Goal: Task Accomplishment & Management: Use online tool/utility

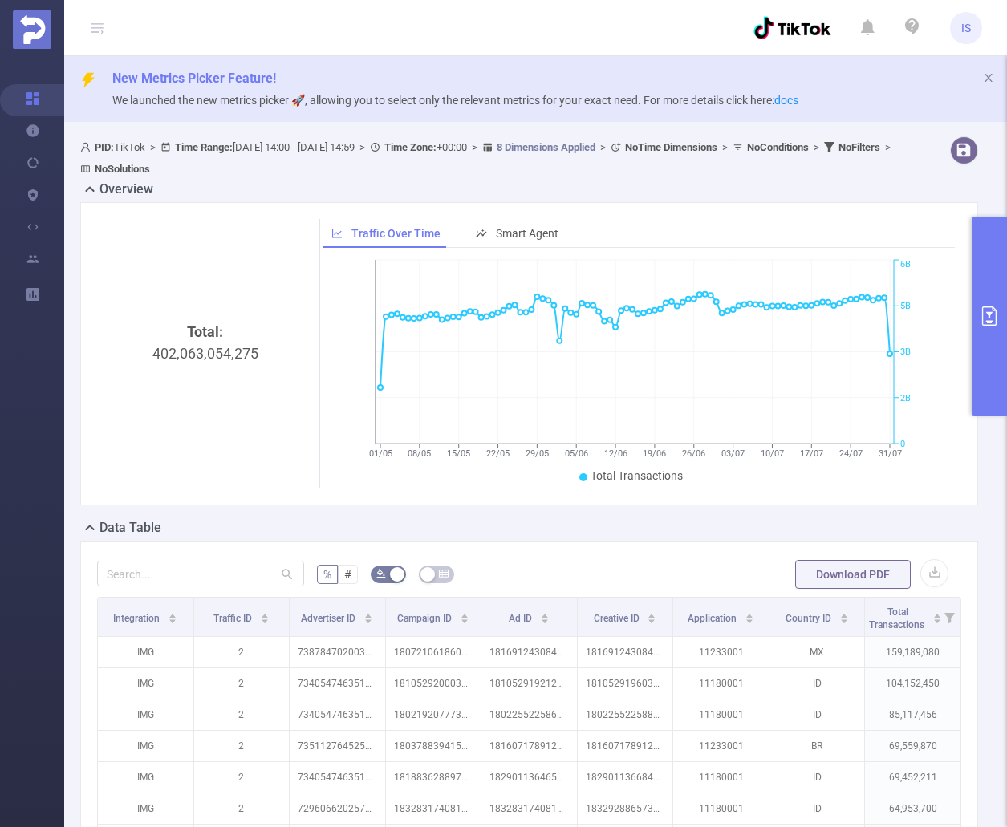
click at [990, 311] on icon "primary" at bounding box center [988, 315] width 19 height 19
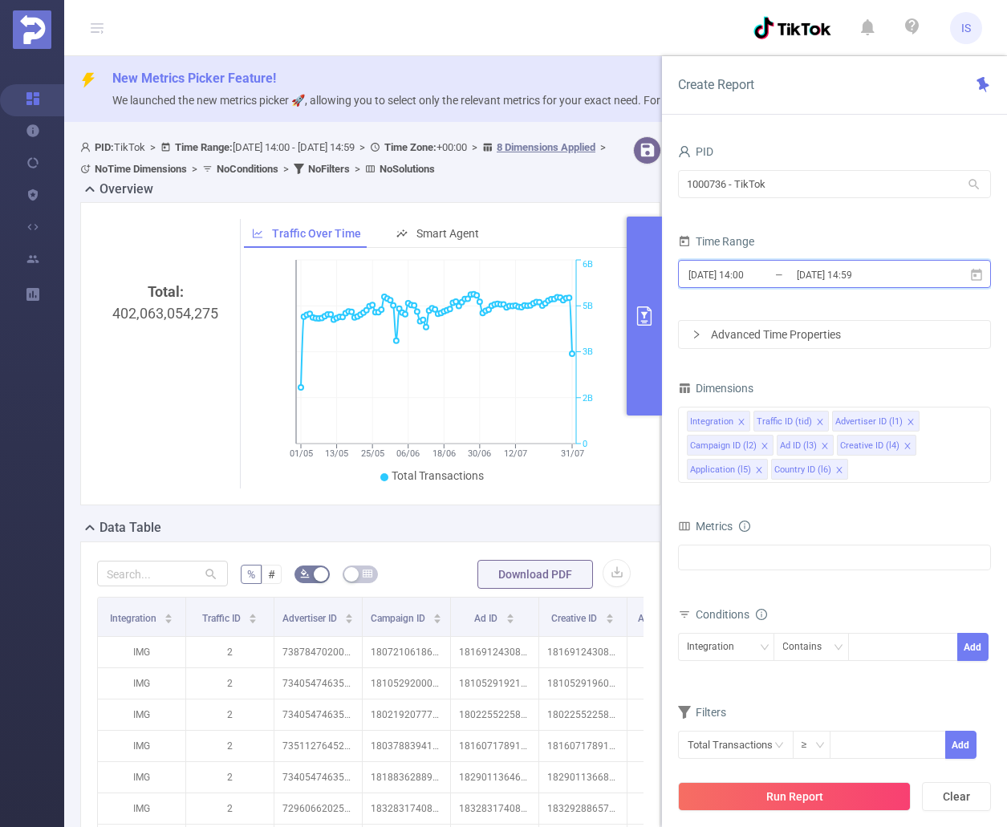
click at [977, 271] on icon at bounding box center [976, 274] width 11 height 12
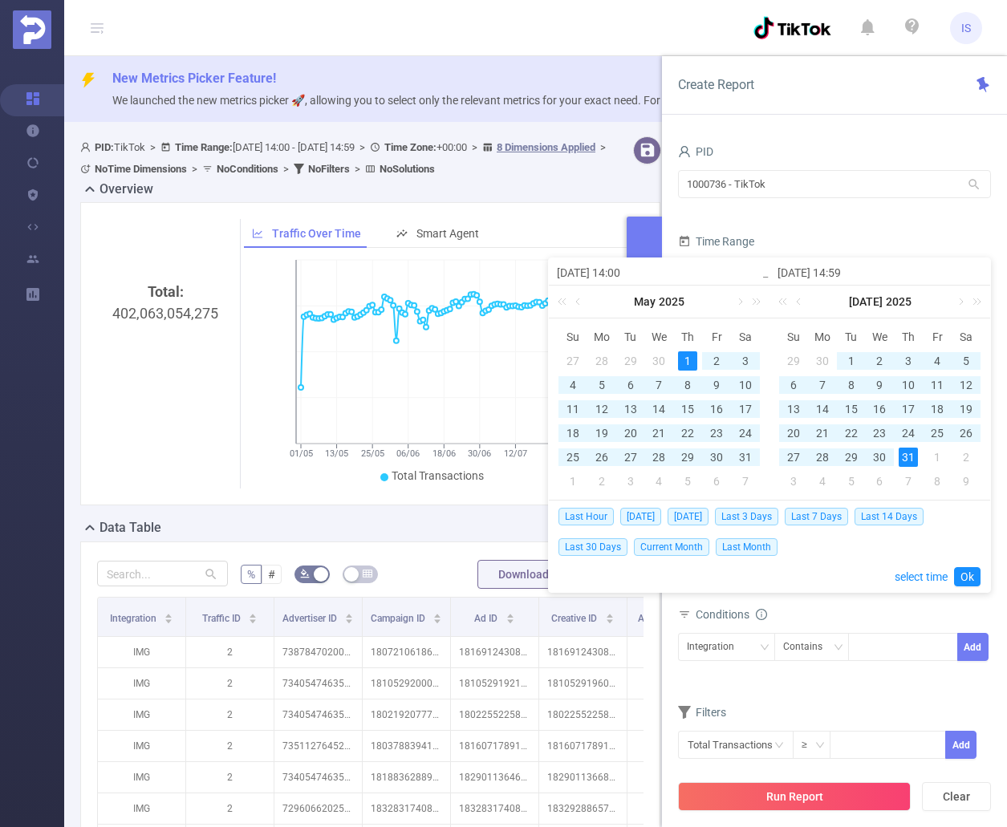
click at [691, 359] on div "1" at bounding box center [687, 360] width 19 height 19
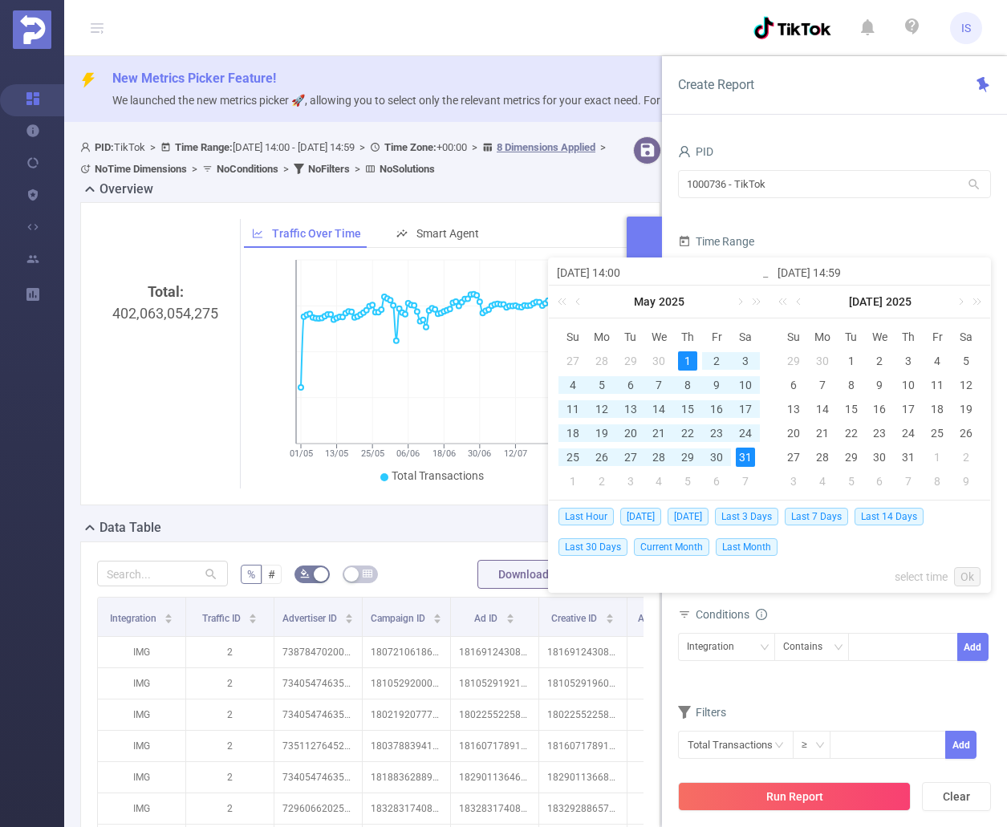
click at [745, 462] on div "31" at bounding box center [745, 457] width 19 height 19
type input "[DATE] 14:59"
click at [969, 575] on link "Ok" at bounding box center [967, 576] width 26 height 19
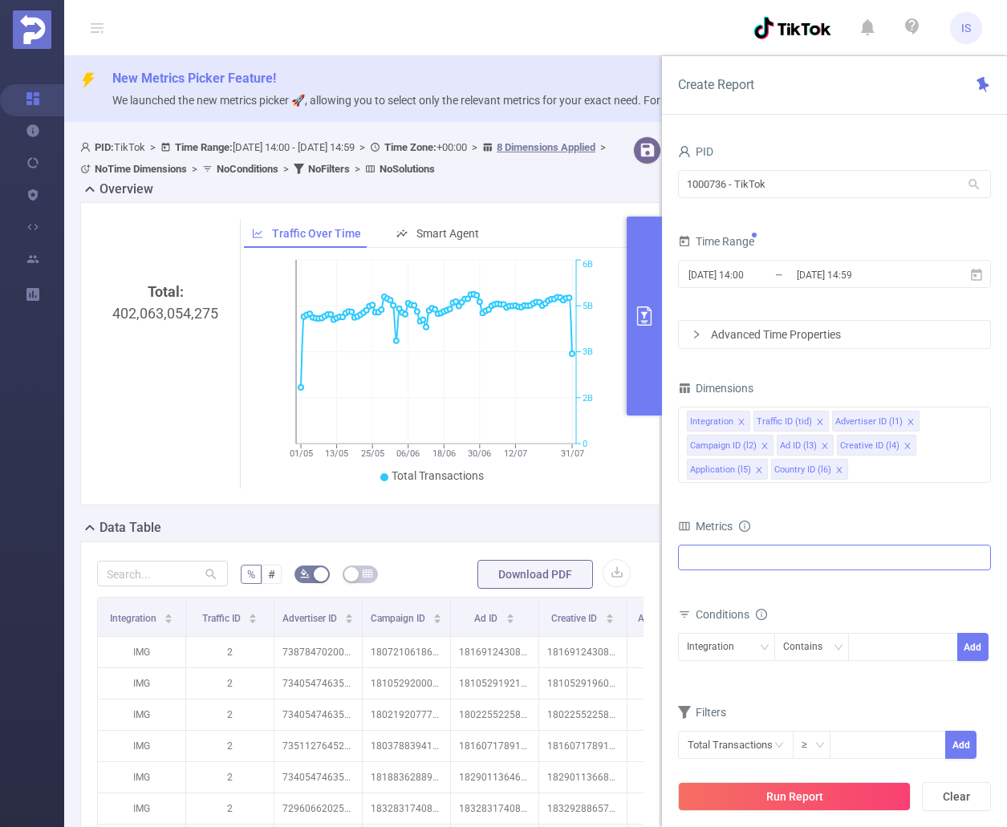
click at [825, 565] on div "Anti-Fraud Invalid Traffic Visibility Brand Safety Traffic Intelligence Sample …" at bounding box center [834, 558] width 313 height 26
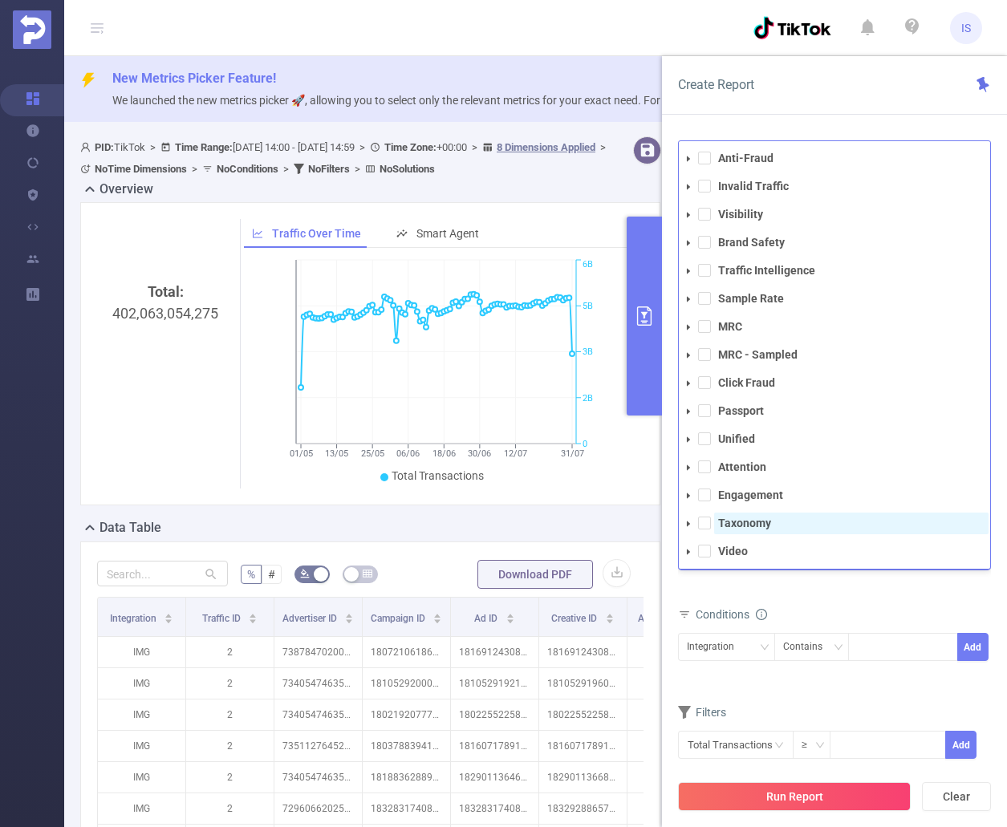
click at [733, 524] on strong "Taxonomy" at bounding box center [744, 523] width 53 height 13
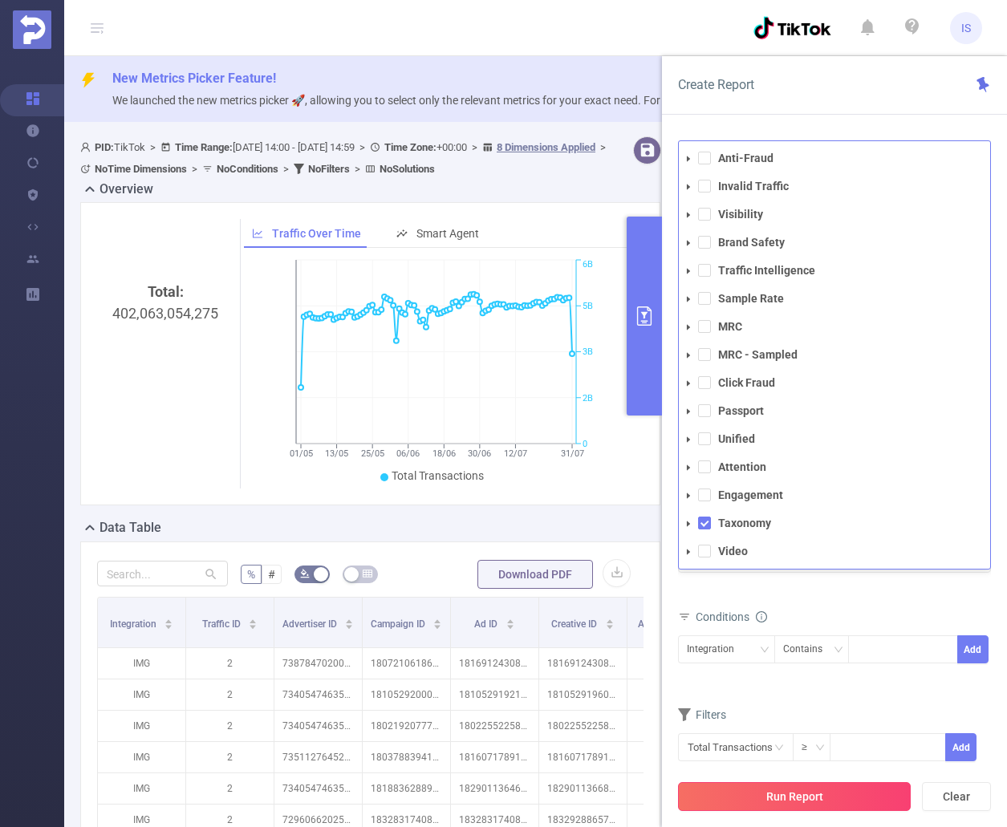
click at [843, 792] on button "Run Report" at bounding box center [794, 796] width 233 height 29
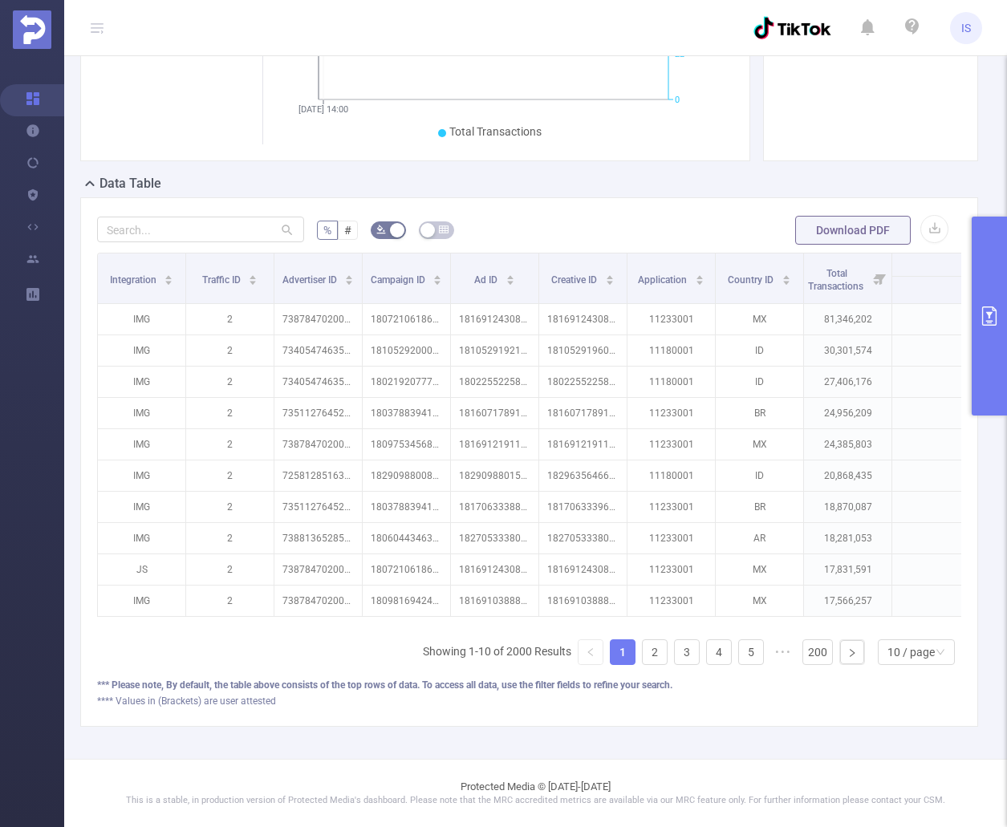
scroll to position [0, 227]
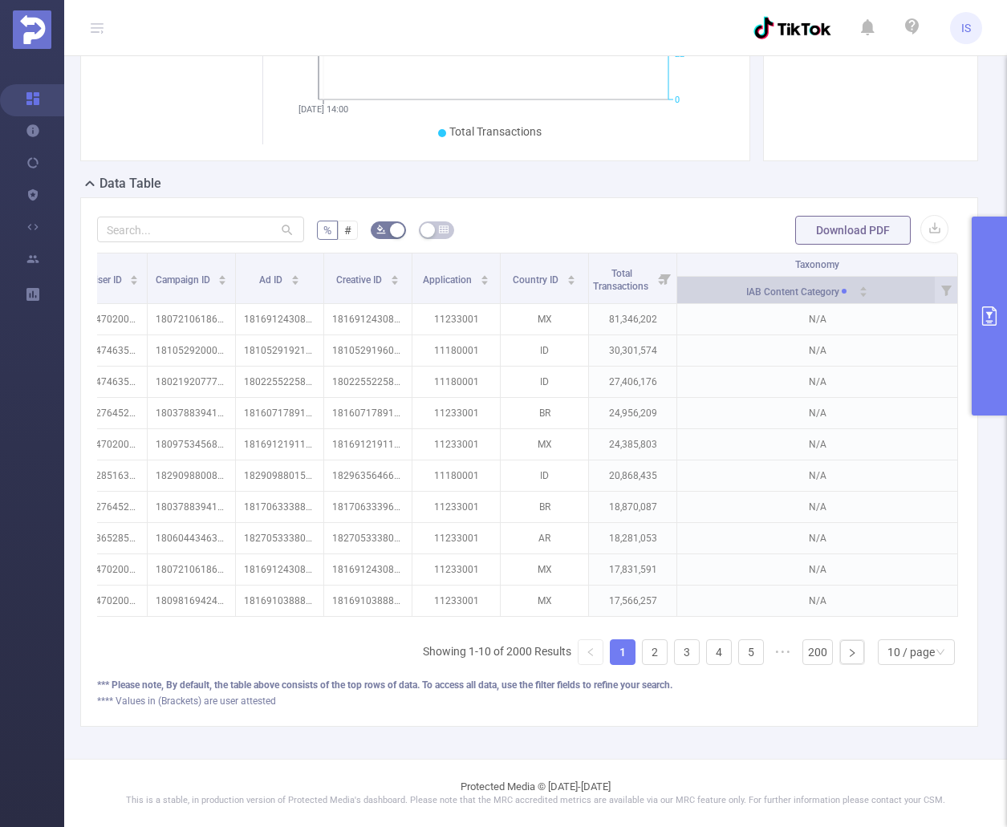
click at [857, 283] on div "IAB Content Category" at bounding box center [807, 290] width 122 height 17
click at [860, 293] on icon "icon: caret-down" at bounding box center [863, 295] width 6 height 4
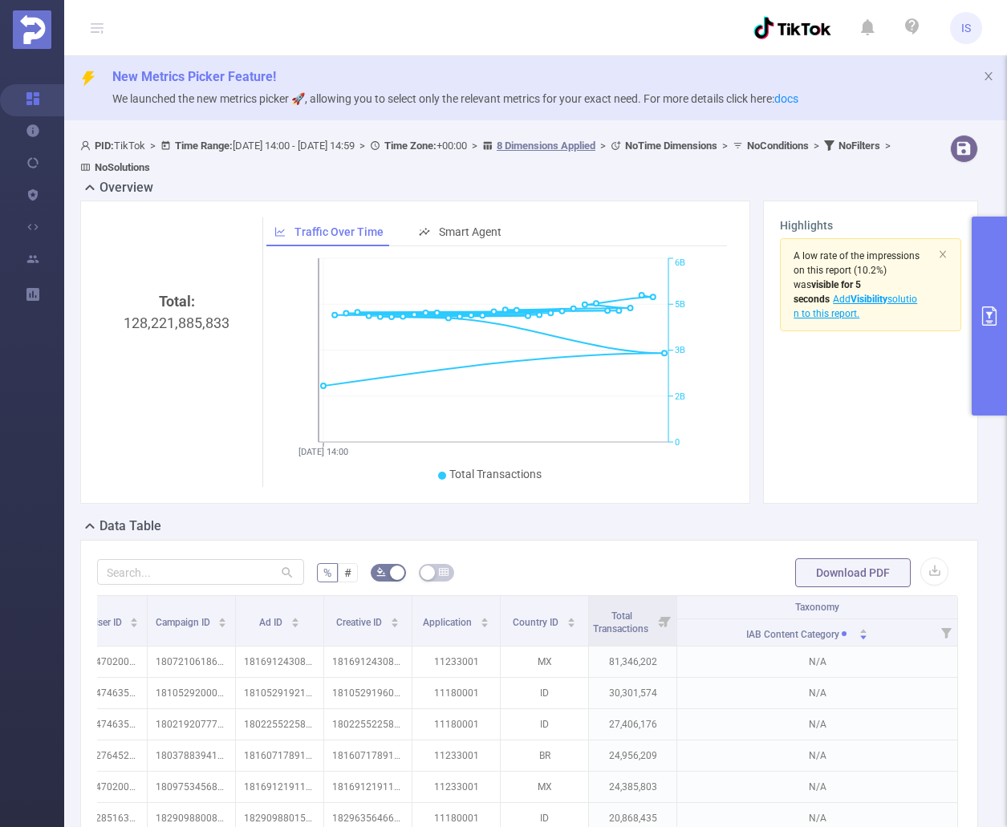
scroll to position [0, 0]
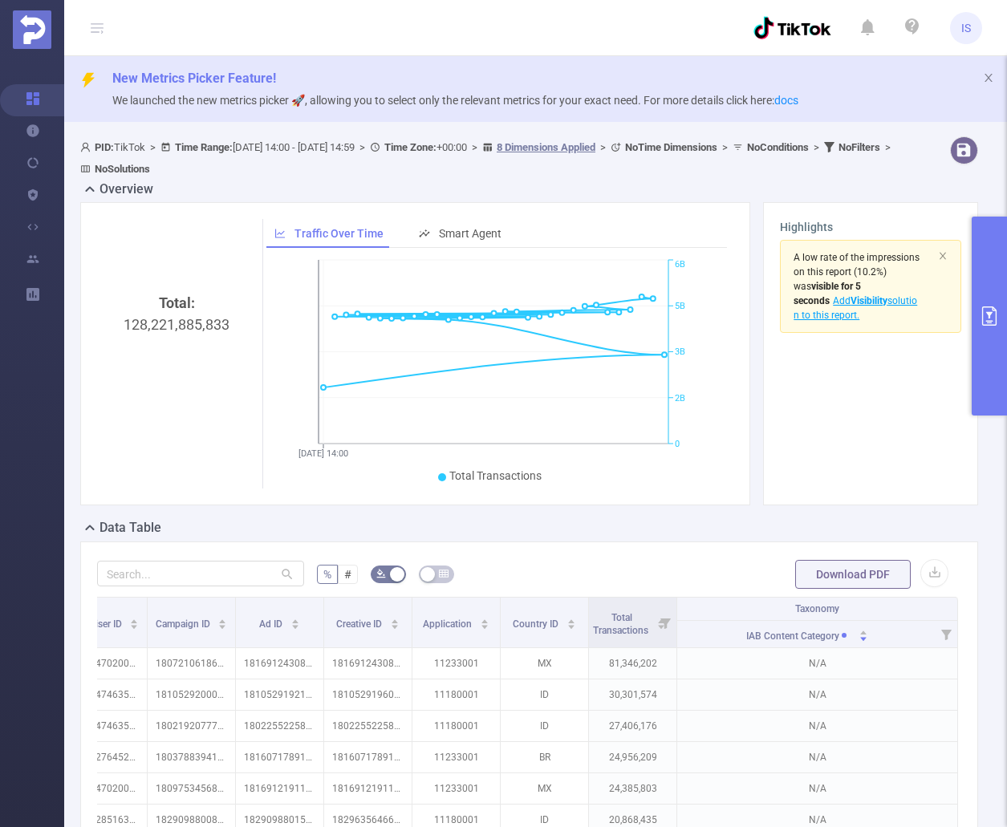
click at [994, 335] on button "primary" at bounding box center [988, 316] width 35 height 199
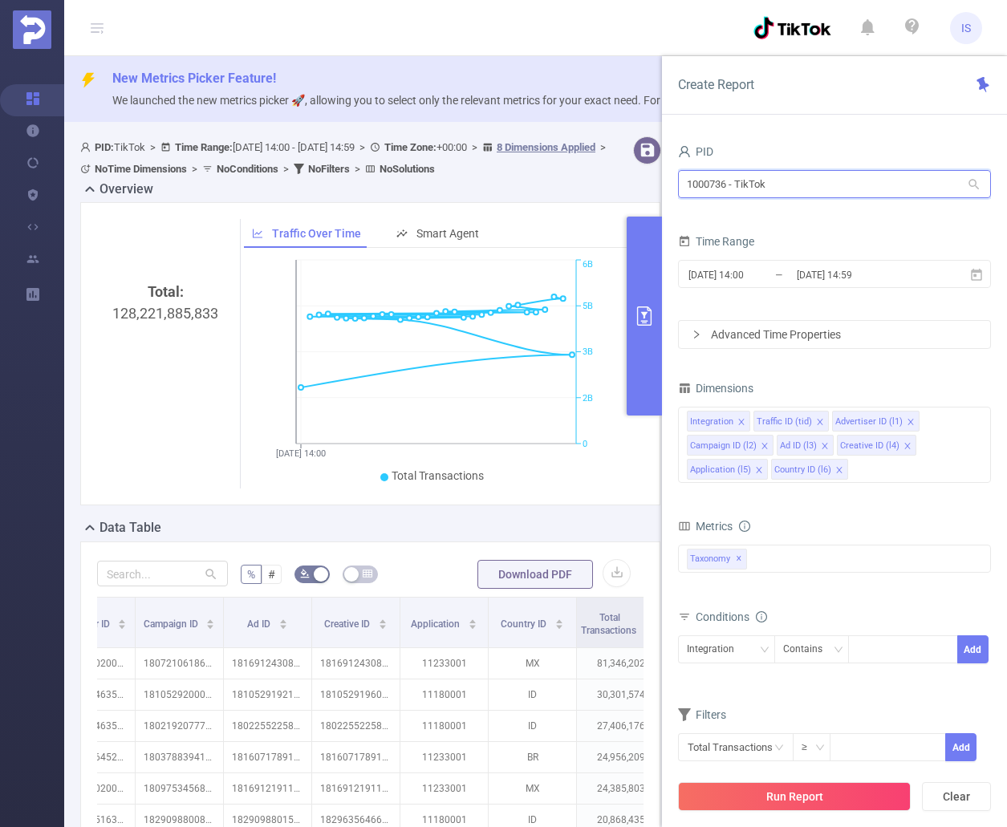
drag, startPoint x: 809, startPoint y: 188, endPoint x: 677, endPoint y: 174, distance: 132.3
click at [677, 174] on div "PID 1000736 - TikTok 1000736 - TikTok Time Range [DATE] 14:00 _ [DATE] 14:59 Ad…" at bounding box center [834, 489] width 345 height 731
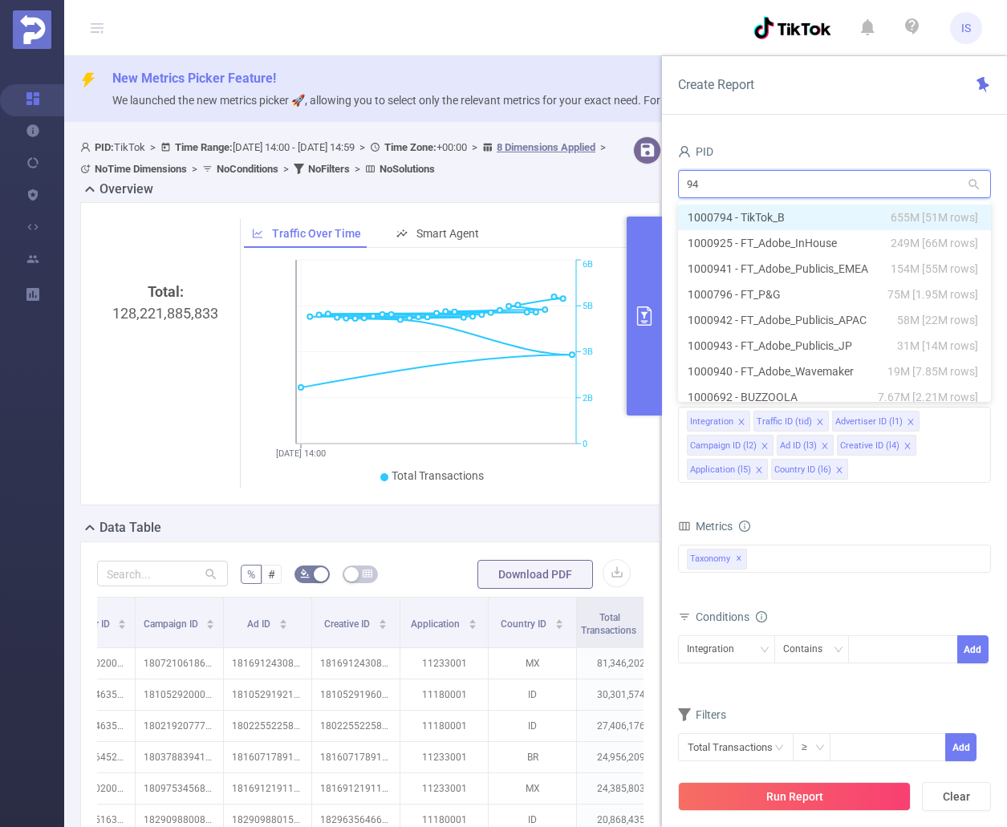
type input "941"
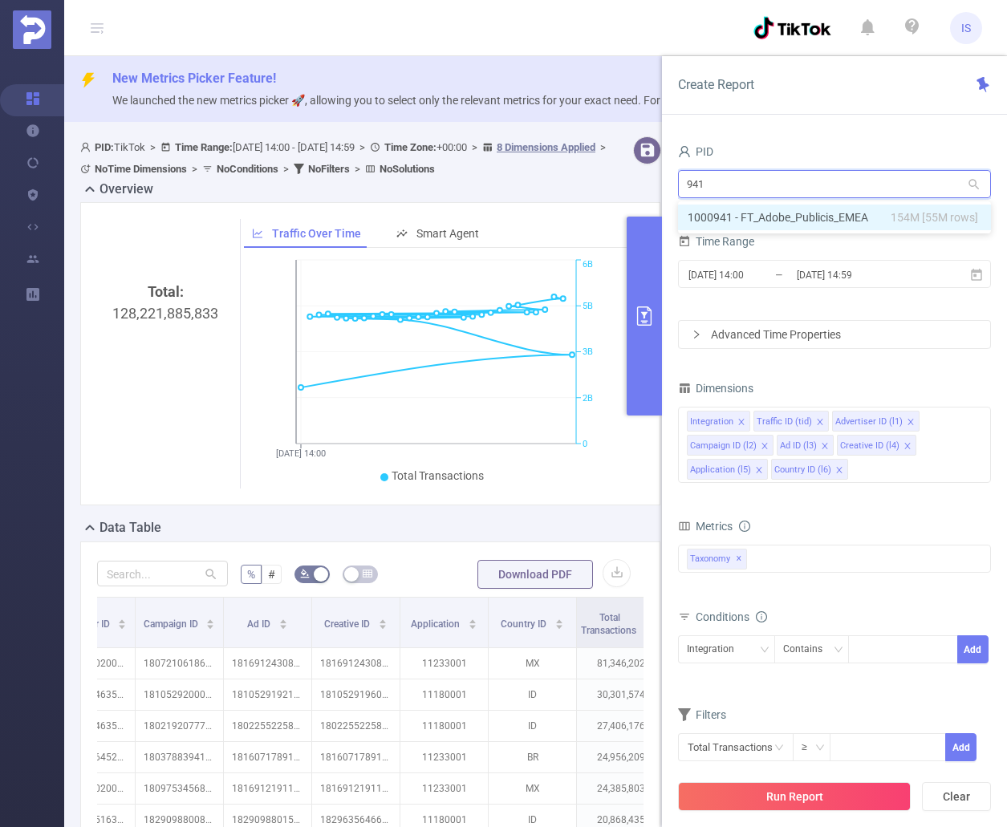
click at [781, 209] on li "1000941 - FT_Adobe_Publicis_EMEA 154M [55M rows]" at bounding box center [834, 218] width 313 height 26
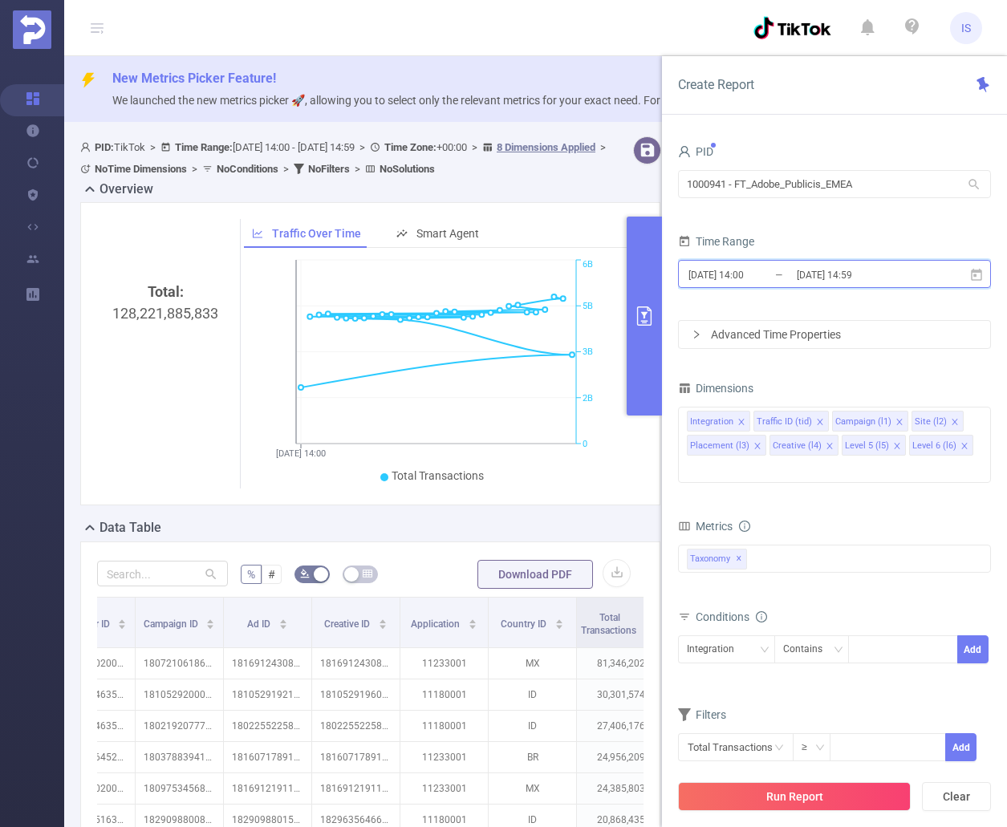
click at [974, 278] on icon at bounding box center [976, 275] width 14 height 14
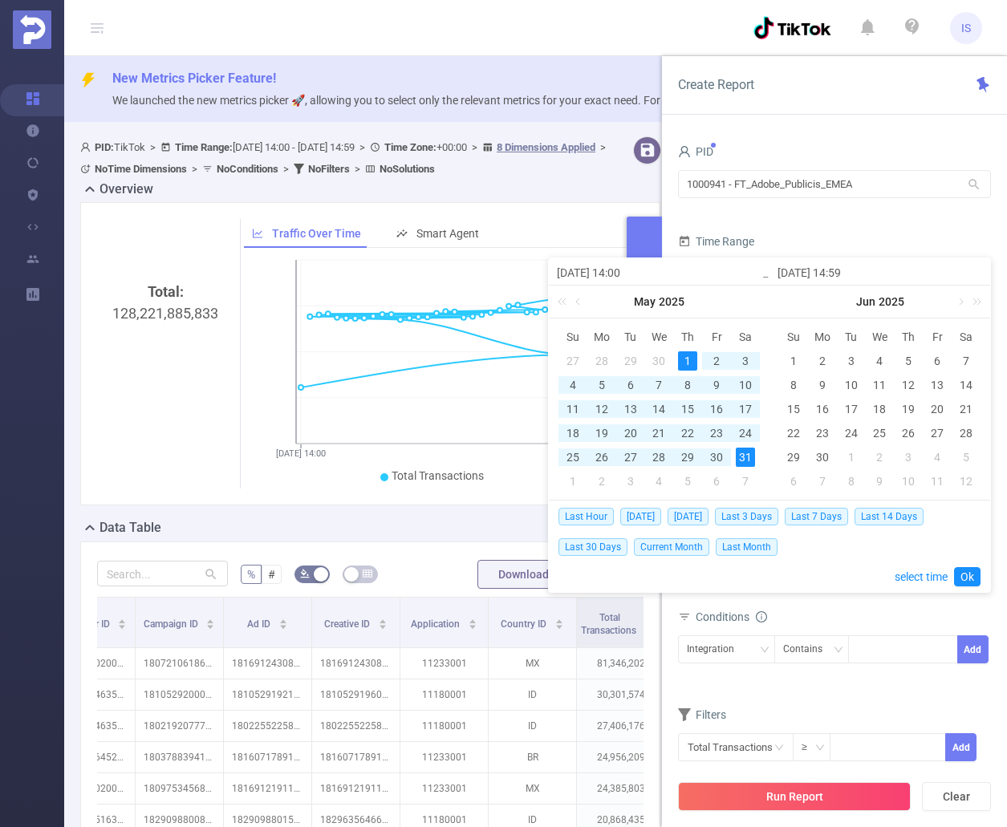
click at [683, 346] on th "Th" at bounding box center [687, 337] width 29 height 24
click at [685, 357] on div "1" at bounding box center [687, 360] width 19 height 19
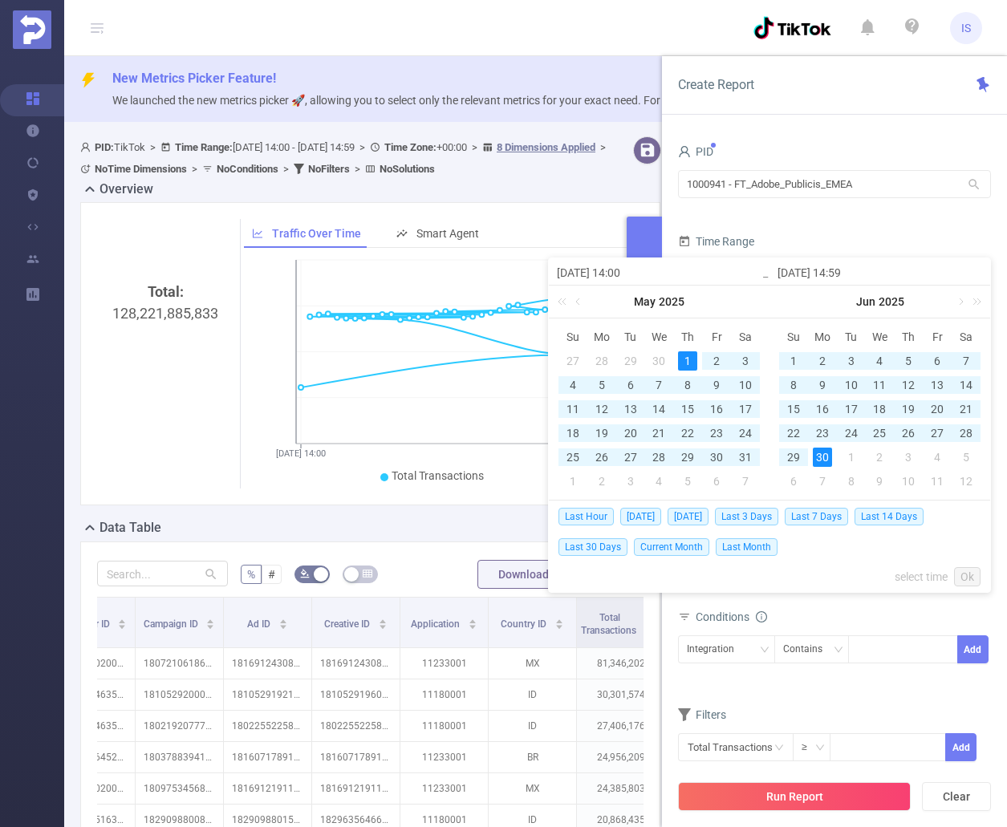
click at [832, 451] on td "30" at bounding box center [822, 457] width 29 height 24
type input "[DATE] 14:59"
click at [968, 570] on link "Ok" at bounding box center [967, 576] width 26 height 19
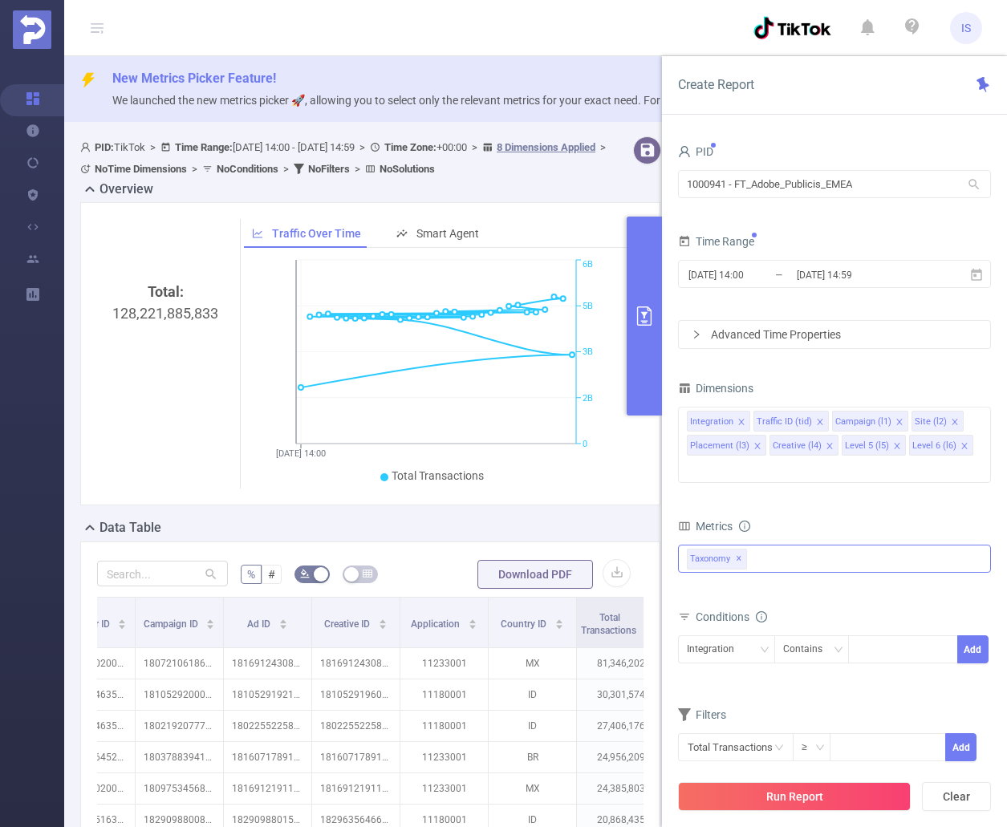
click at [783, 545] on div "Anti-Fraud Invalid Traffic Visibility Brand Safety Traffic Intelligence Sample …" at bounding box center [834, 559] width 313 height 28
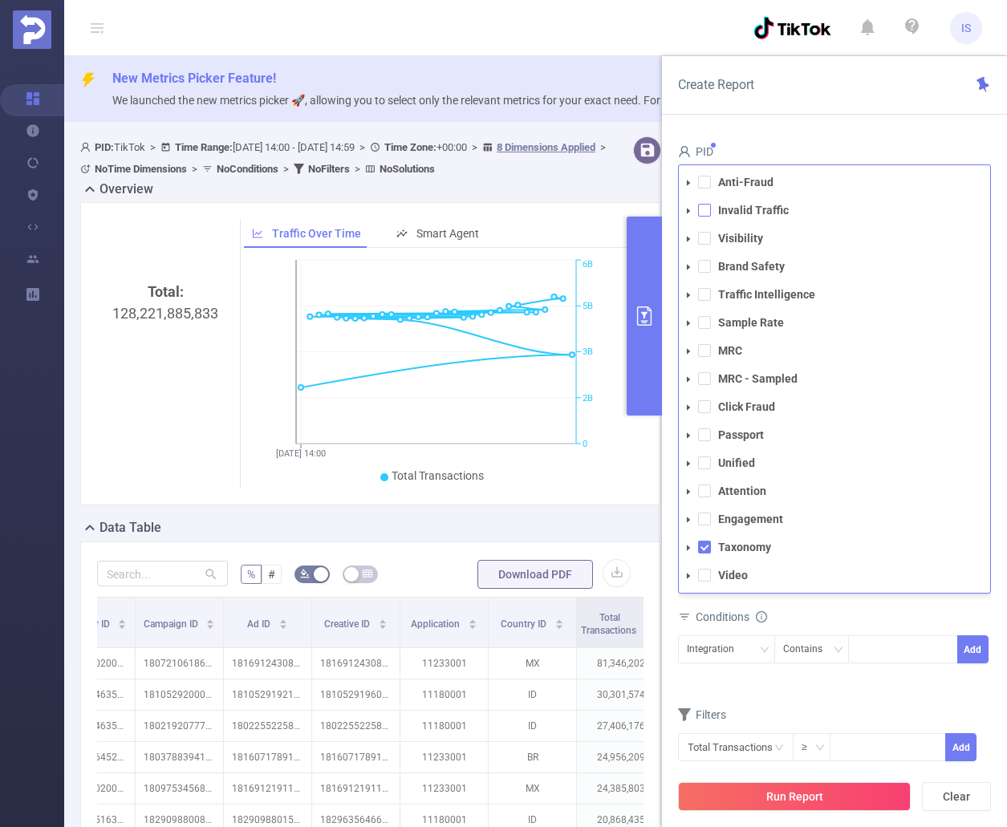
click at [704, 204] on span at bounding box center [704, 210] width 13 height 13
click at [795, 800] on button "Run Report" at bounding box center [794, 796] width 233 height 29
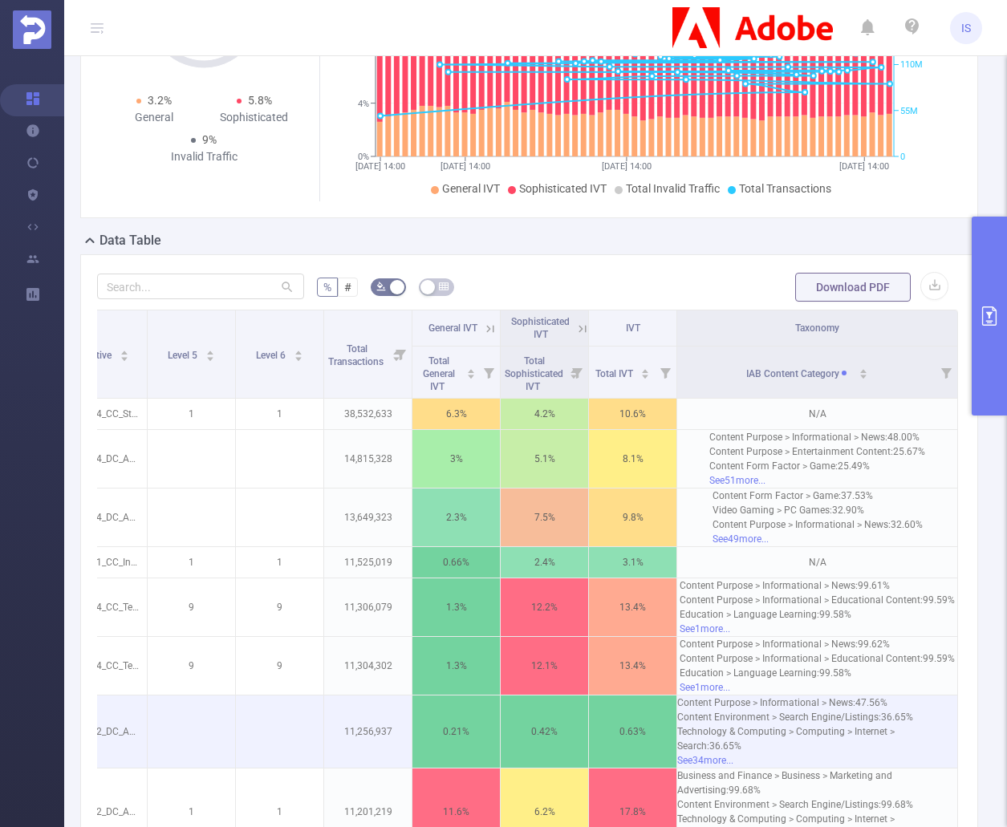
scroll to position [232, 0]
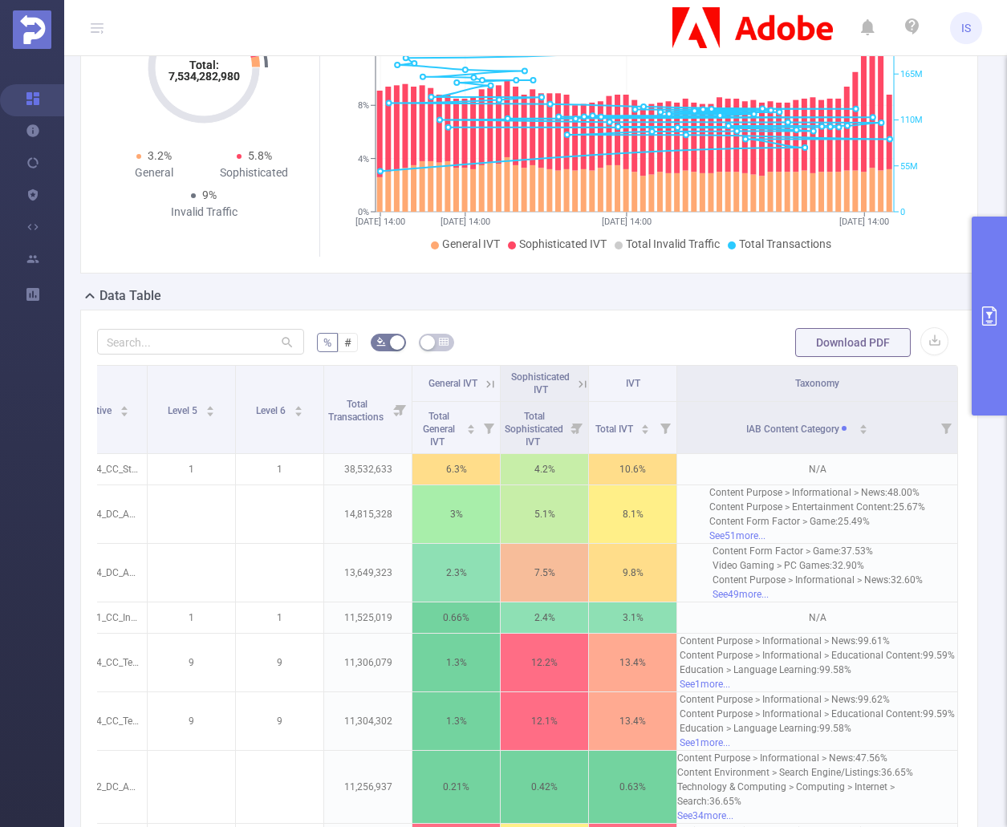
click at [984, 348] on button "primary" at bounding box center [988, 316] width 35 height 199
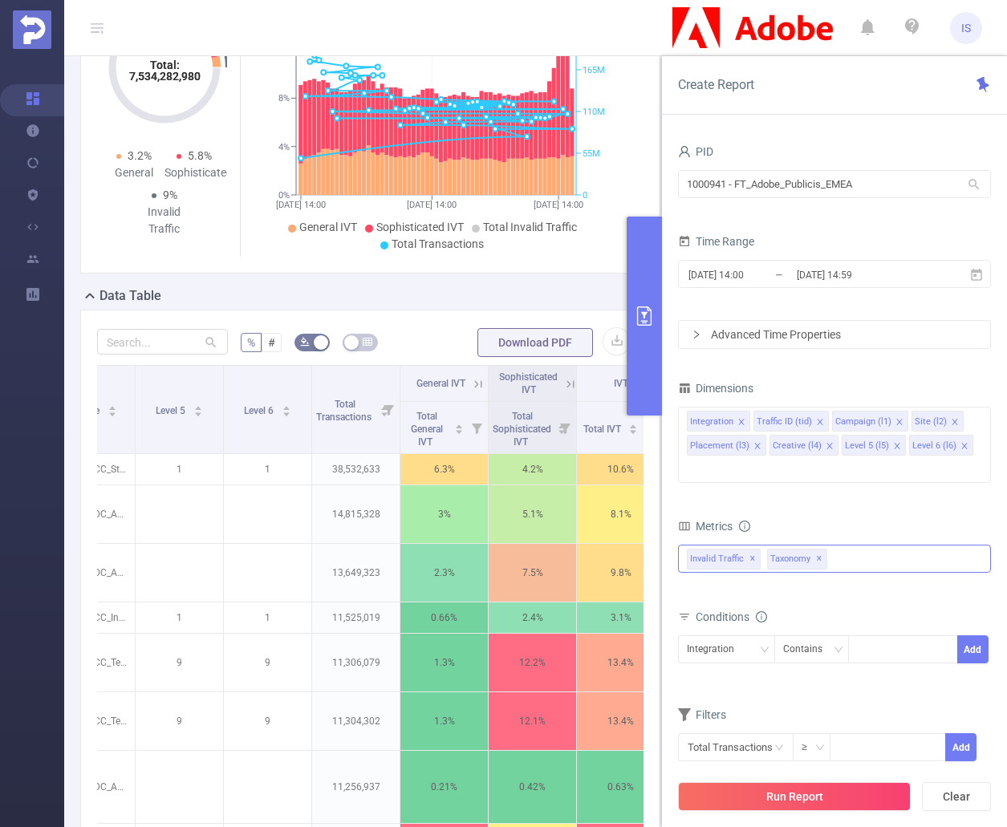
click at [817, 550] on span "✕" at bounding box center [819, 559] width 6 height 19
click at [836, 801] on button "Run Report" at bounding box center [794, 796] width 233 height 29
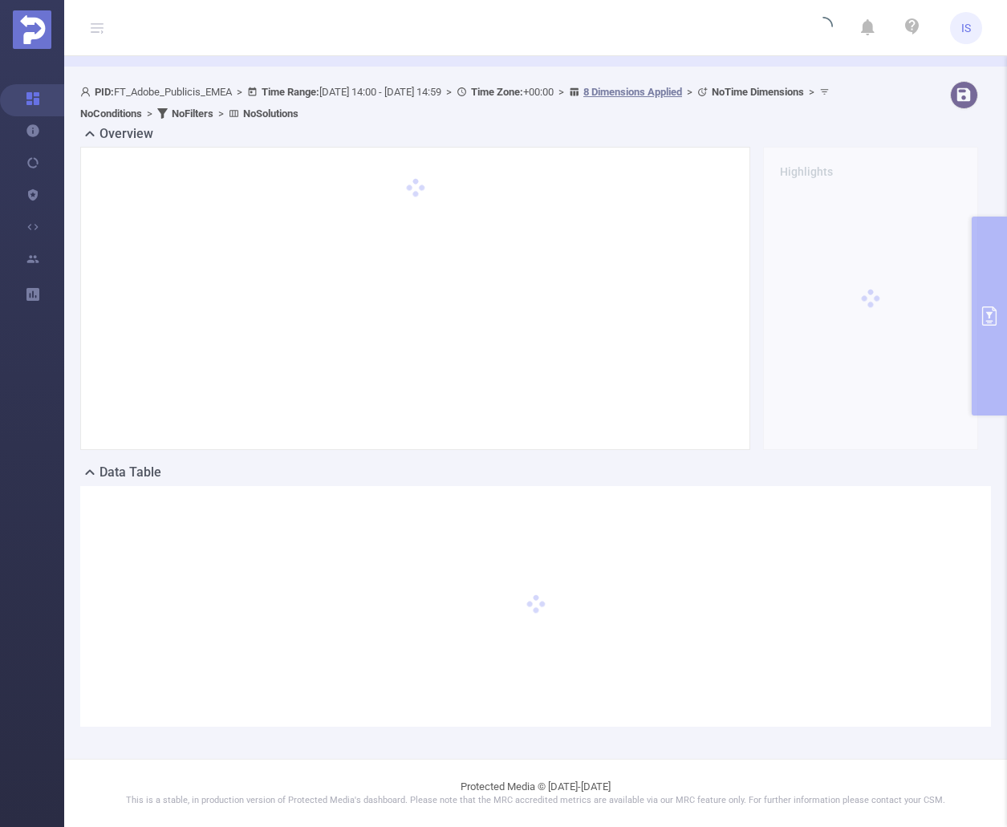
scroll to position [55, 0]
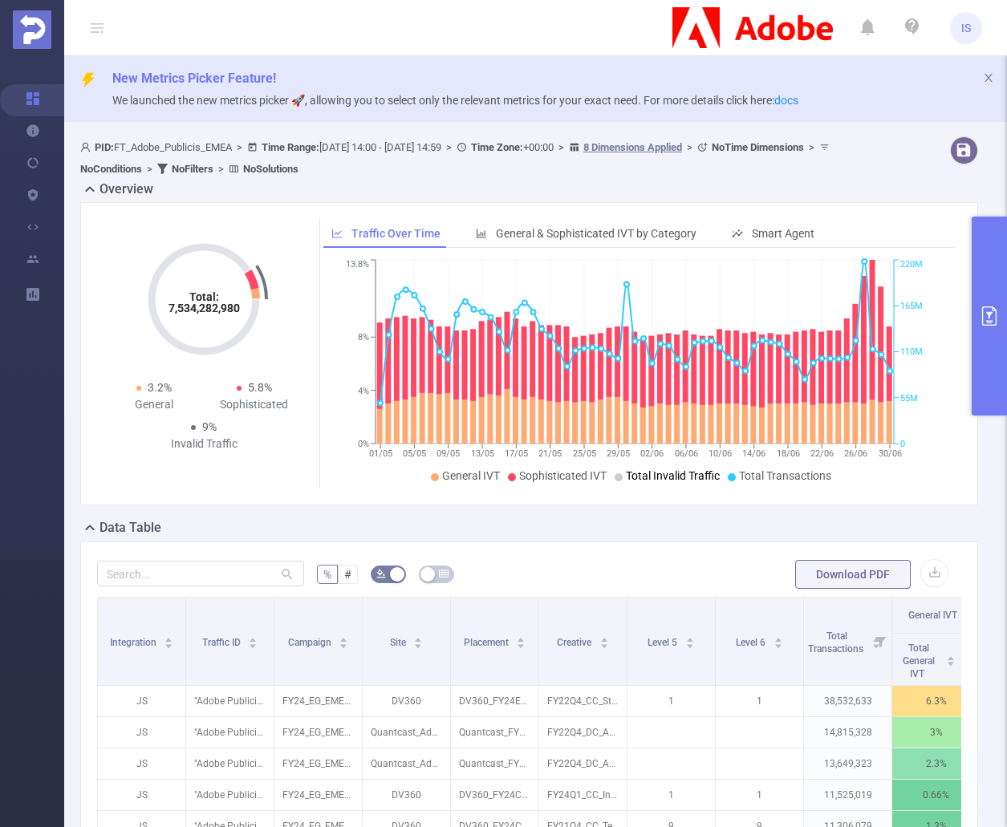
click at [988, 301] on button "primary" at bounding box center [988, 316] width 35 height 199
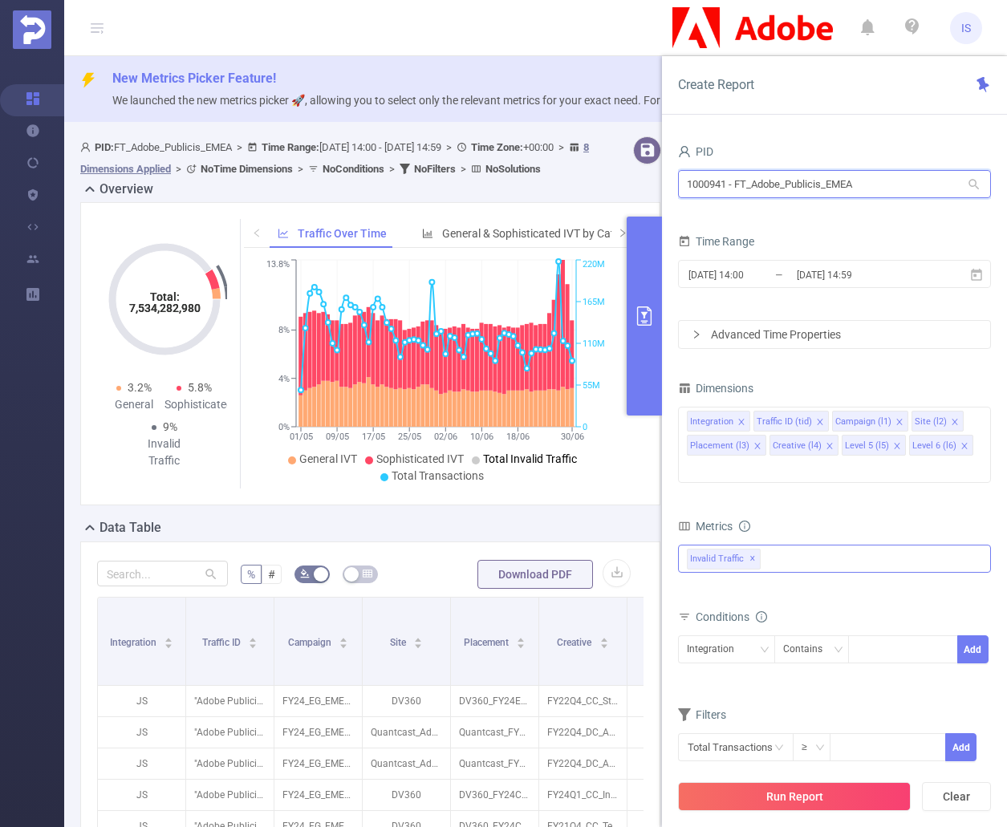
drag, startPoint x: 870, startPoint y: 189, endPoint x: 663, endPoint y: 177, distance: 208.1
click at [663, 177] on div "PID 1000941 - FT_Adobe_Publicis_EMEA 1000941 - FT_Adobe_Publicis_EMEA Time Rang…" at bounding box center [834, 489] width 345 height 731
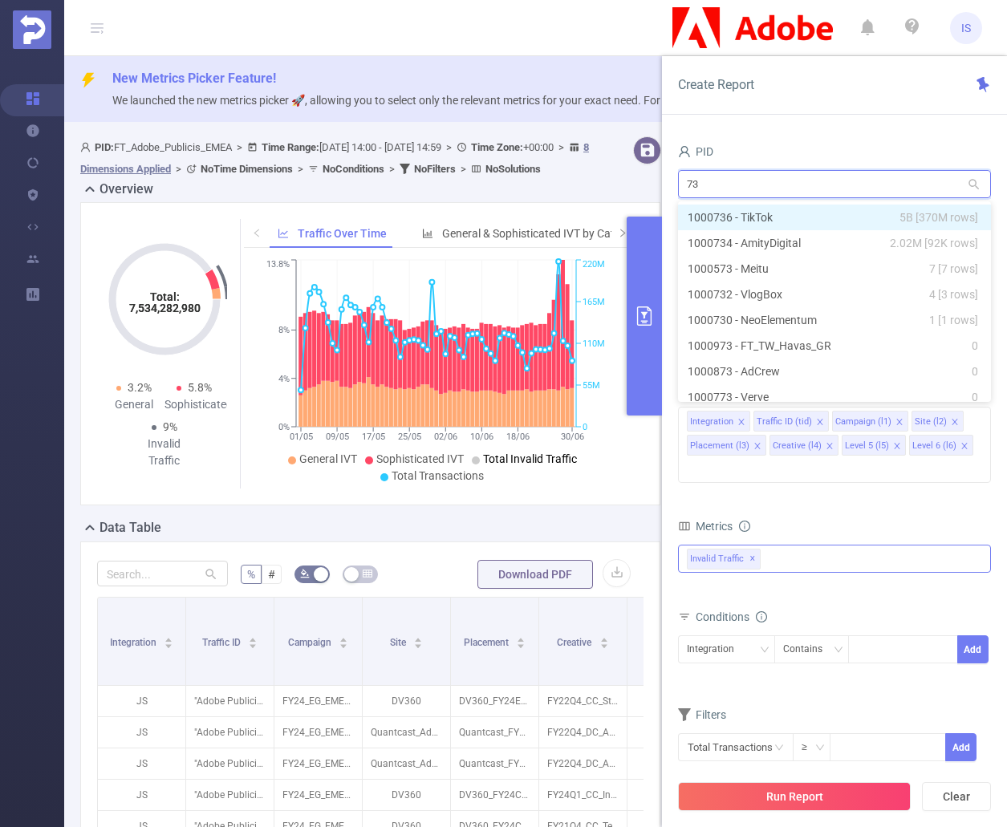
type input "736"
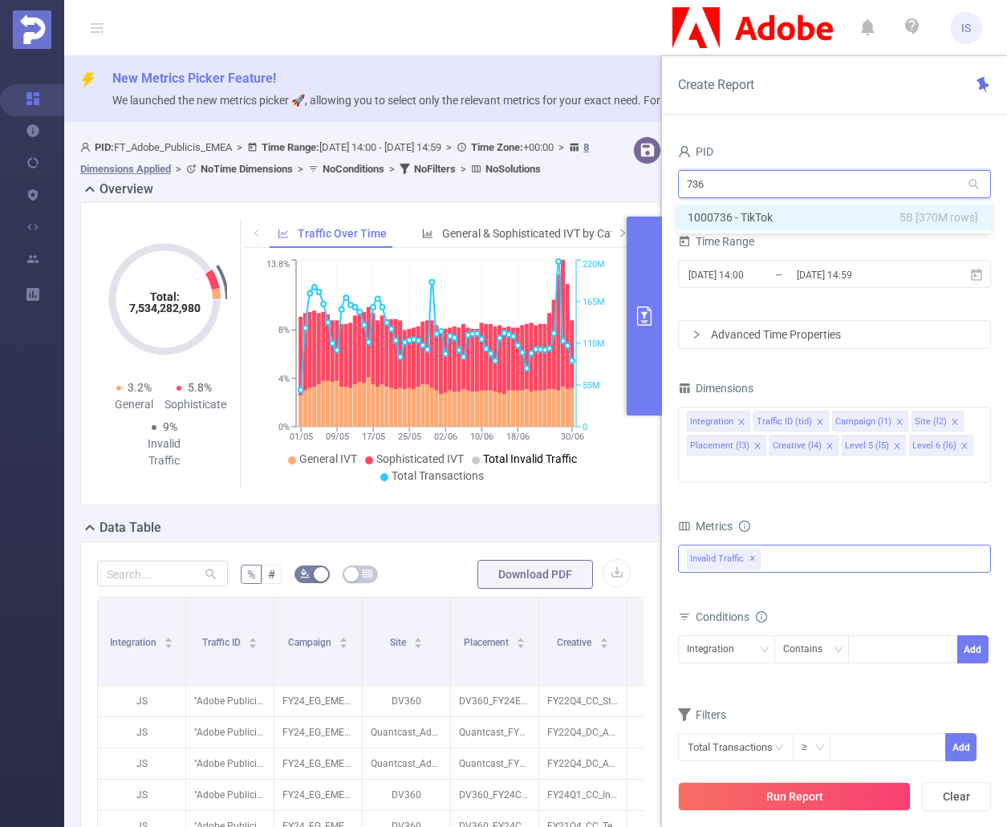
click at [823, 218] on li "1000736 - TikTok 5B [370M rows]" at bounding box center [834, 218] width 313 height 26
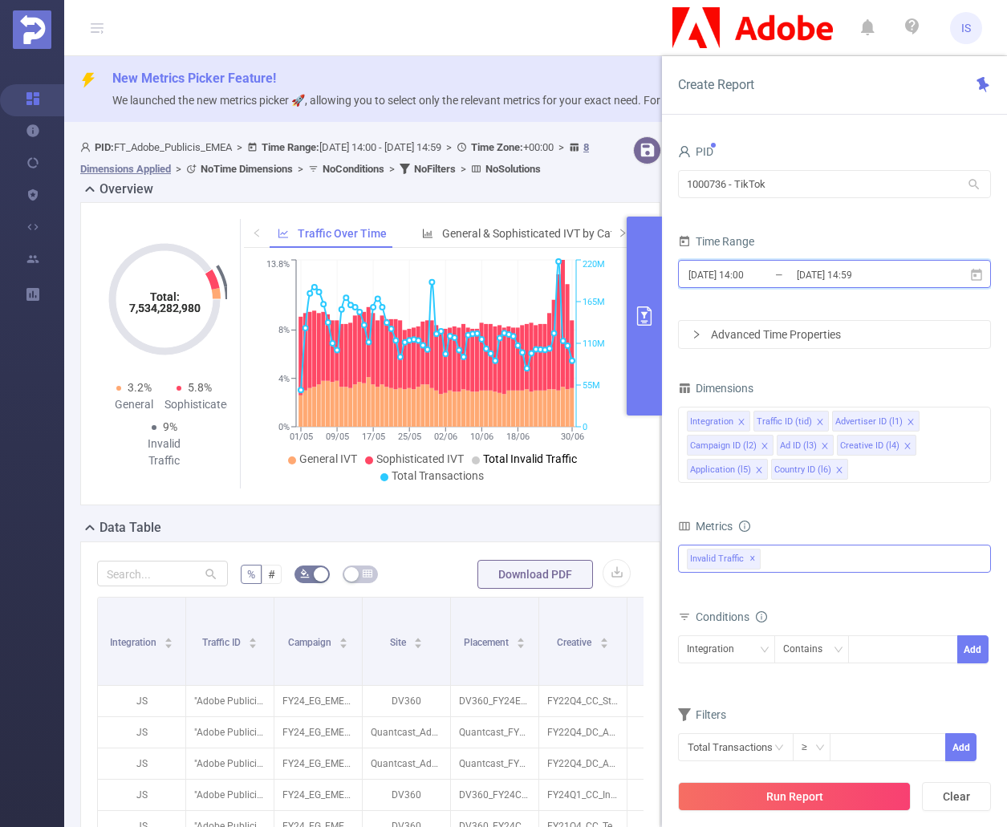
click at [974, 271] on icon at bounding box center [976, 274] width 11 height 12
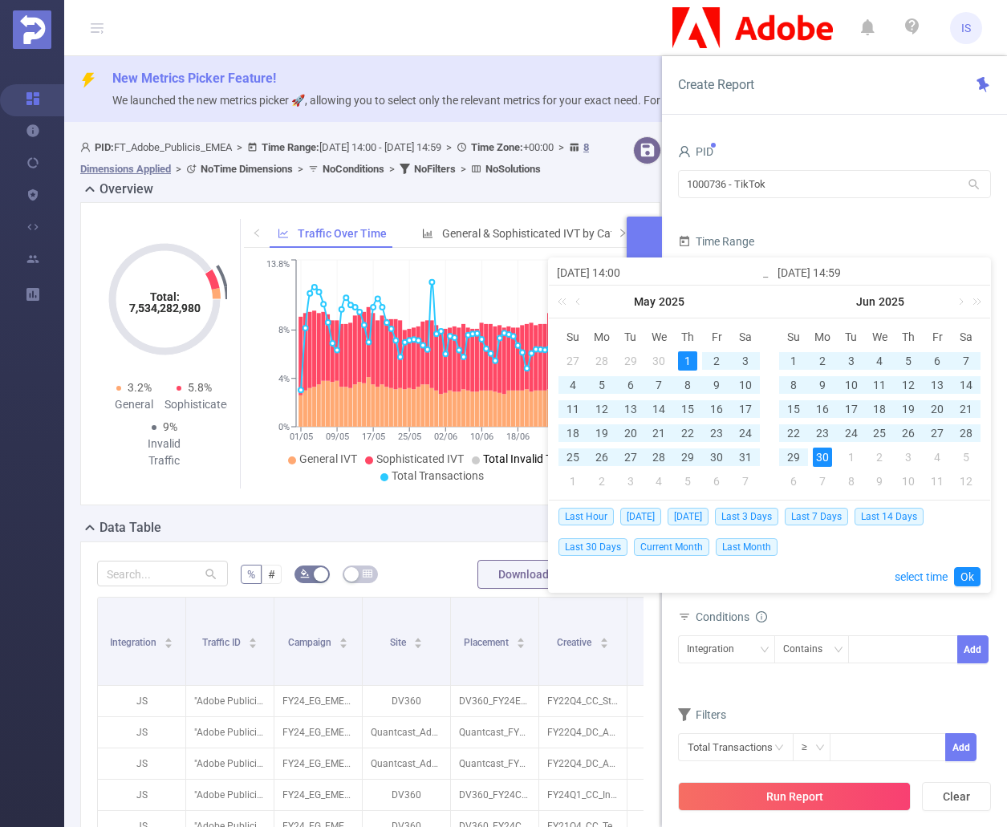
click at [687, 360] on div "1" at bounding box center [687, 360] width 19 height 19
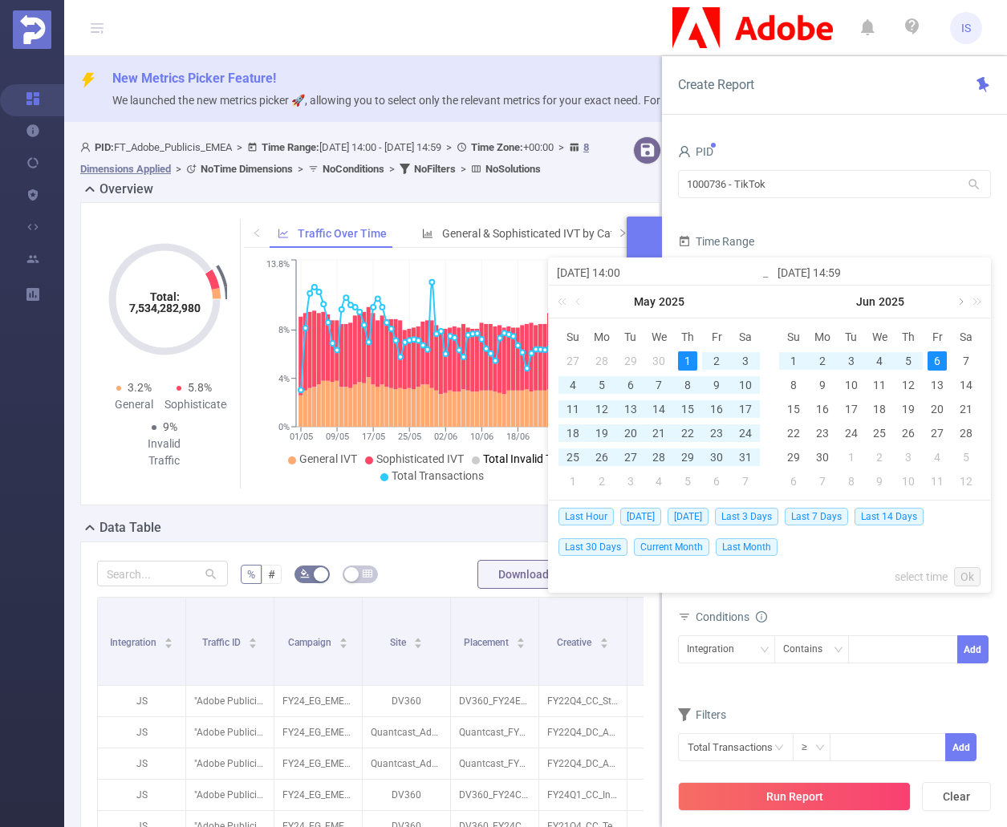
click at [960, 306] on link at bounding box center [959, 302] width 14 height 32
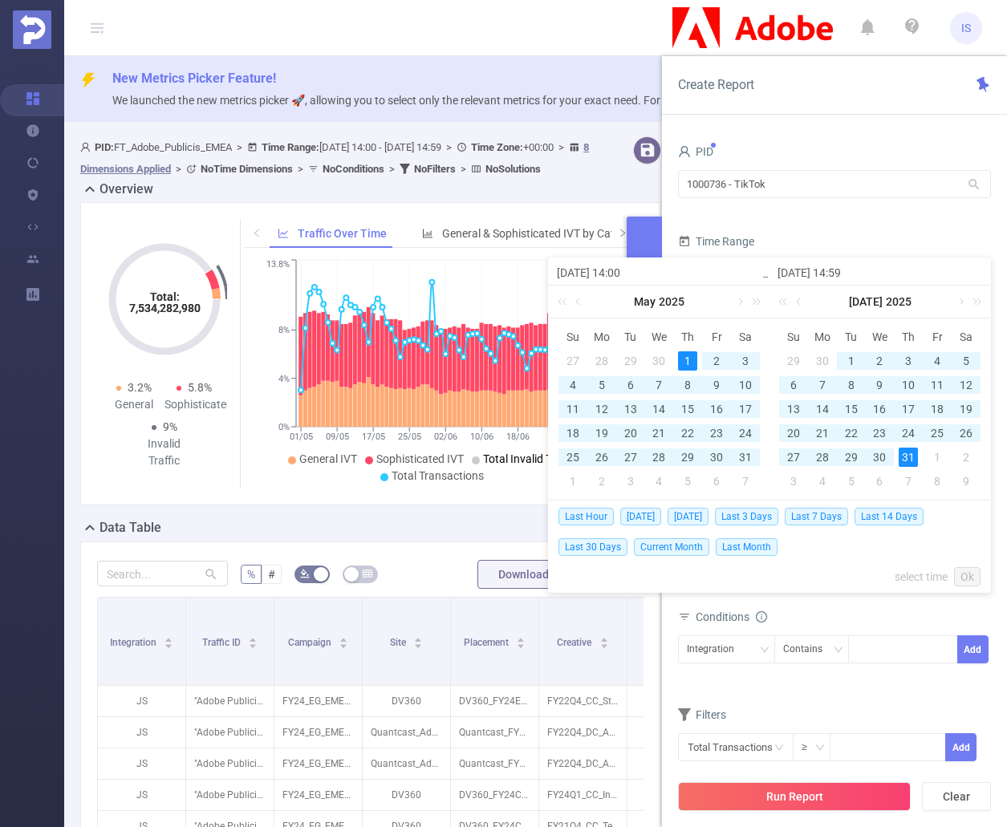
click at [916, 451] on div "31" at bounding box center [907, 457] width 19 height 19
type input "[DATE] 14:59"
click at [962, 571] on link "Ok" at bounding box center [967, 576] width 26 height 19
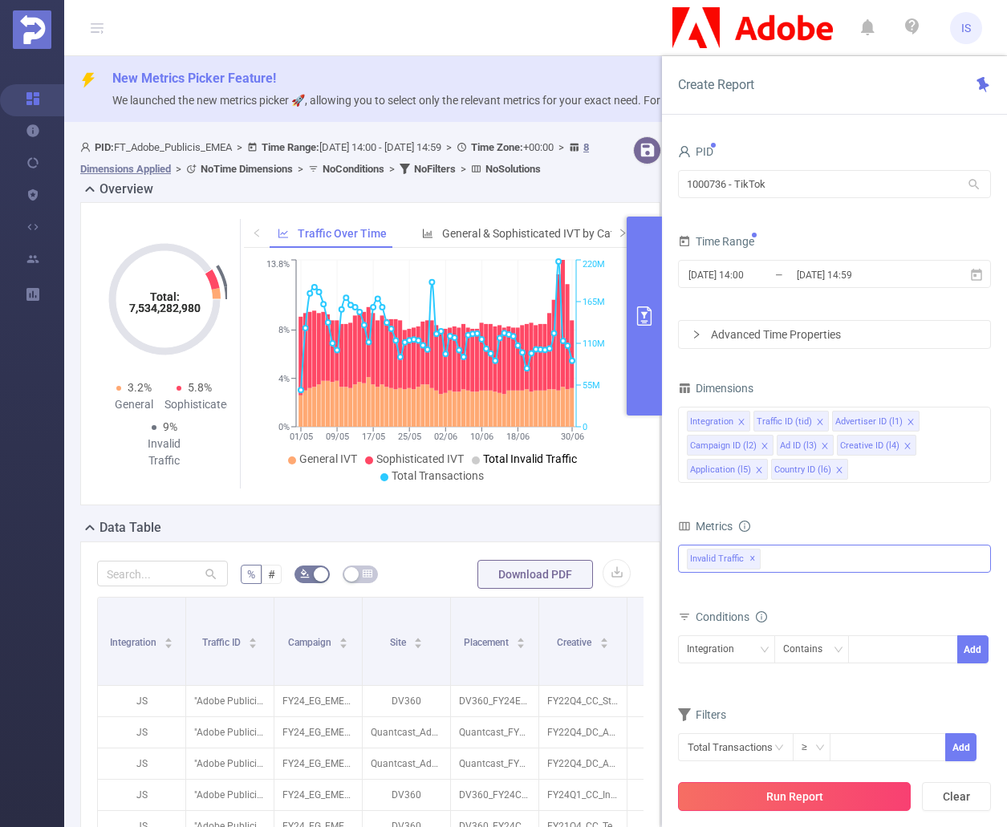
click at [854, 804] on button "Run Report" at bounding box center [794, 796] width 233 height 29
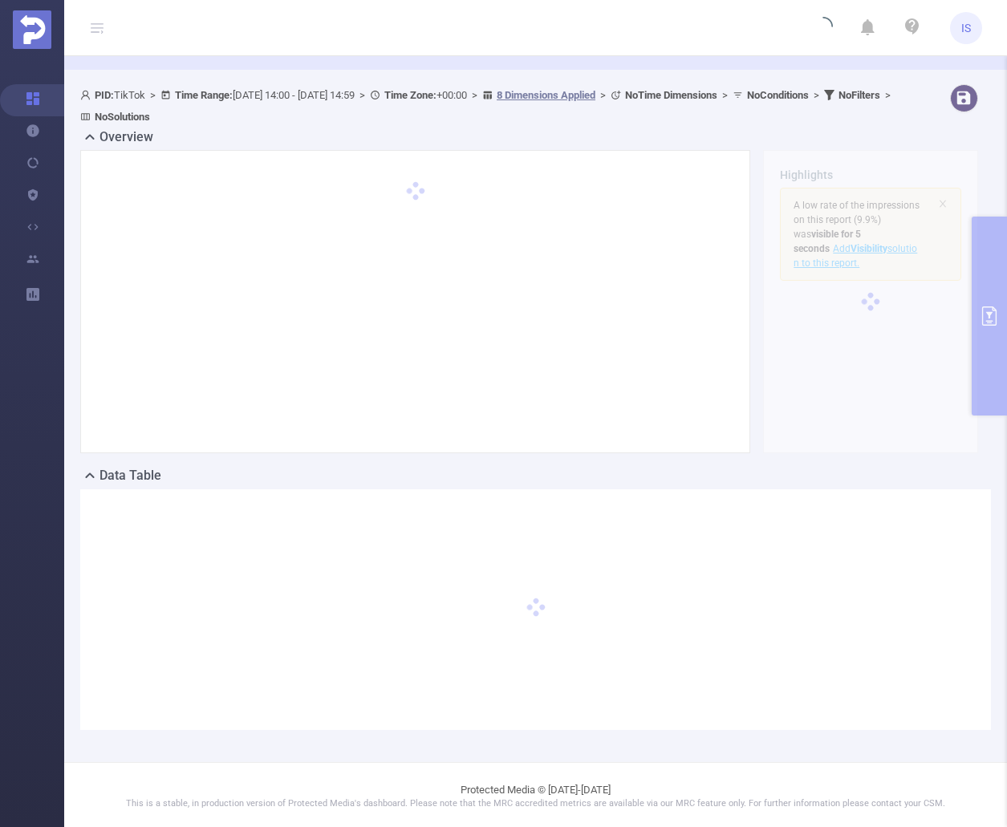
scroll to position [55, 0]
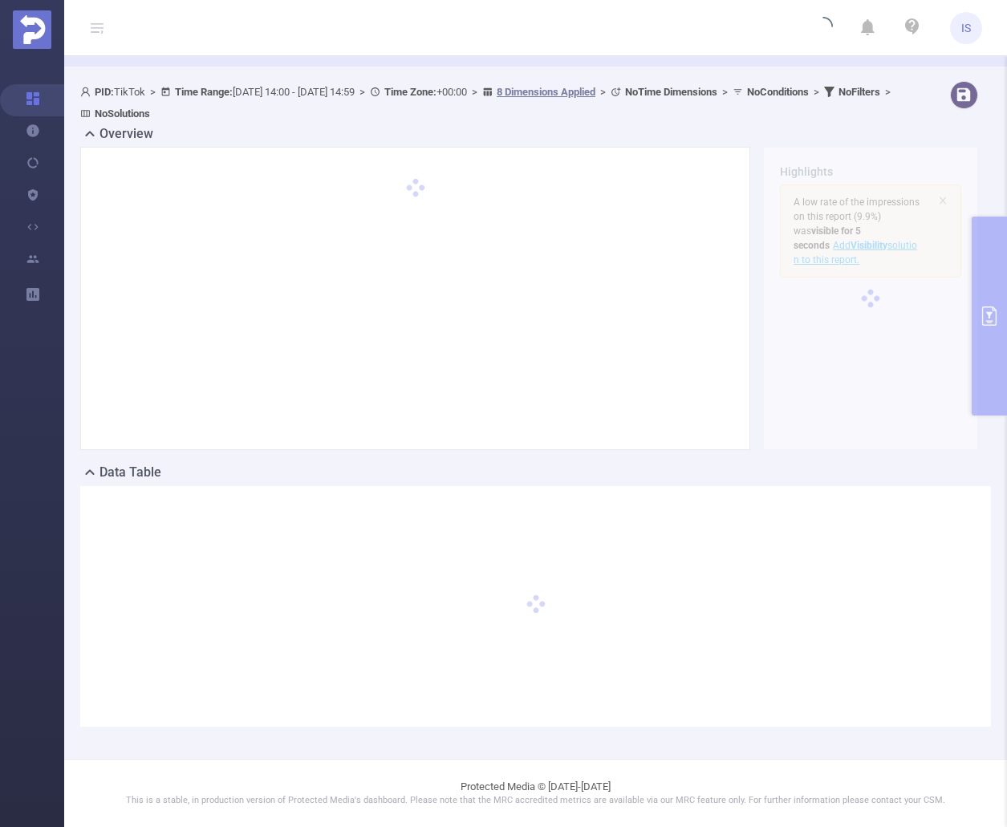
click at [718, 671] on div at bounding box center [535, 606] width 910 height 241
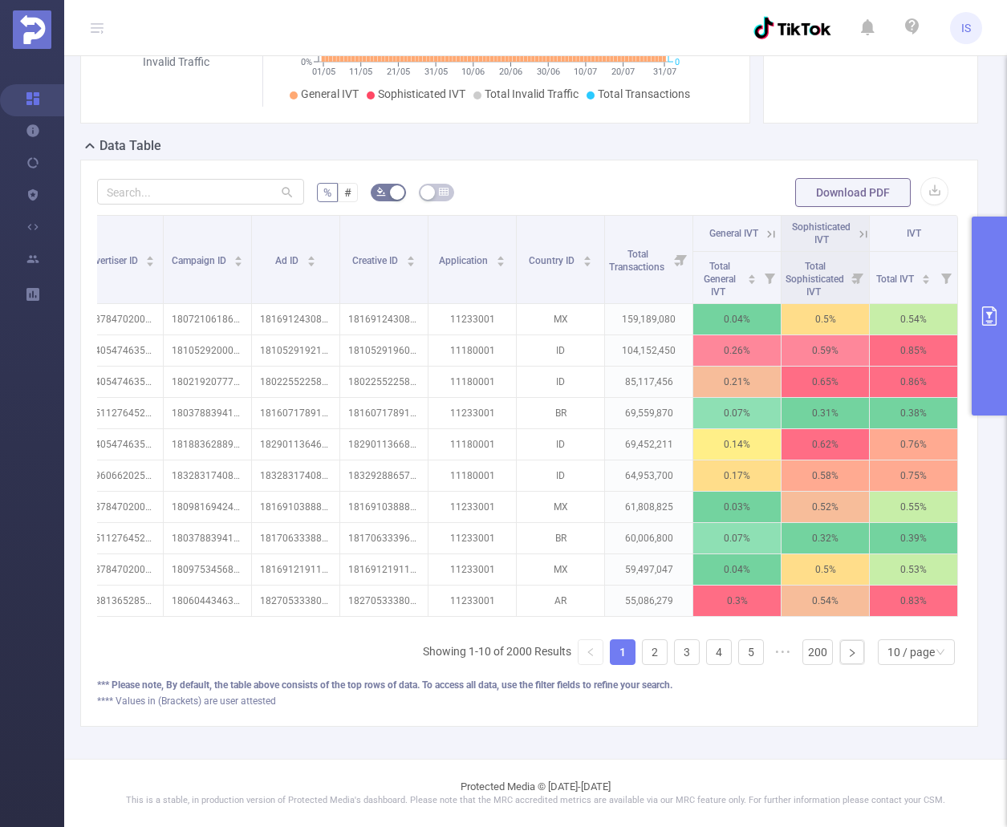
scroll to position [0, 211]
click at [987, 371] on button "primary" at bounding box center [988, 316] width 35 height 199
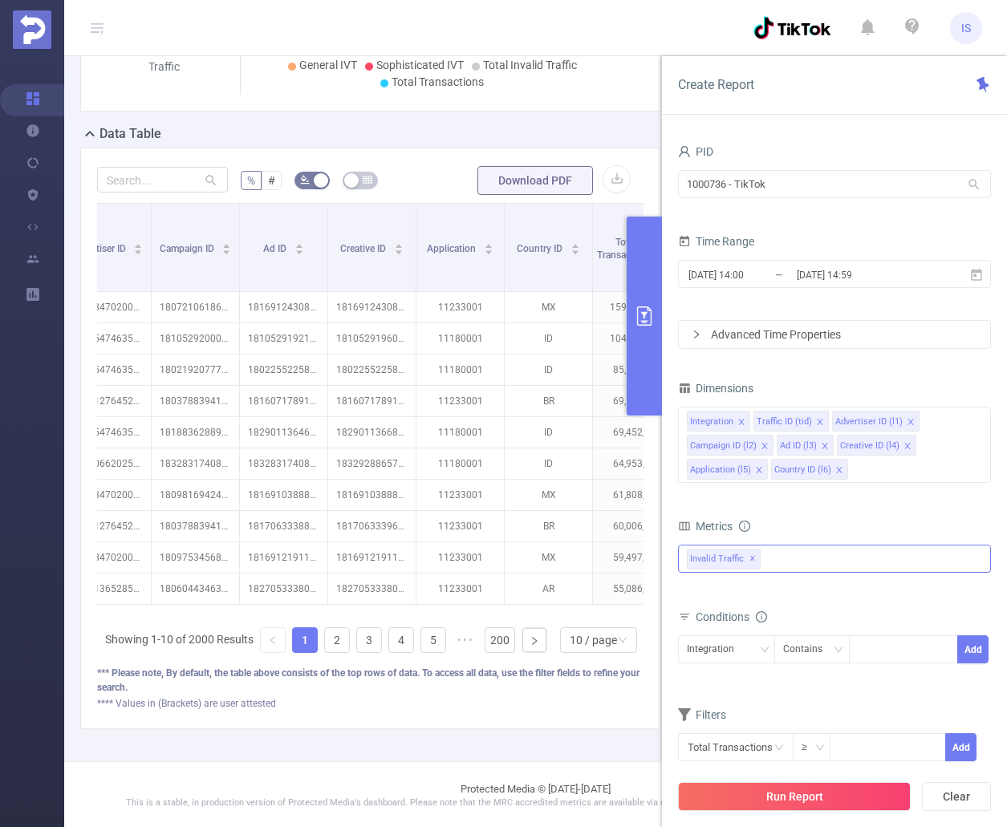
click at [651, 381] on button "primary" at bounding box center [644, 316] width 35 height 199
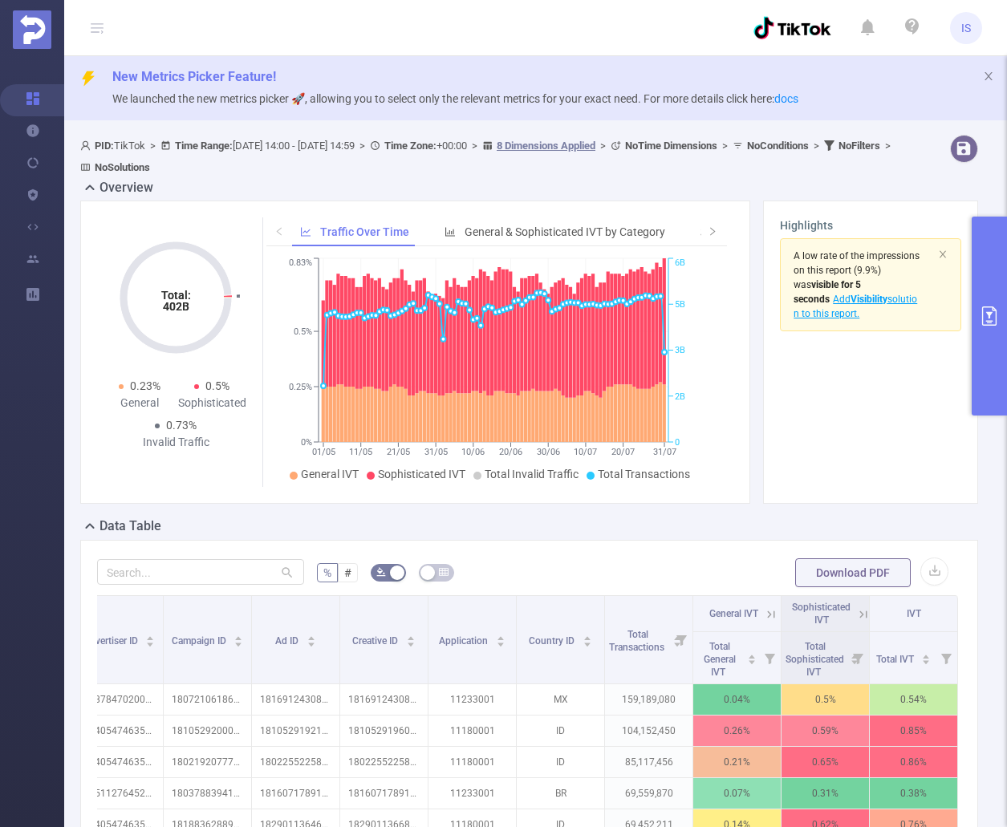
scroll to position [0, 0]
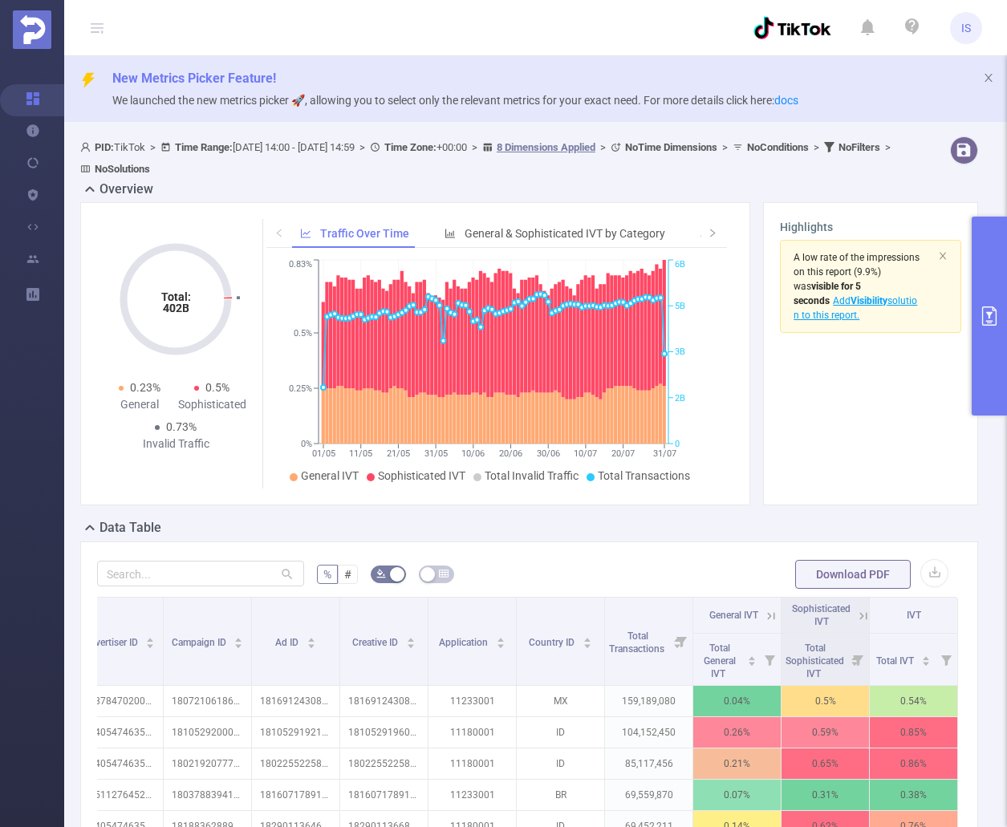
click at [763, 202] on div "Highlights A low rate of the impressions on this report (9.9%) was visible for …" at bounding box center [870, 353] width 215 height 303
click at [733, 208] on div "Total: 402B Total: 402B 0.23% General 0.5% Sophisticated 0.73% Invalid Traffic …" at bounding box center [415, 353] width 670 height 303
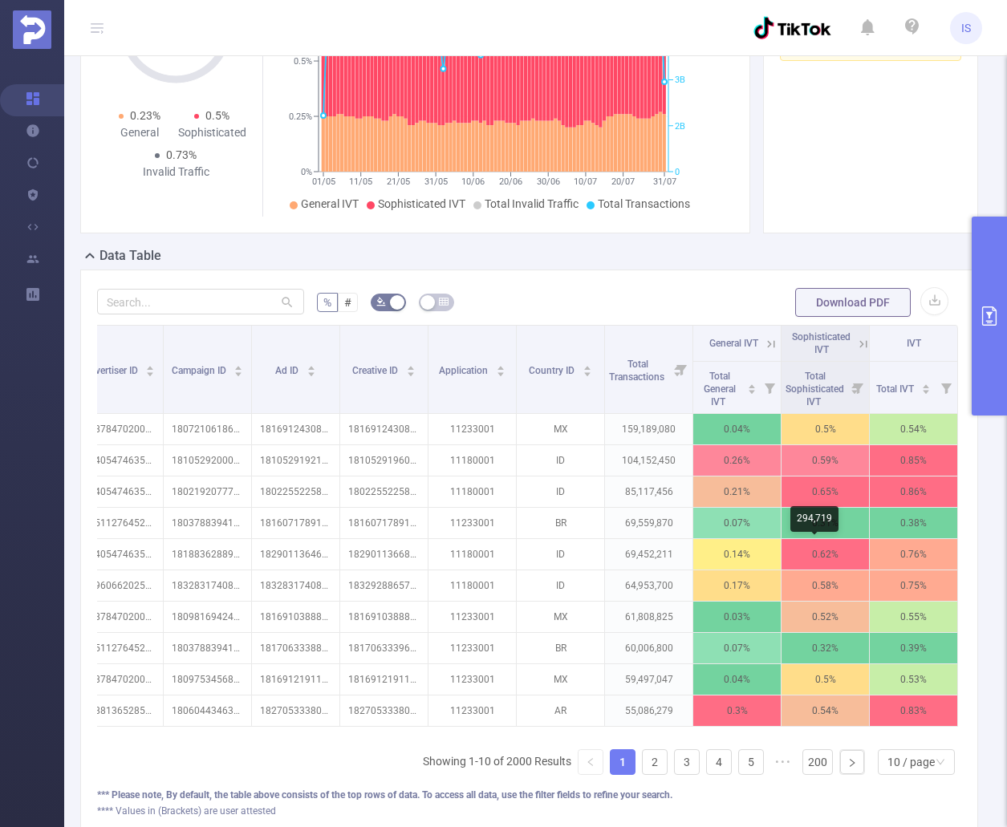
scroll to position [73, 0]
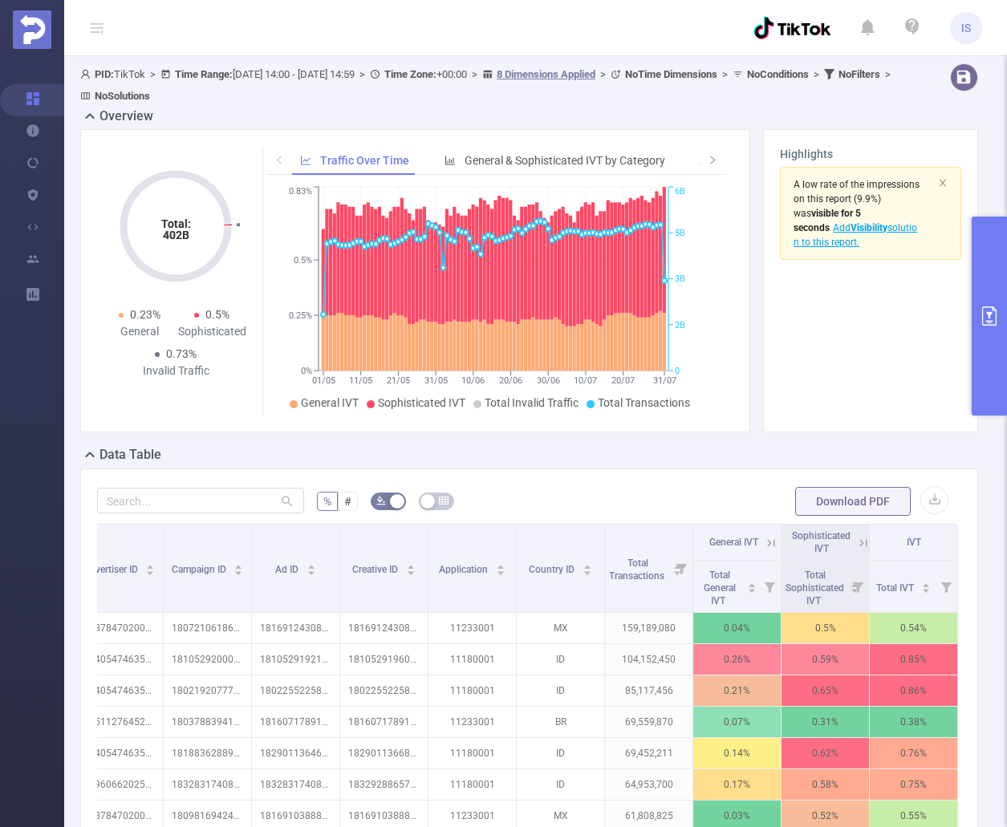
click at [987, 342] on button "primary" at bounding box center [988, 316] width 35 height 199
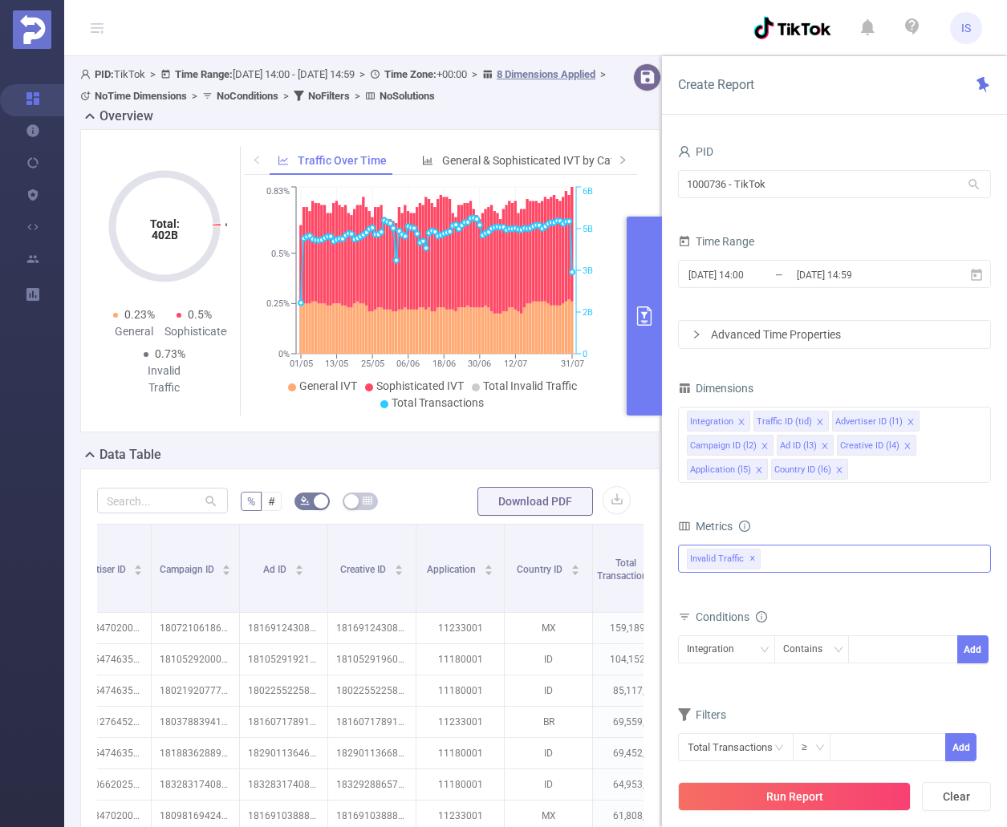
click at [641, 336] on button "primary" at bounding box center [644, 316] width 35 height 199
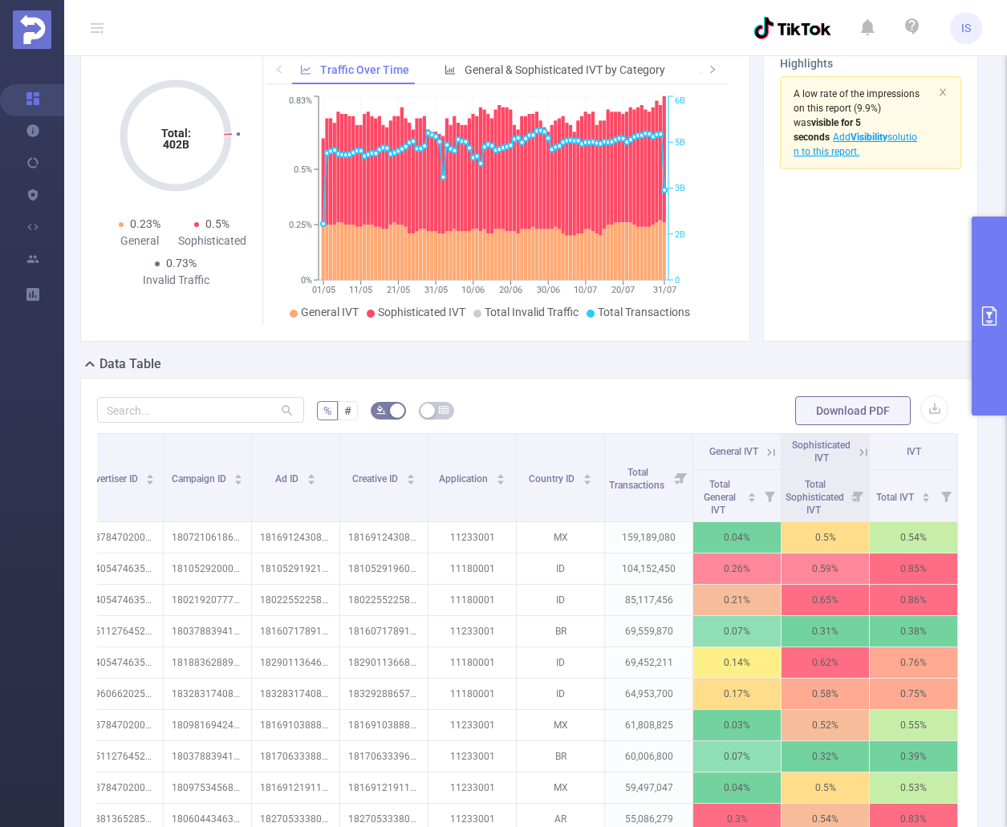
scroll to position [0, 0]
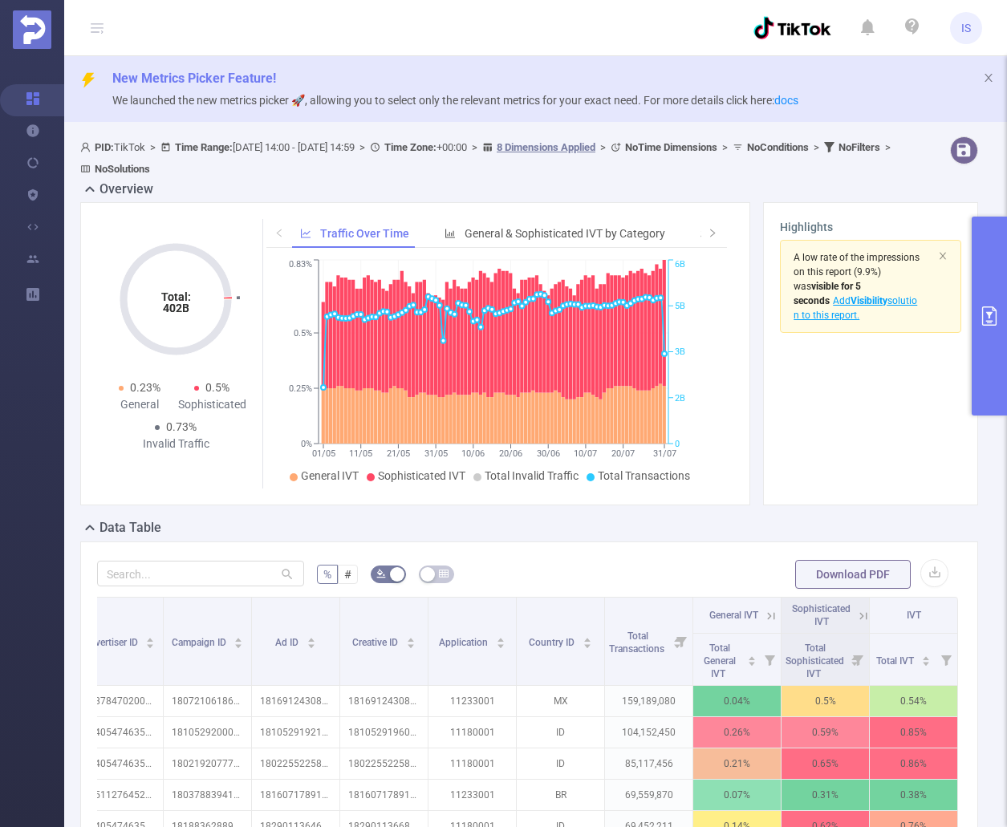
click at [986, 282] on button "primary" at bounding box center [988, 316] width 35 height 199
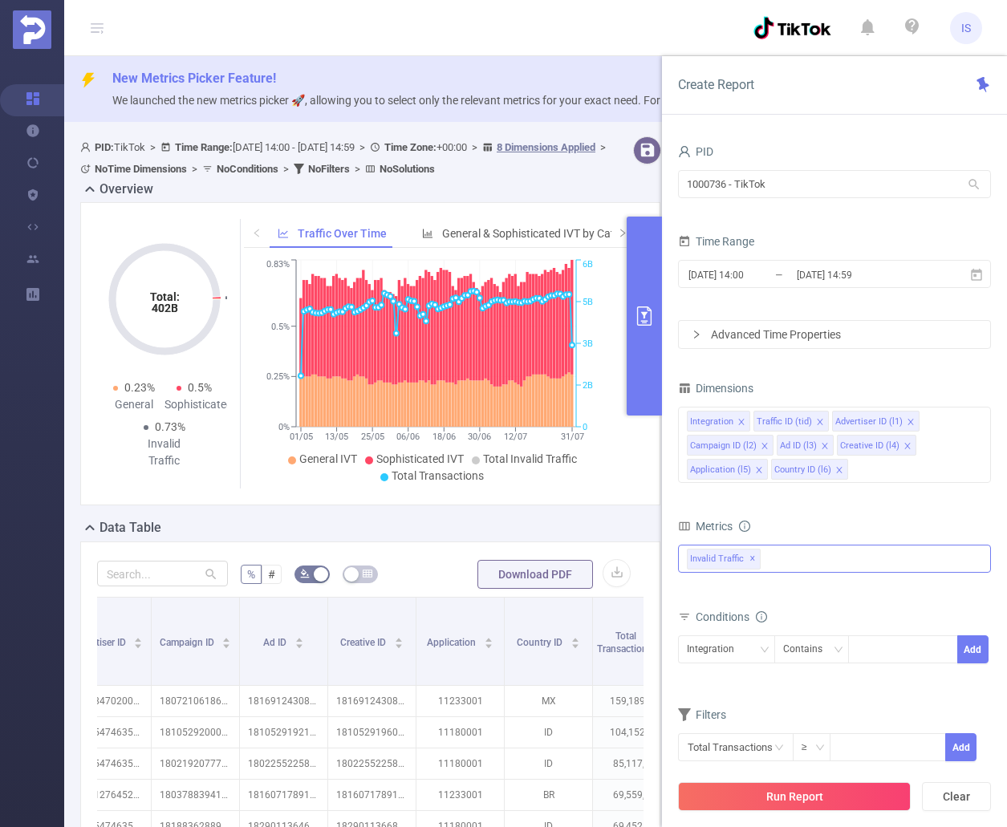
click at [637, 298] on button "primary" at bounding box center [644, 316] width 35 height 199
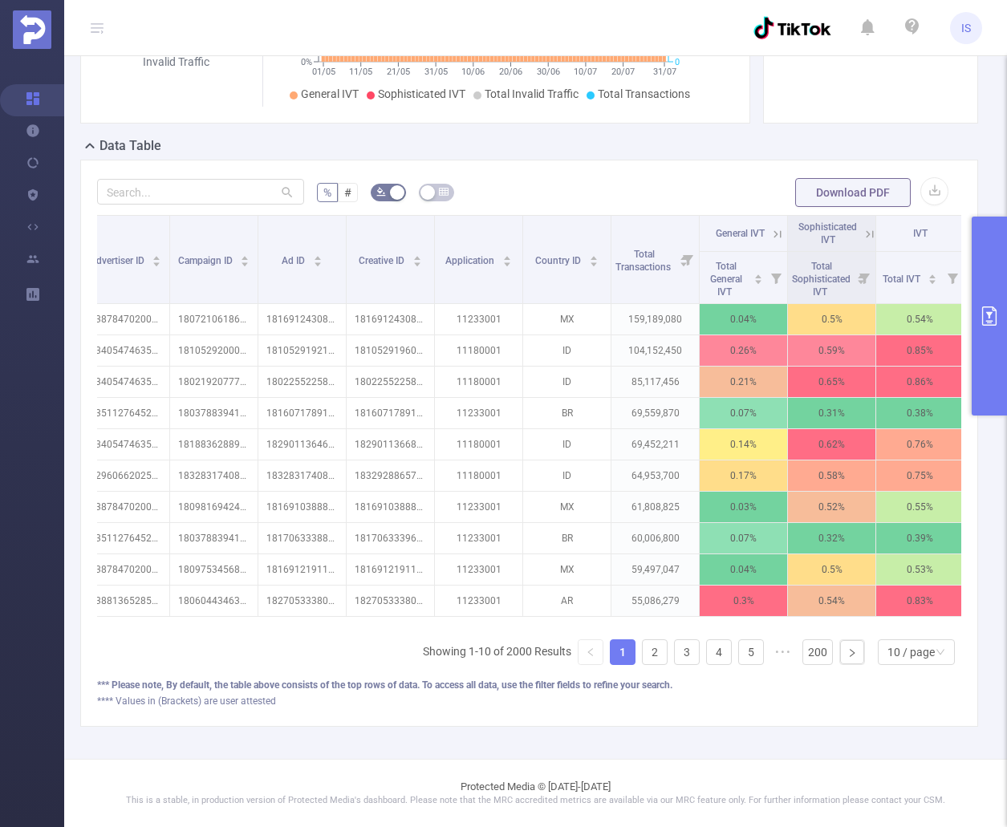
scroll to position [0, 211]
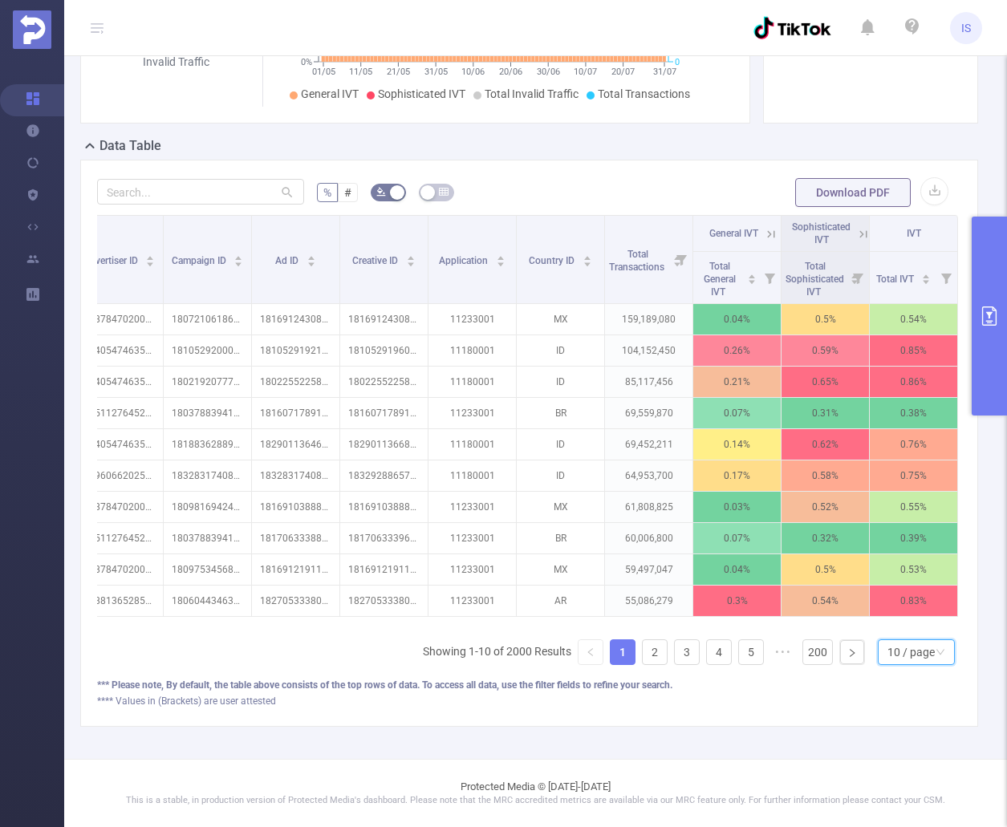
click at [919, 651] on div "10 / page" at bounding box center [910, 652] width 47 height 24
click at [907, 625] on li "50 / page" at bounding box center [903, 636] width 77 height 26
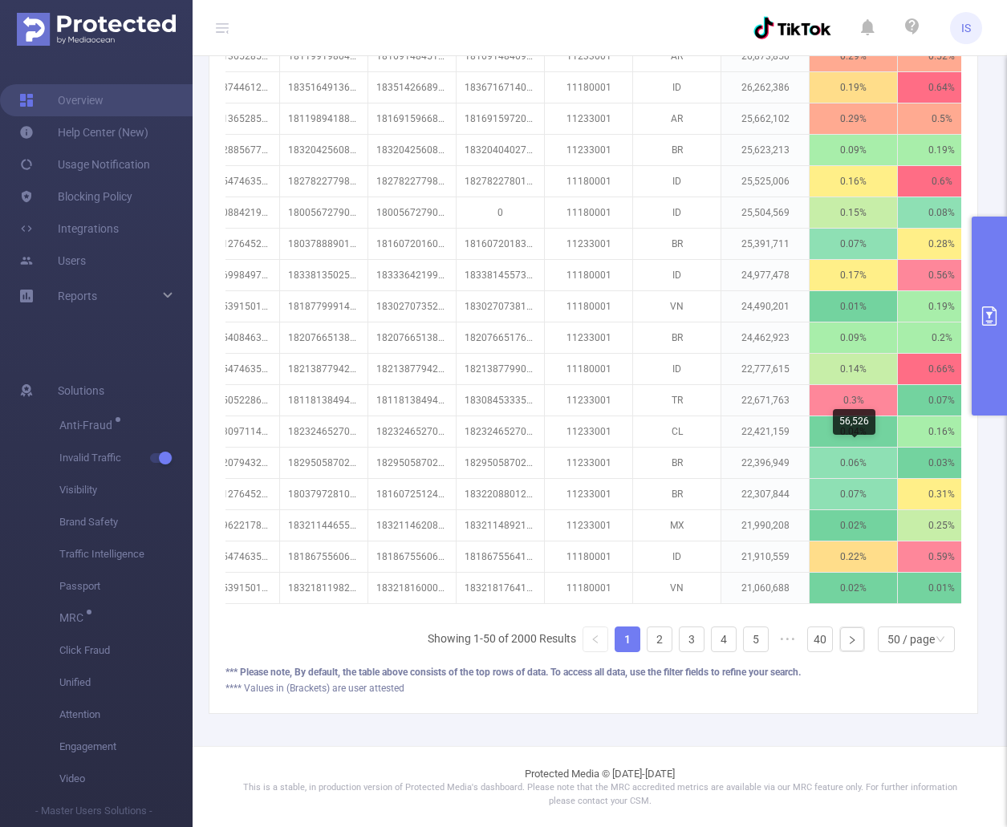
scroll to position [1658, 0]
click at [918, 647] on div "50 / page" at bounding box center [910, 639] width 47 height 24
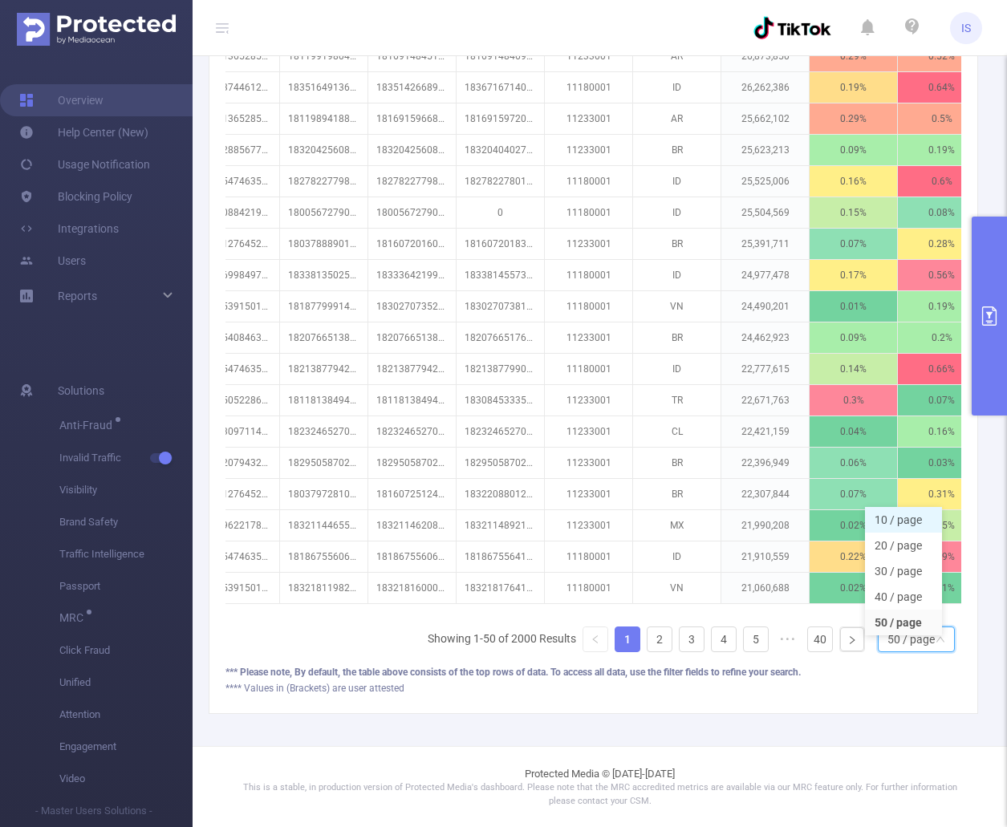
click at [920, 507] on li "10 / page" at bounding box center [903, 520] width 77 height 26
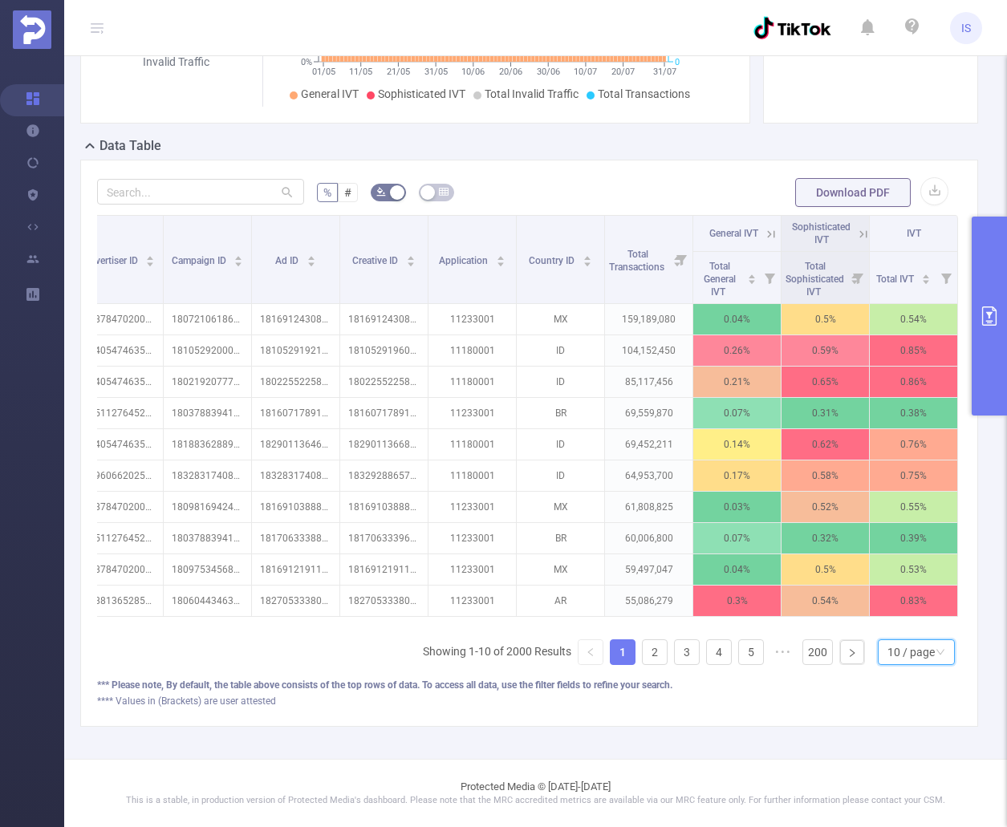
scroll to position [394, 0]
drag, startPoint x: 992, startPoint y: 320, endPoint x: 987, endPoint y: 327, distance: 8.7
click at [992, 319] on icon "primary" at bounding box center [988, 315] width 19 height 19
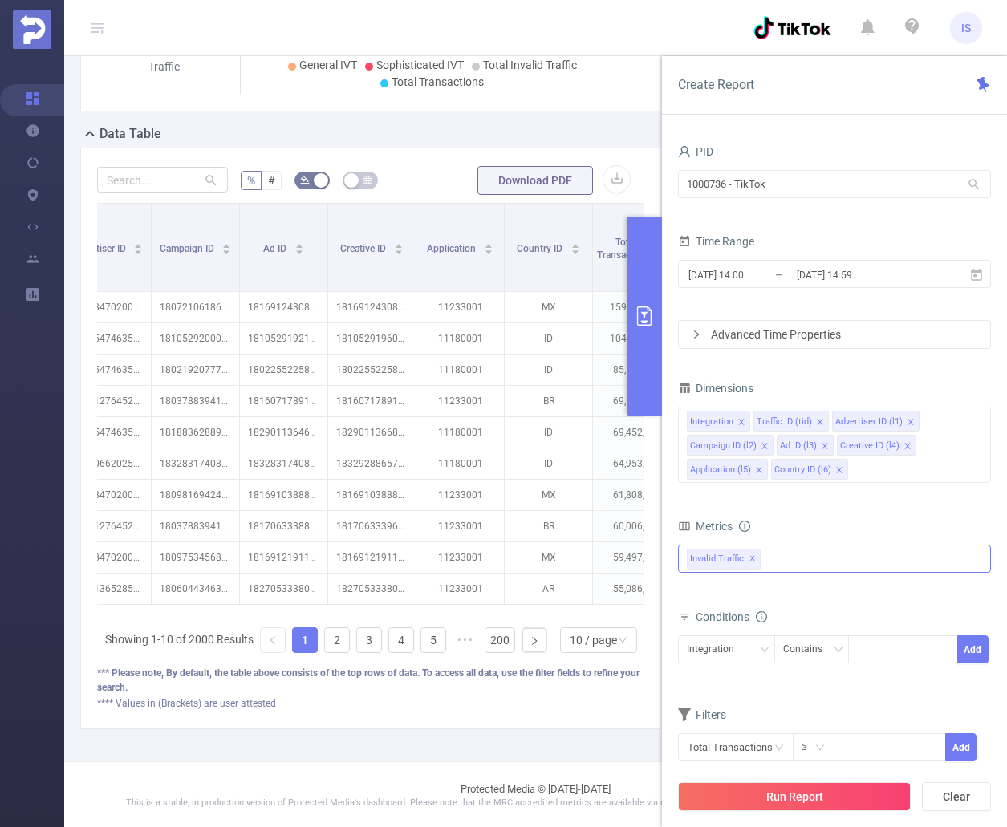
click at [853, 560] on div "Anti-Fraud Invalid Traffic Visibility Brand Safety Traffic Intelligence Sample …" at bounding box center [834, 559] width 313 height 28
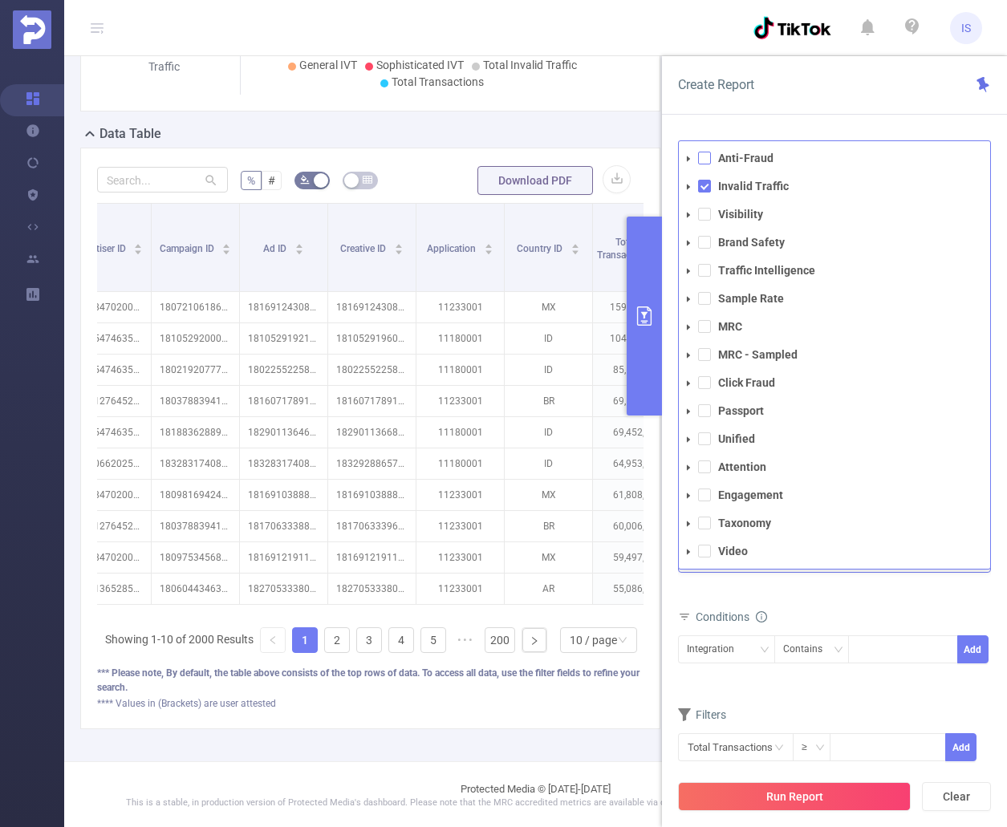
click at [701, 159] on span at bounding box center [704, 158] width 13 height 13
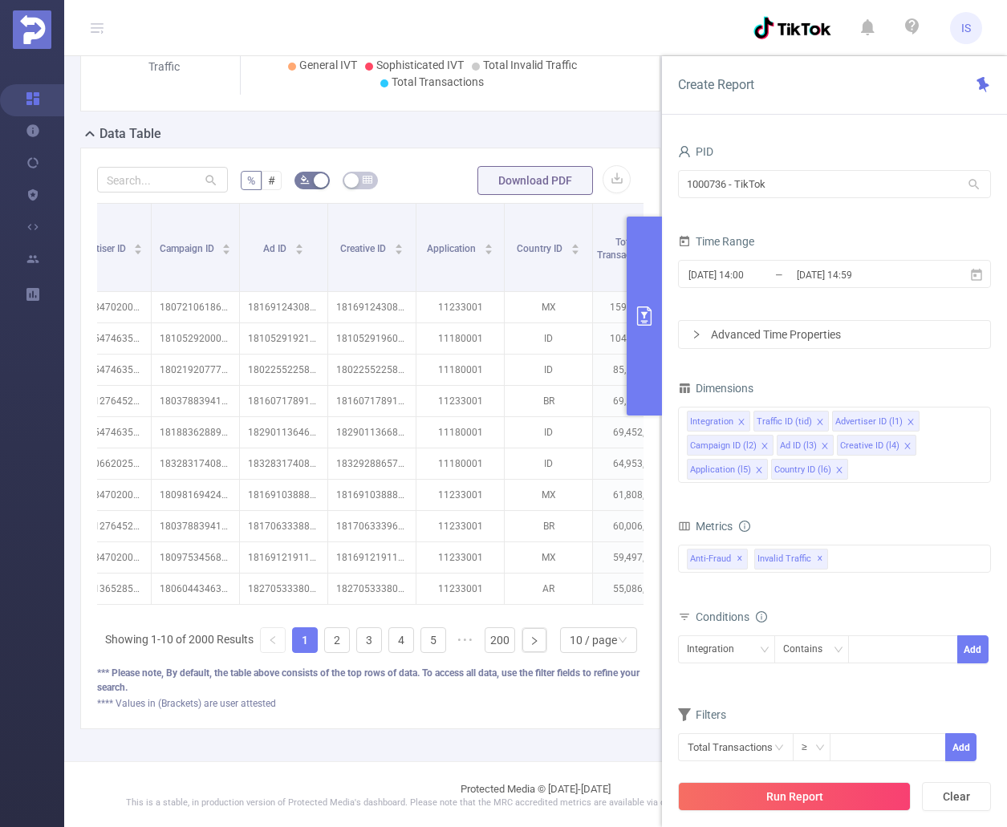
click at [955, 698] on form "Dimensions Integration Traffic ID (tid) Advertiser ID (l1) Campaign ID (l2) Ad …" at bounding box center [834, 579] width 313 height 405
click at [641, 346] on button "primary" at bounding box center [644, 316] width 35 height 199
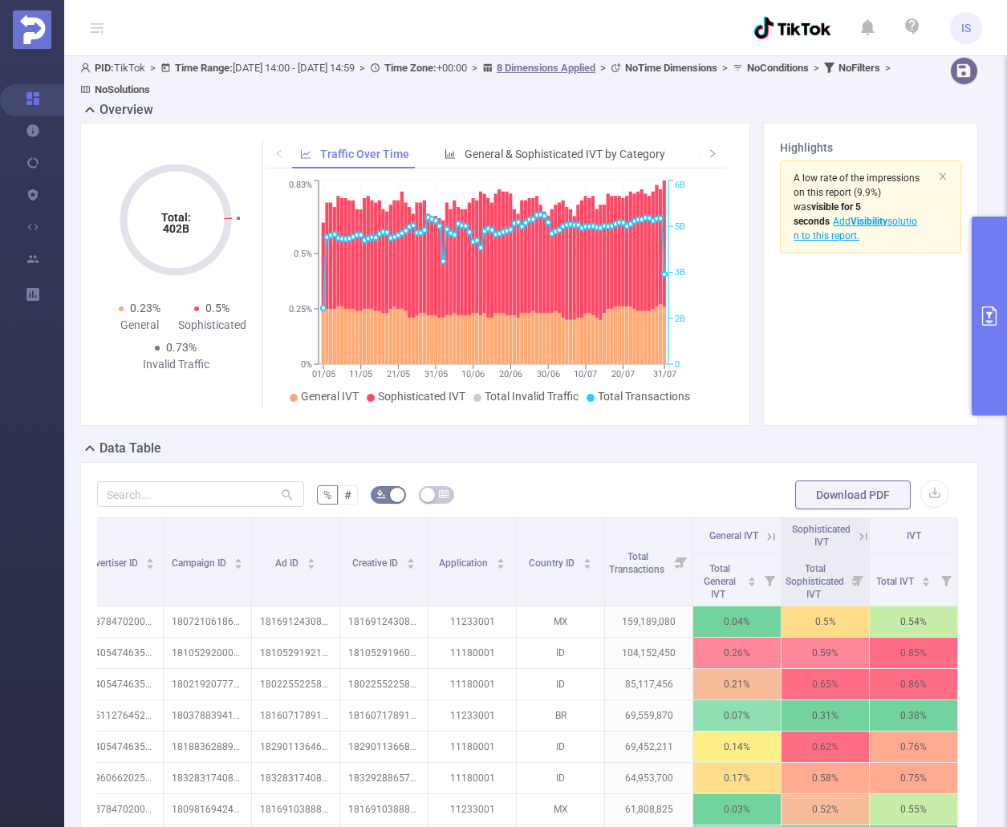
scroll to position [0, 0]
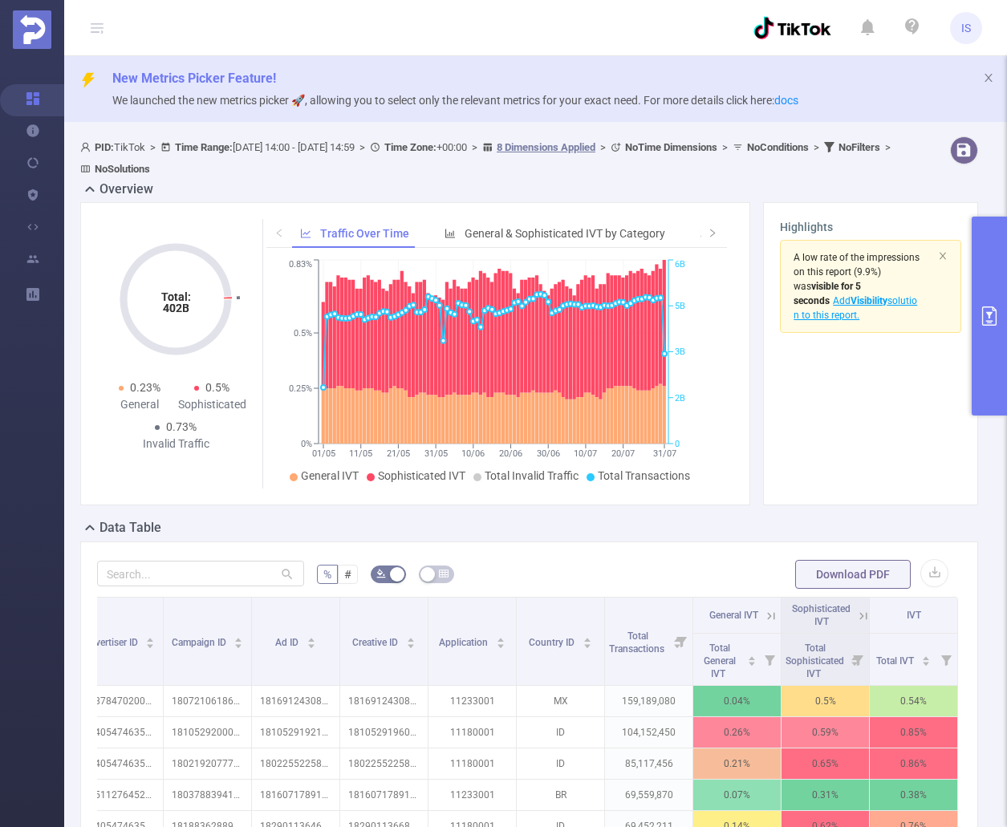
click at [983, 335] on button "primary" at bounding box center [988, 316] width 35 height 199
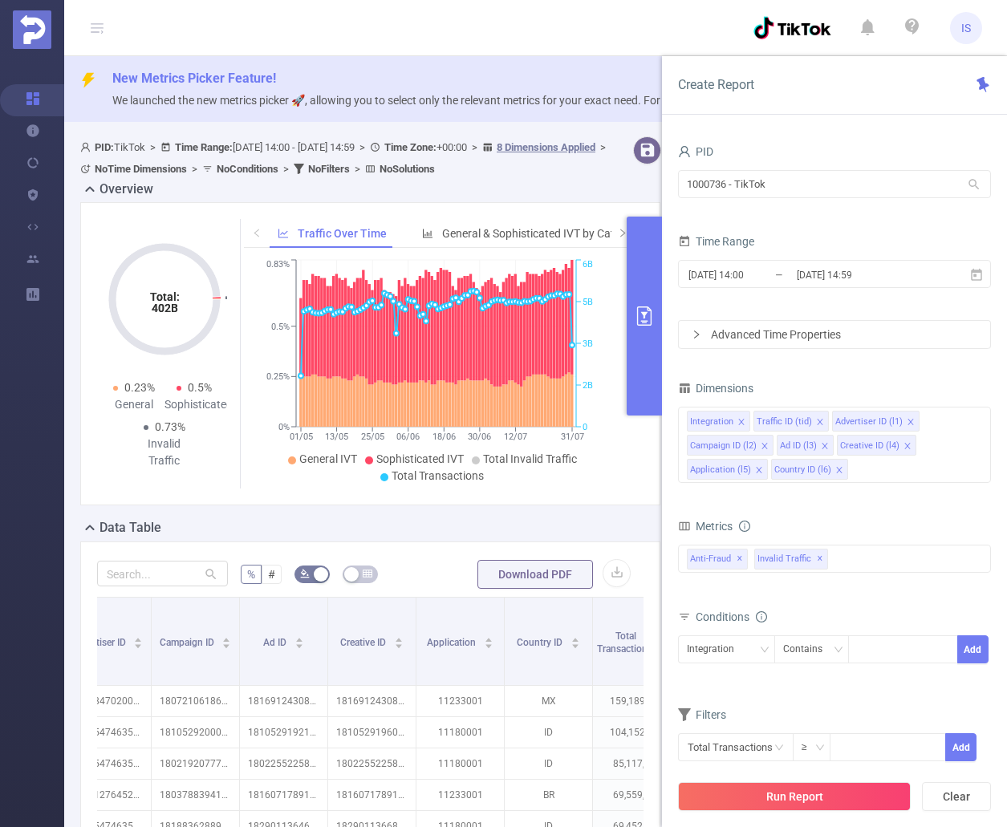
click at [647, 330] on button "primary" at bounding box center [644, 316] width 35 height 199
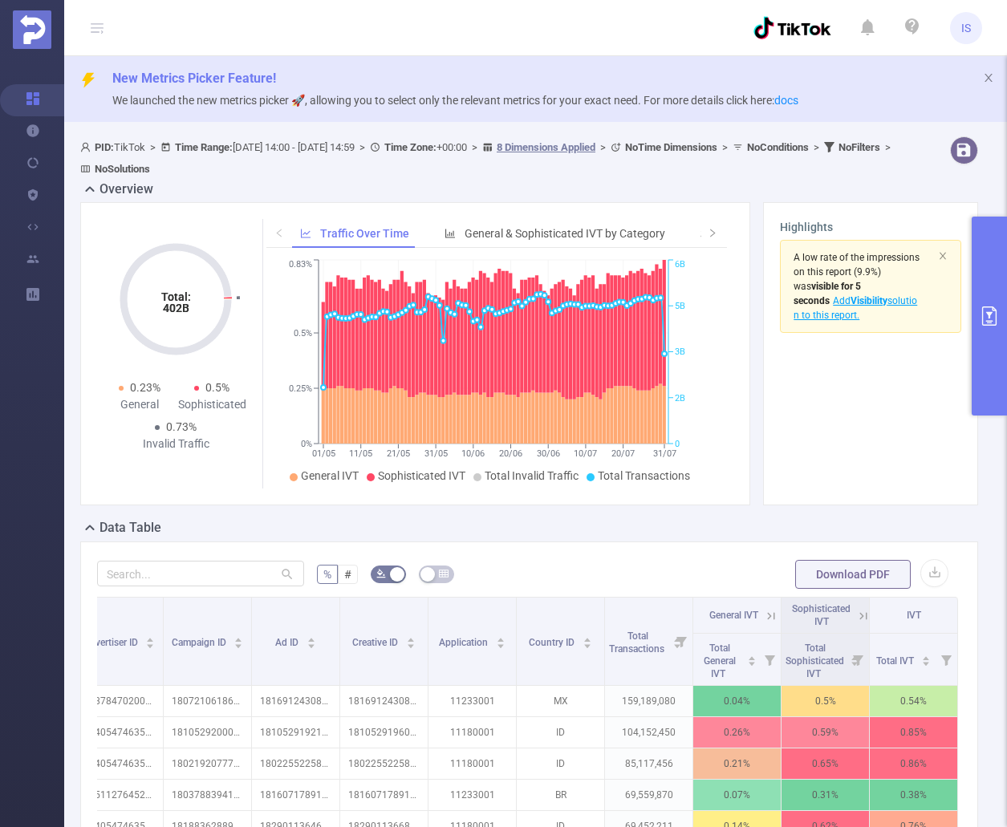
click at [988, 339] on button "primary" at bounding box center [988, 316] width 35 height 199
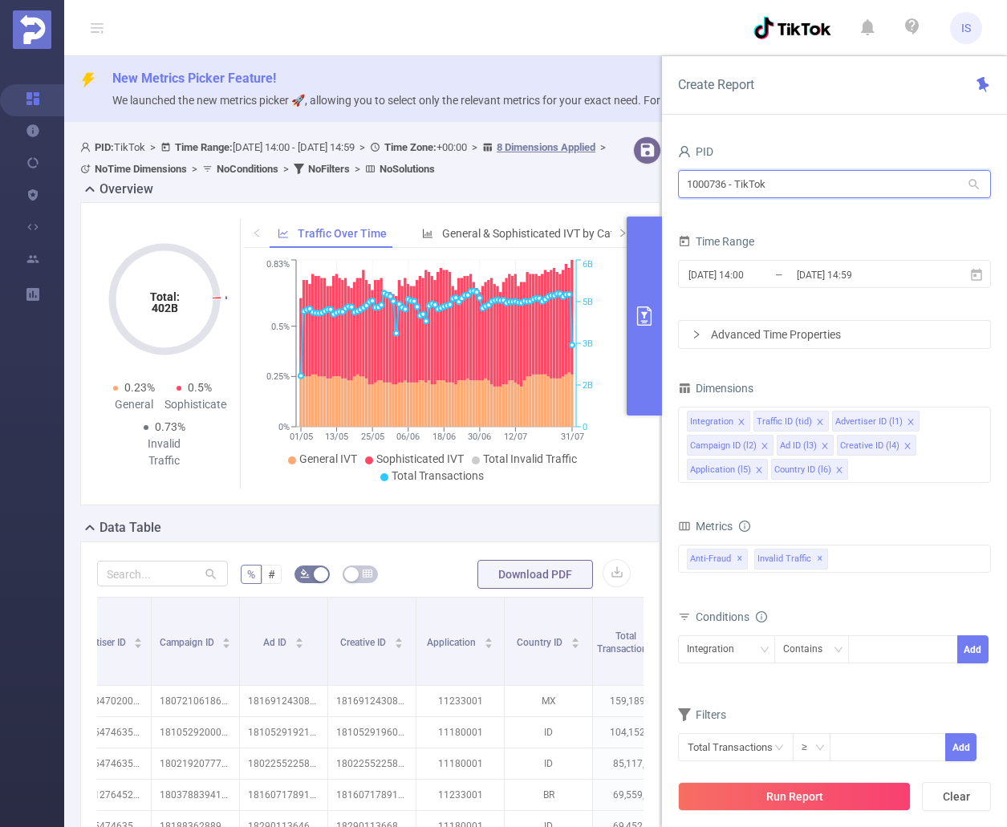
drag, startPoint x: 722, startPoint y: 175, endPoint x: 655, endPoint y: 164, distance: 67.5
click at [655, 164] on section "PID: TikTok > Time Range: [DATE] 14:00 - [DATE] 14:59 > Time Zone: +00:00 > 8 D…" at bounding box center [535, 642] width 943 height 1025
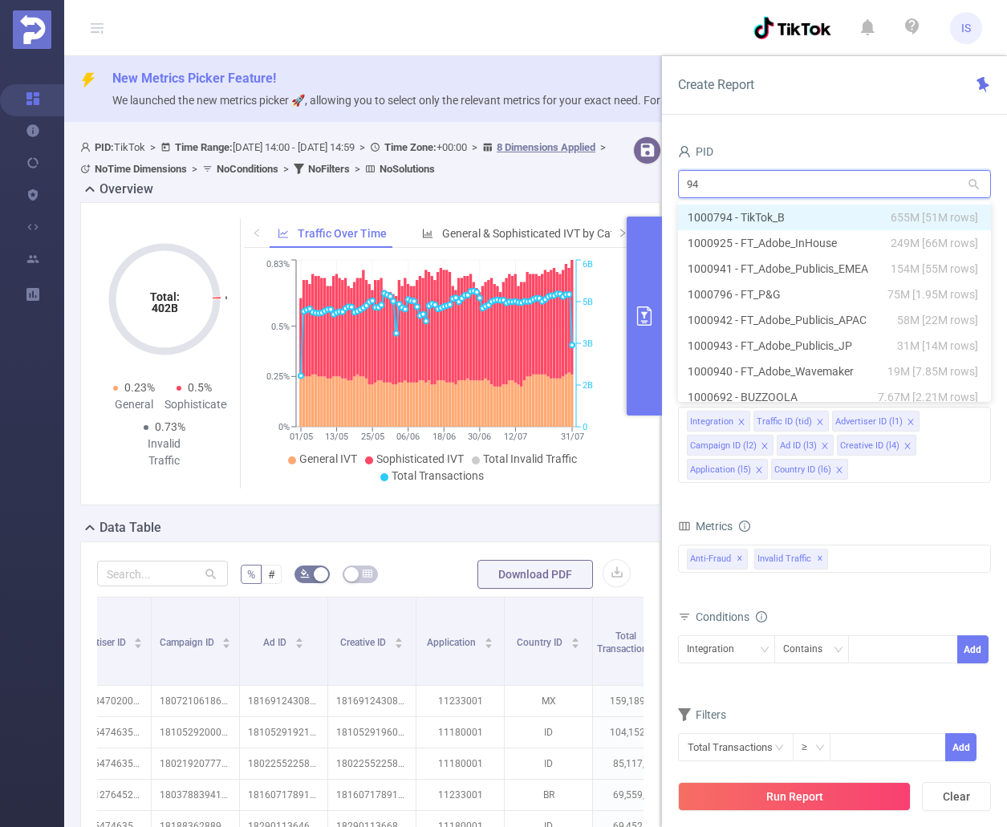
type input "941"
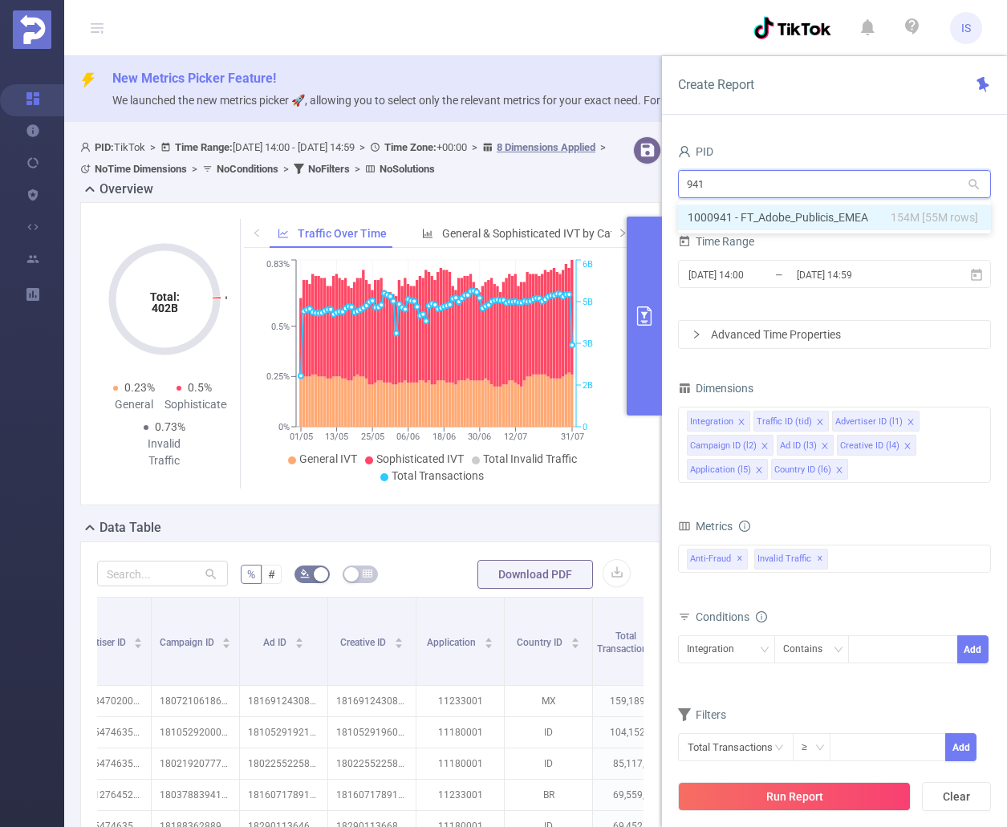
click at [764, 216] on li "1000941 - FT_Adobe_Publicis_EMEA 154M [55M rows]" at bounding box center [834, 218] width 313 height 26
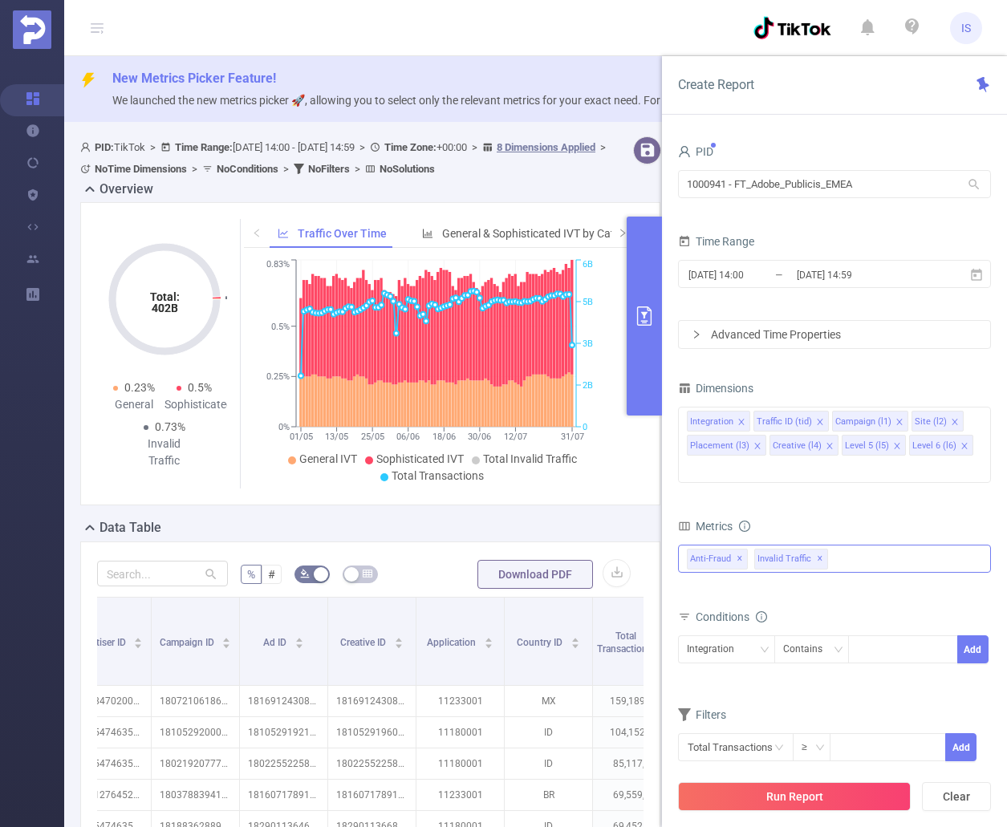
click at [865, 545] on div "Anti-Fraud Invalid Traffic Visibility Brand Safety Traffic Intelligence Sample …" at bounding box center [834, 559] width 313 height 28
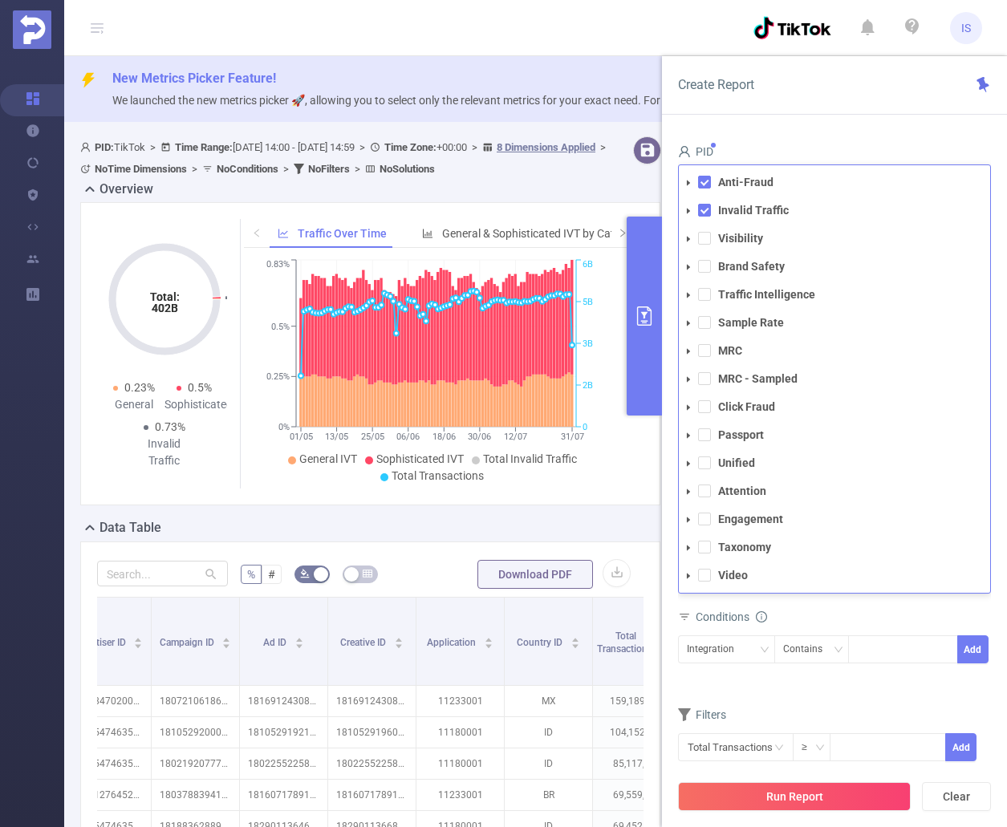
click at [704, 232] on span at bounding box center [704, 238] width 13 height 13
click at [704, 260] on span at bounding box center [704, 266] width 13 height 13
click at [707, 288] on span at bounding box center [704, 294] width 13 height 13
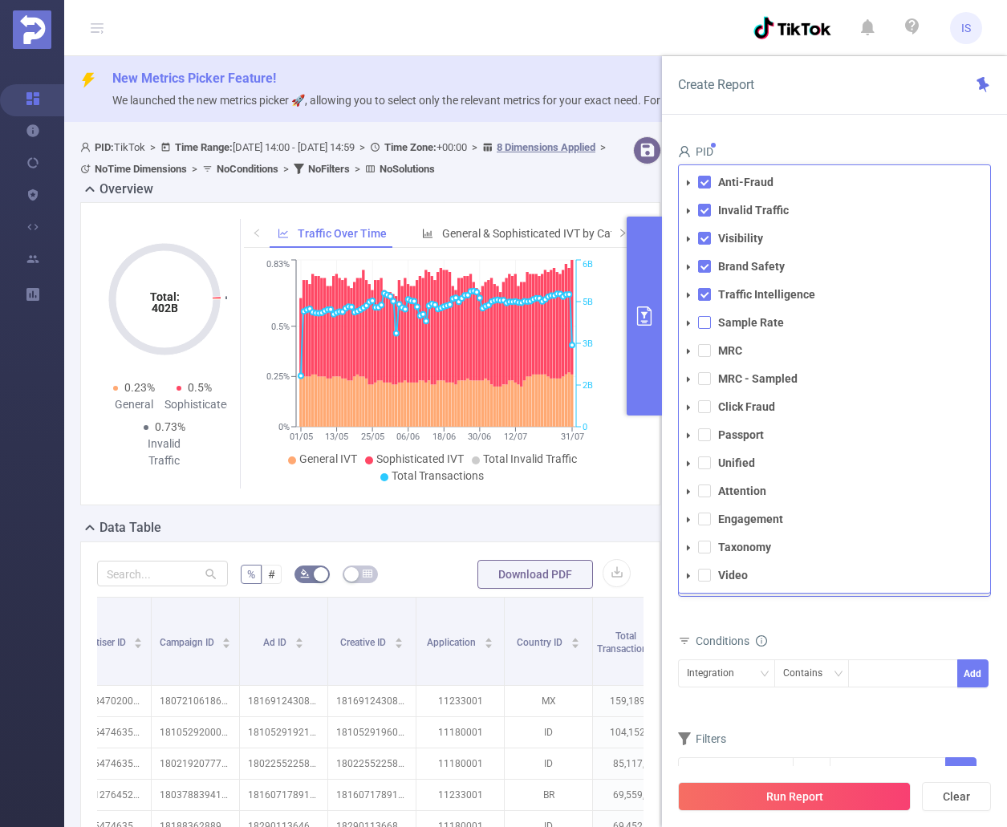
click at [704, 316] on span at bounding box center [704, 322] width 13 height 13
click at [704, 344] on span at bounding box center [704, 350] width 13 height 13
click at [705, 372] on span at bounding box center [704, 378] width 13 height 13
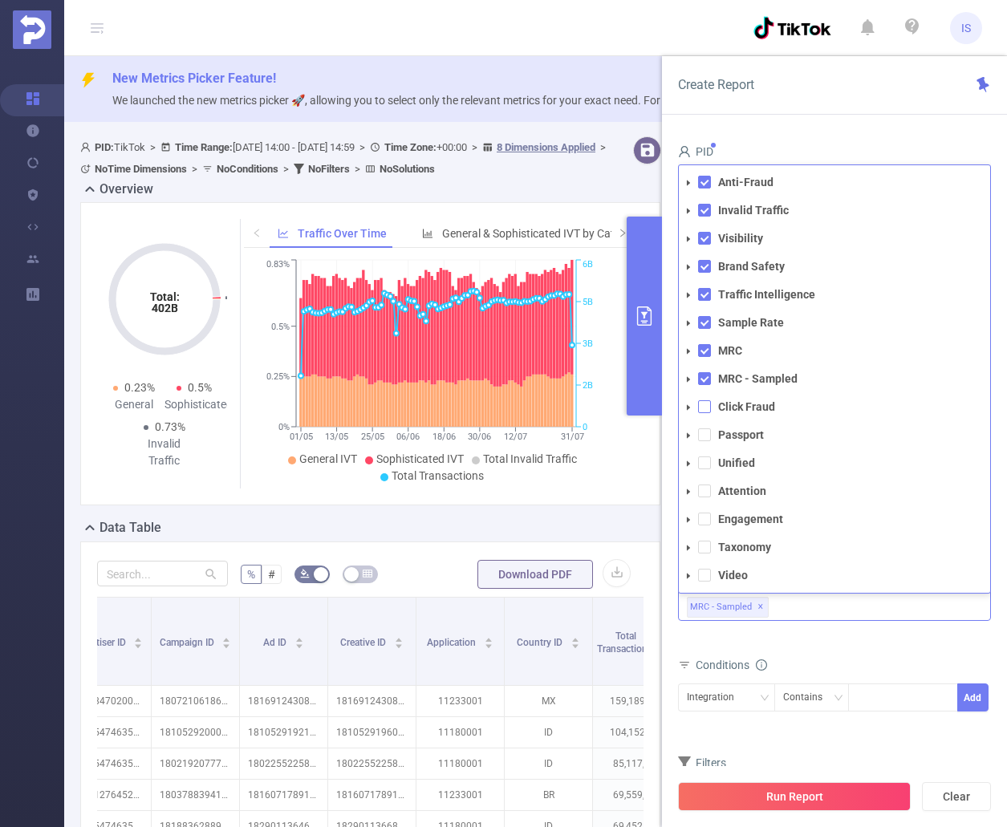
click at [705, 400] on span at bounding box center [704, 406] width 13 height 13
click at [700, 428] on span at bounding box center [704, 434] width 13 height 13
click at [705, 456] on span at bounding box center [704, 462] width 13 height 13
click at [701, 485] on span at bounding box center [704, 491] width 13 height 13
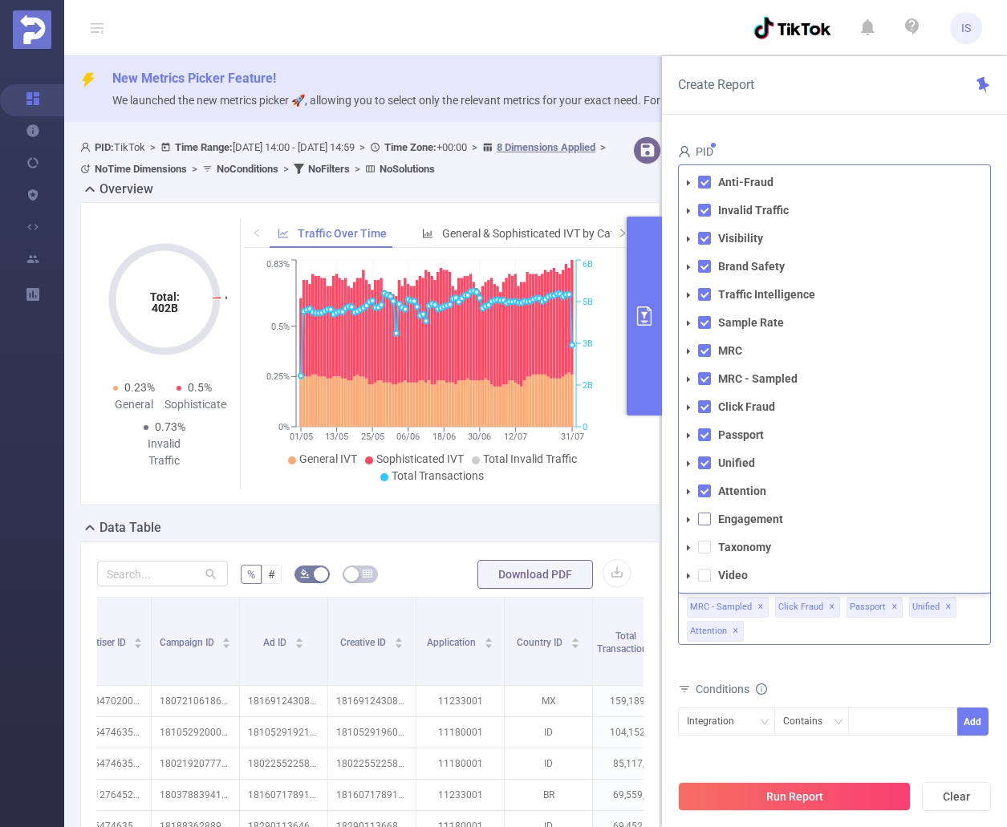
click at [701, 513] on span at bounding box center [704, 519] width 13 height 13
drag, startPoint x: 703, startPoint y: 522, endPoint x: 700, endPoint y: 536, distance: 14.0
click at [704, 541] on span at bounding box center [704, 547] width 13 height 13
click at [704, 569] on span at bounding box center [704, 575] width 13 height 13
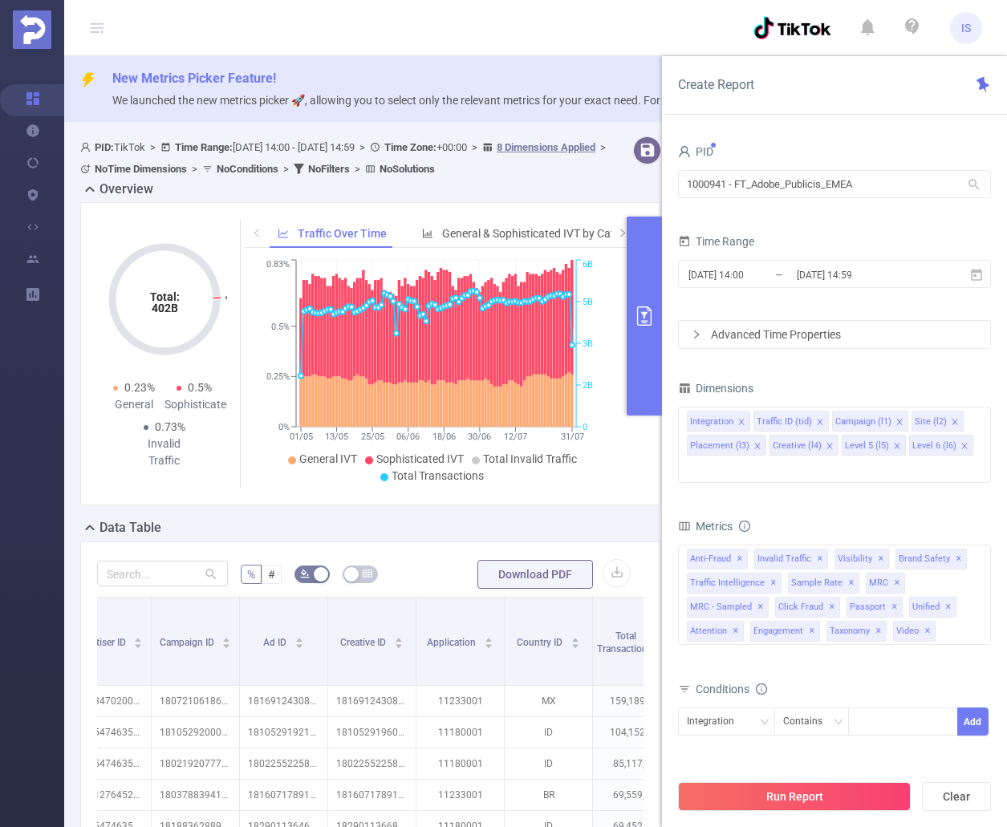
click at [886, 678] on div "Conditions" at bounding box center [834, 691] width 313 height 26
click at [755, 708] on div "Integration" at bounding box center [726, 721] width 79 height 26
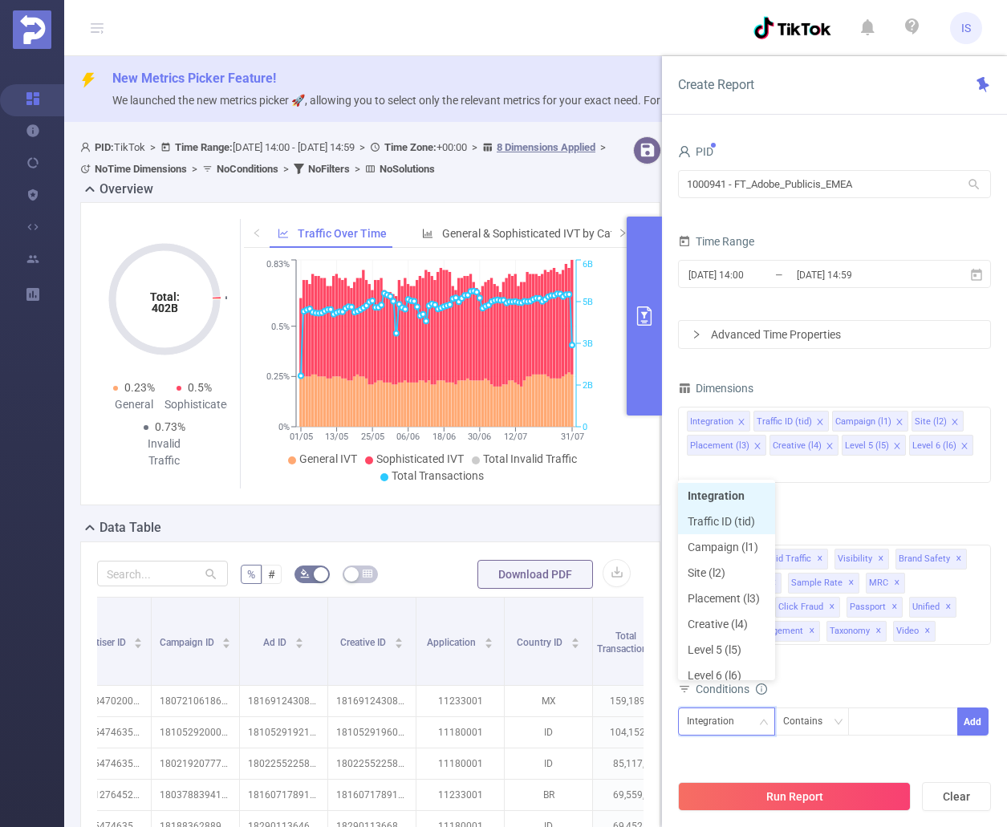
scroll to position [8, 0]
click at [728, 533] on li "Campaign (l1)" at bounding box center [726, 539] width 97 height 26
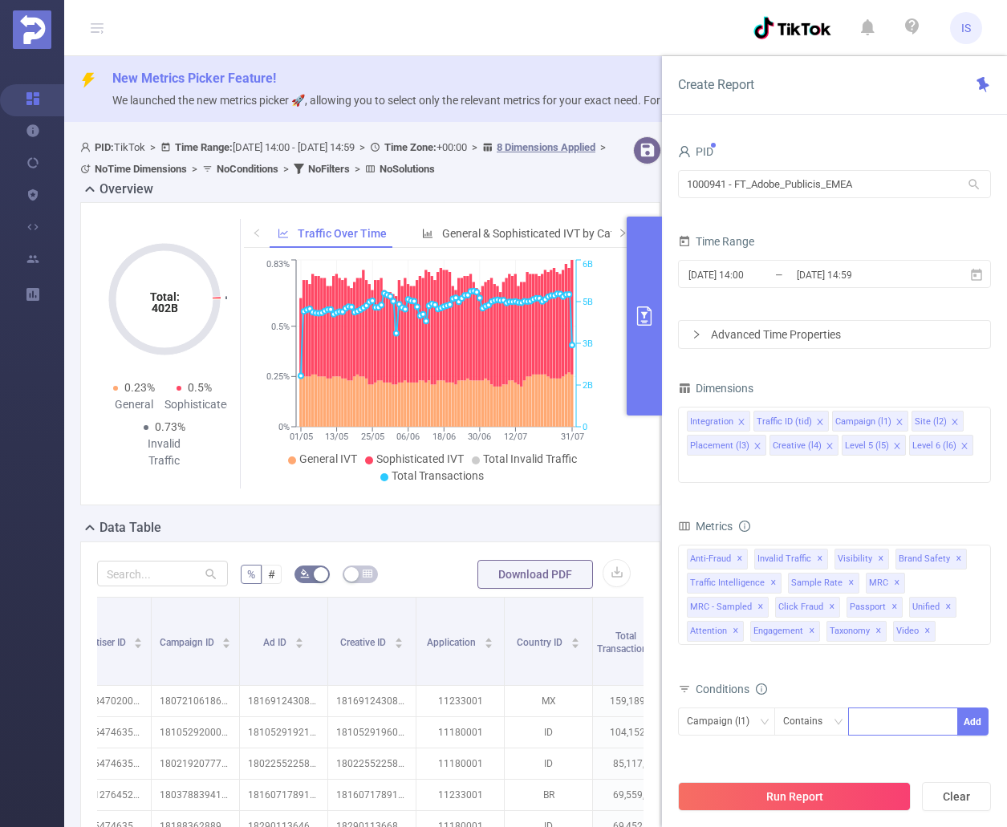
click at [883, 708] on div at bounding box center [903, 721] width 92 height 26
type input "tier"
click at [892, 727] on li "tier" at bounding box center [903, 731] width 110 height 26
click at [977, 708] on button "Add" at bounding box center [972, 722] width 31 height 28
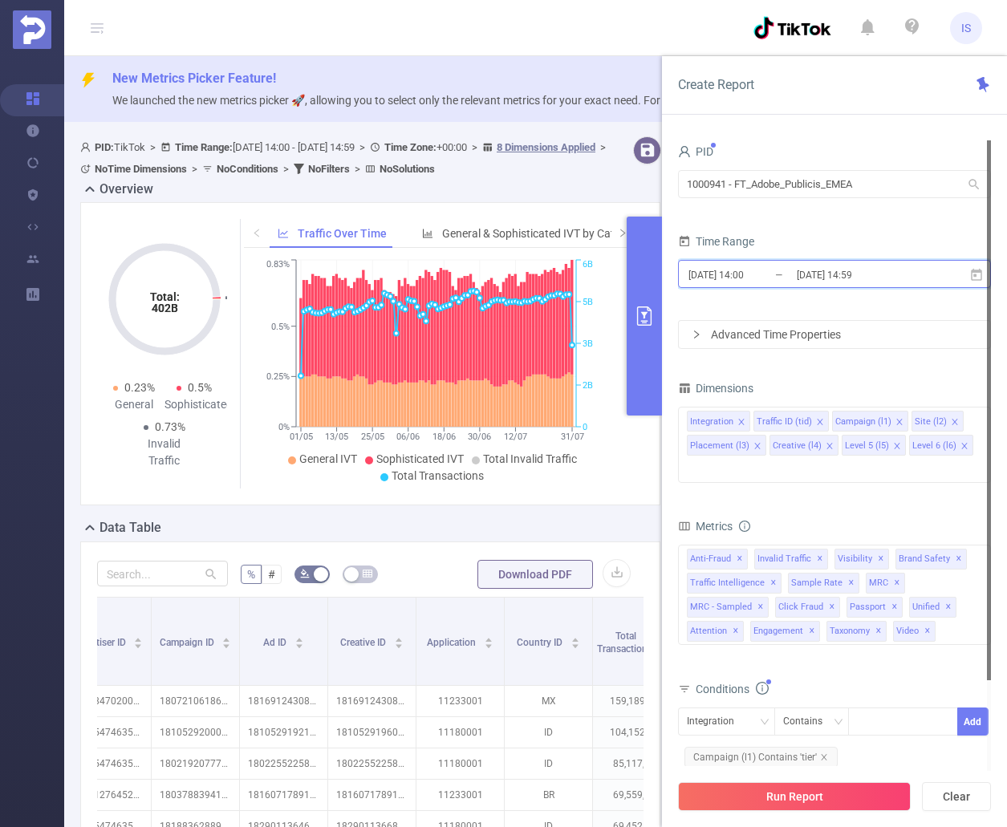
click at [974, 274] on icon at bounding box center [976, 274] width 11 height 12
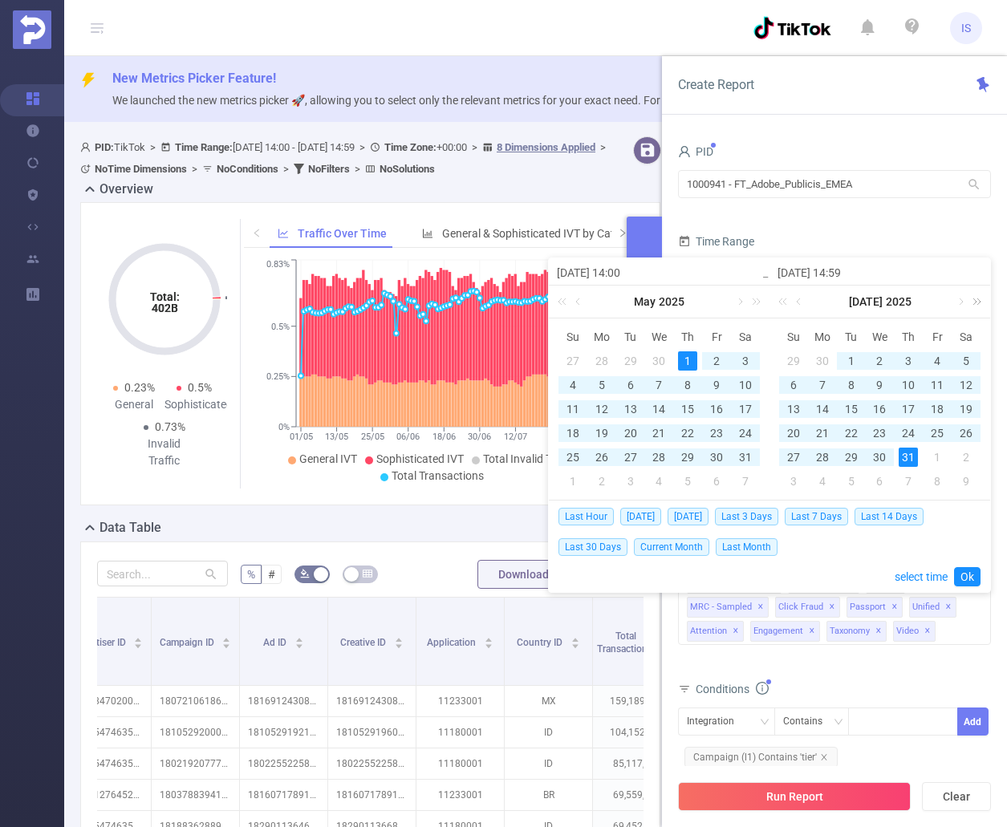
click at [977, 302] on link at bounding box center [973, 302] width 21 height 32
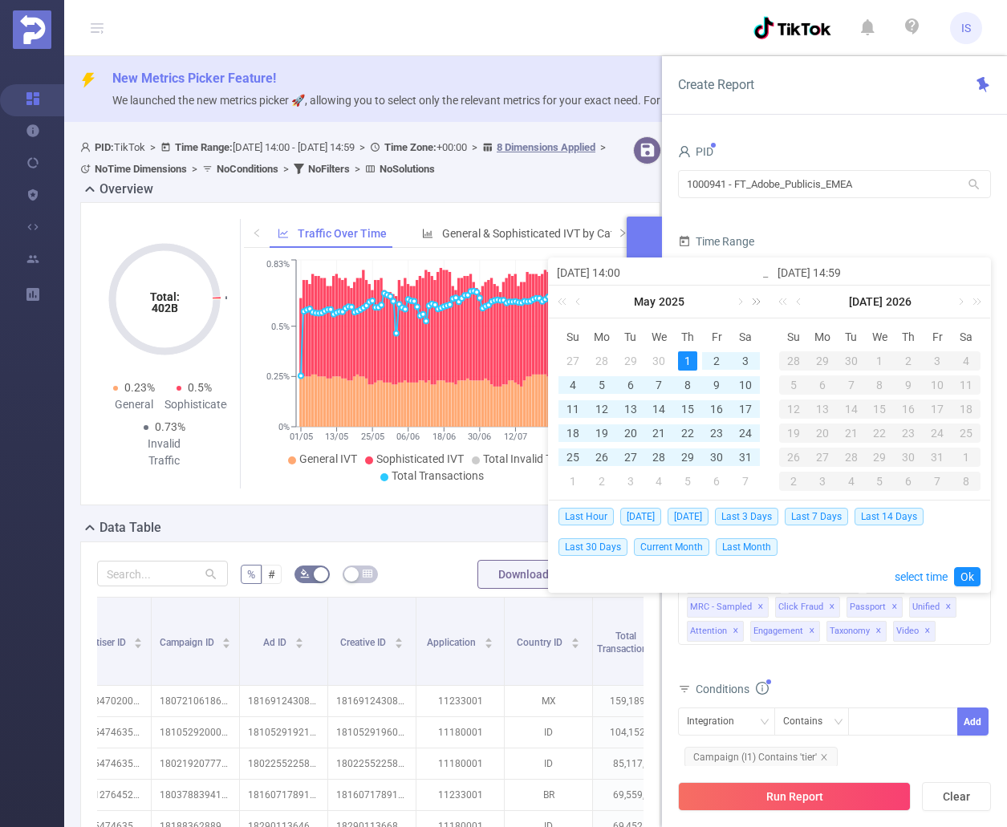
click at [755, 302] on link at bounding box center [753, 302] width 21 height 32
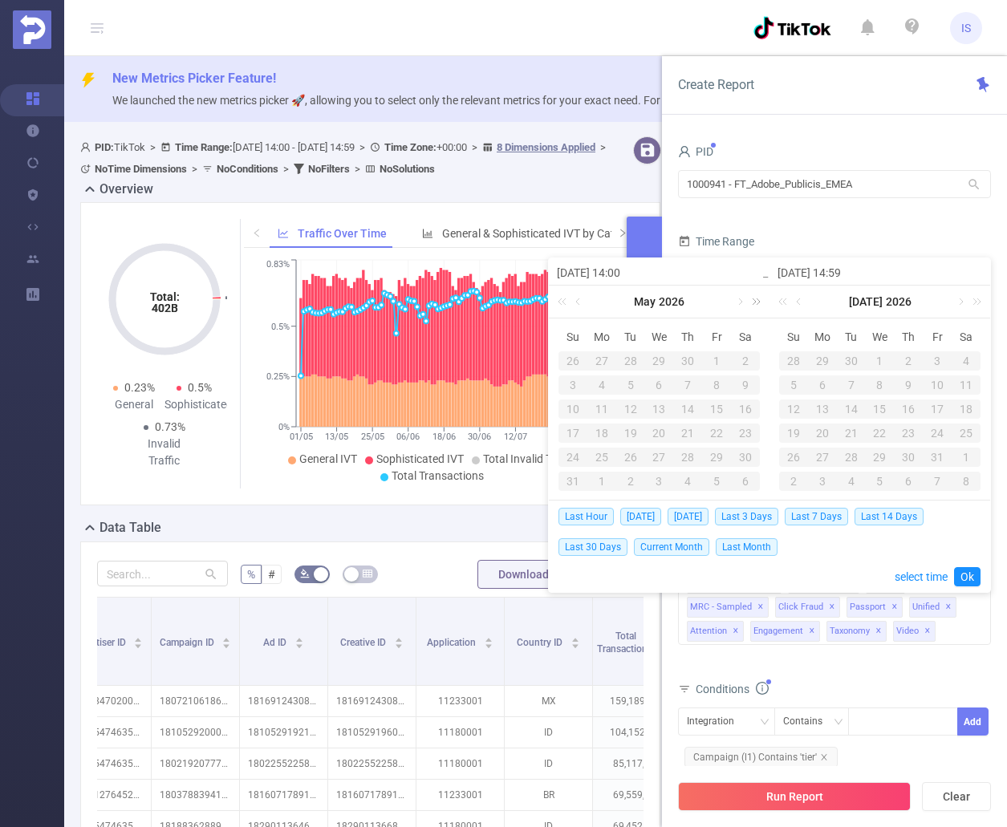
click at [746, 303] on link at bounding box center [753, 302] width 21 height 32
click at [740, 303] on link at bounding box center [739, 302] width 14 height 32
click at [561, 298] on link at bounding box center [564, 302] width 21 height 32
click at [560, 298] on link at bounding box center [564, 302] width 21 height 32
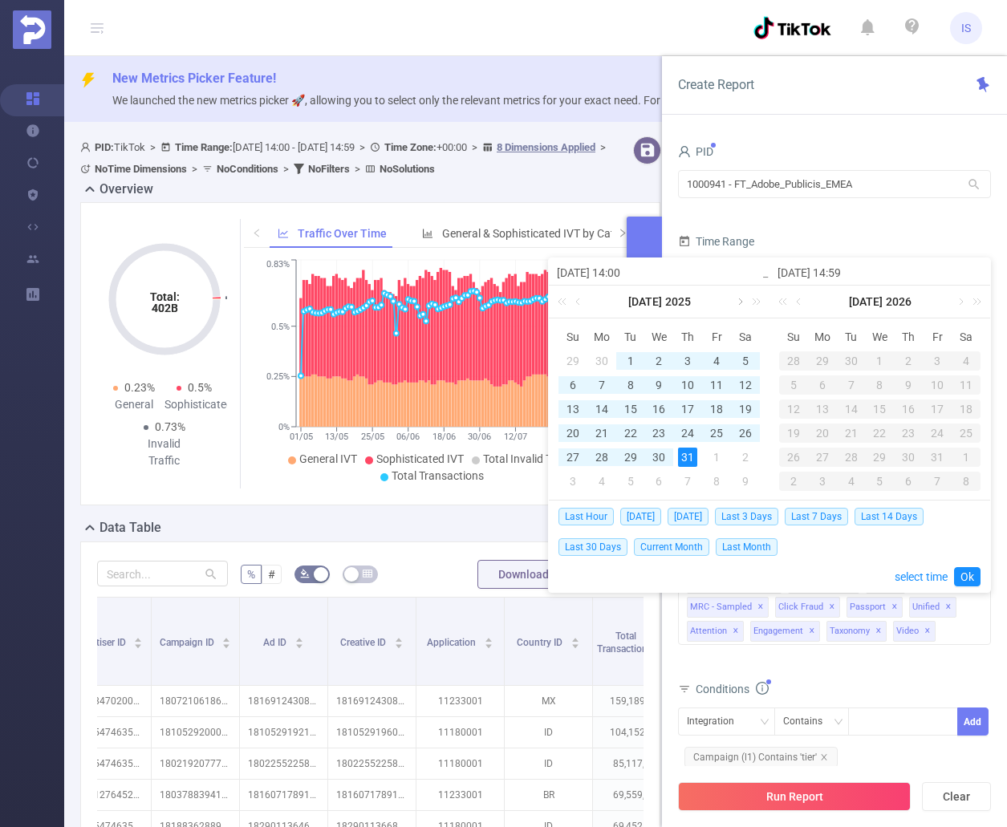
click at [738, 305] on link at bounding box center [739, 302] width 14 height 32
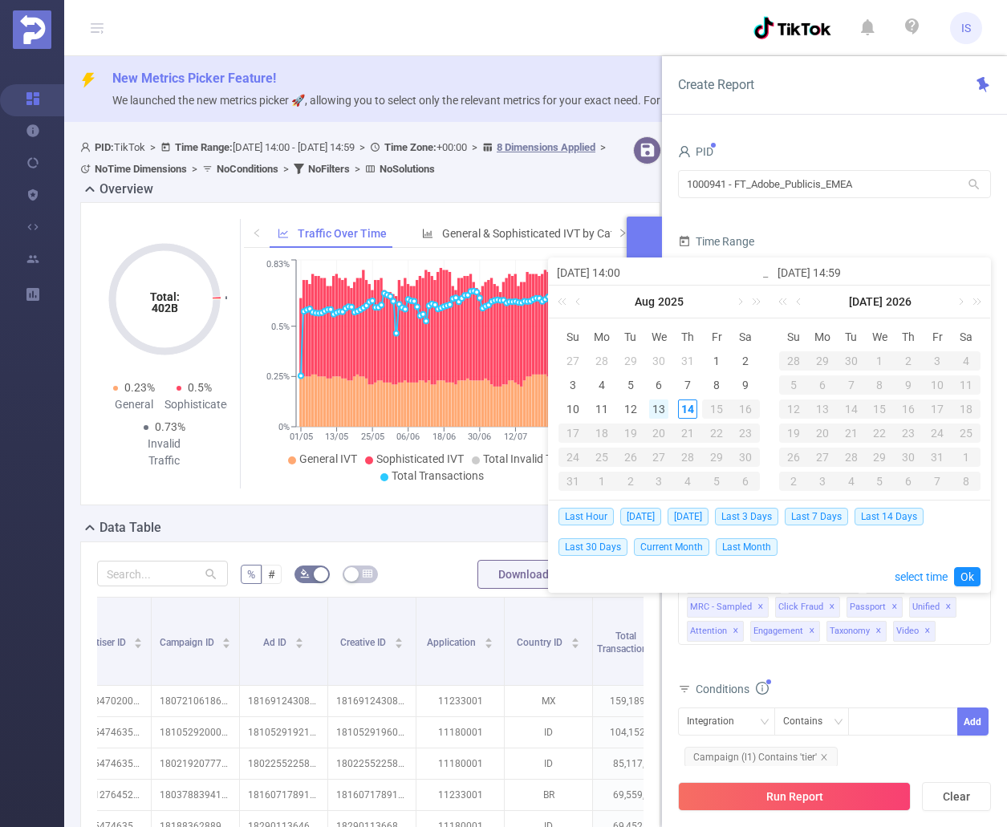
click at [657, 401] on div "13" at bounding box center [658, 408] width 19 height 19
click at [694, 517] on span "[DATE]" at bounding box center [687, 517] width 41 height 18
type input "[DATE] 00:00"
type input "[DATE] 23:59"
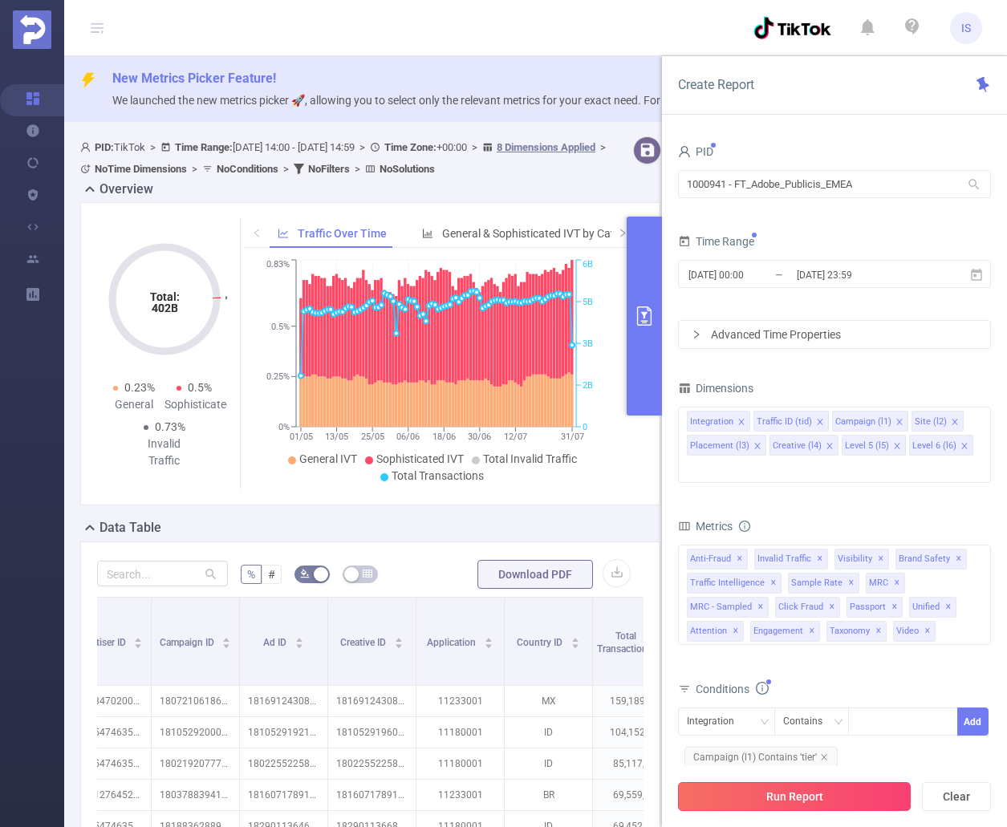
click at [854, 795] on button "Run Report" at bounding box center [794, 796] width 233 height 29
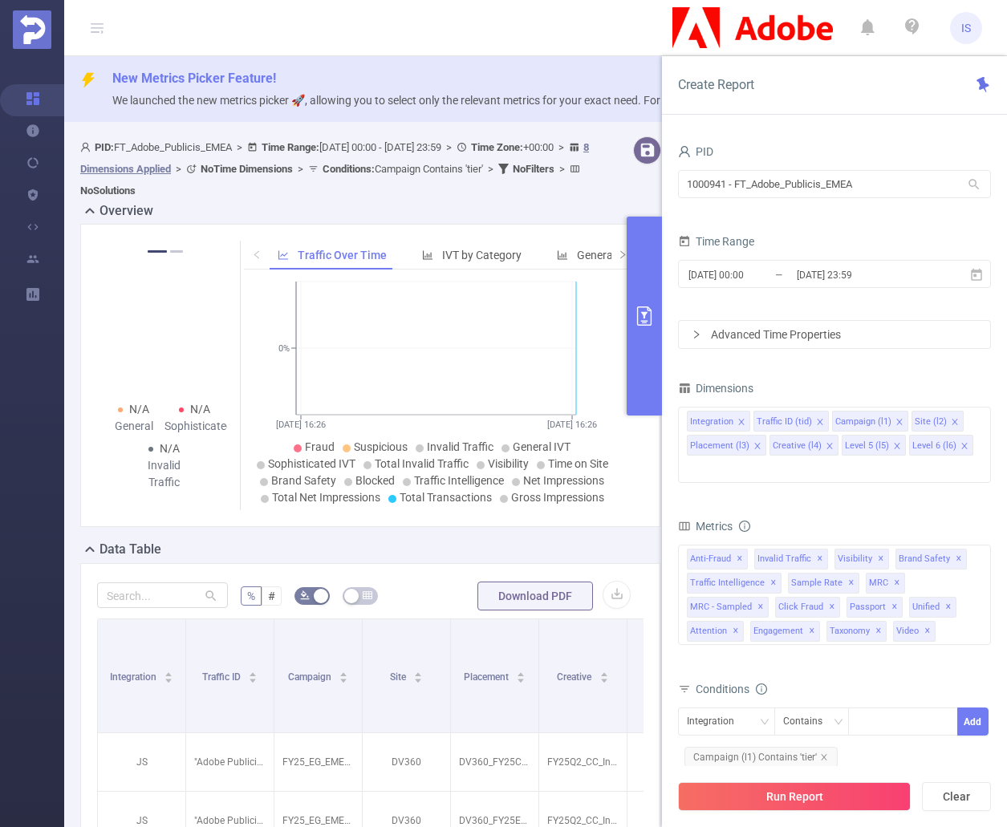
drag, startPoint x: 646, startPoint y: 311, endPoint x: 584, endPoint y: 586, distance: 281.2
click at [646, 311] on icon "primary" at bounding box center [644, 315] width 19 height 19
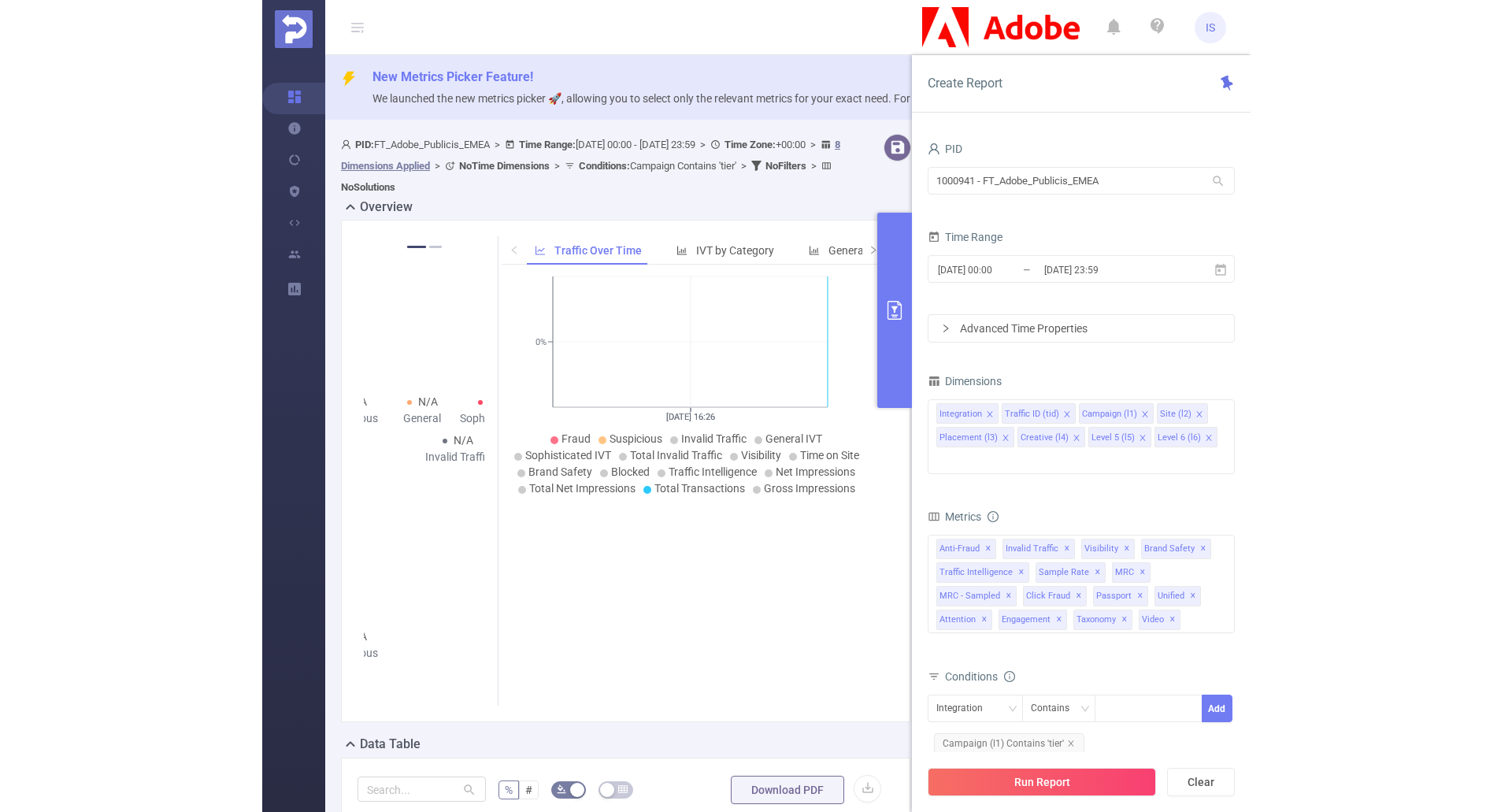
scroll to position [315, 0]
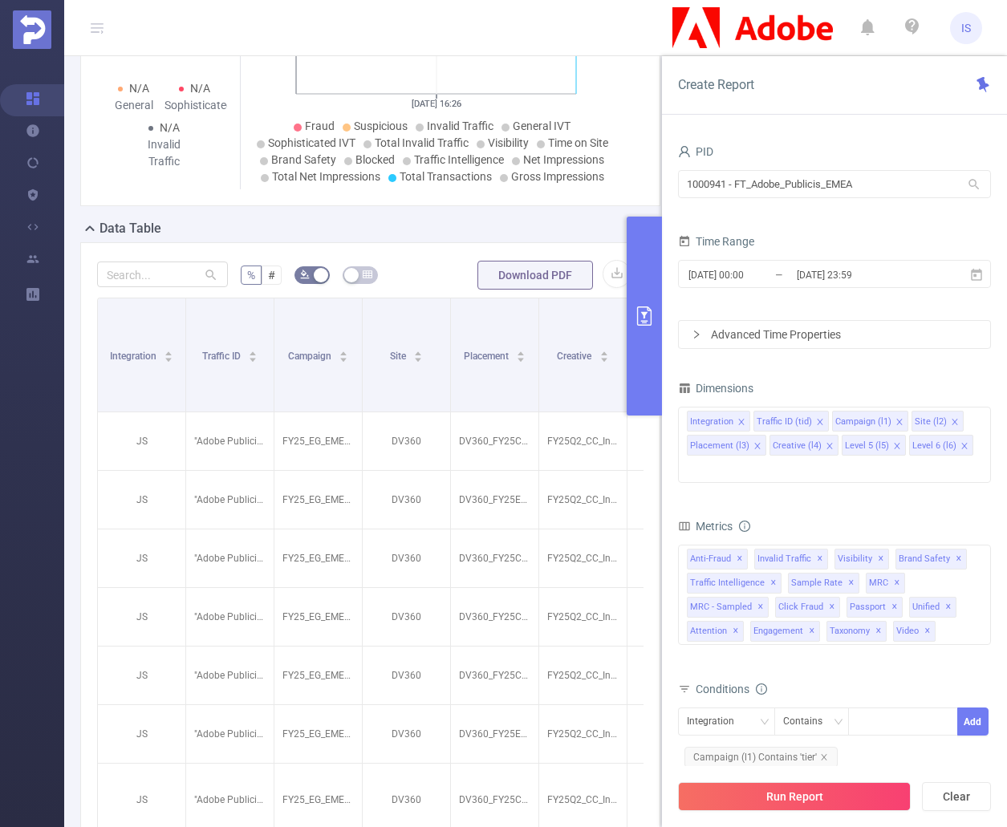
click at [649, 346] on button "primary" at bounding box center [644, 316] width 35 height 199
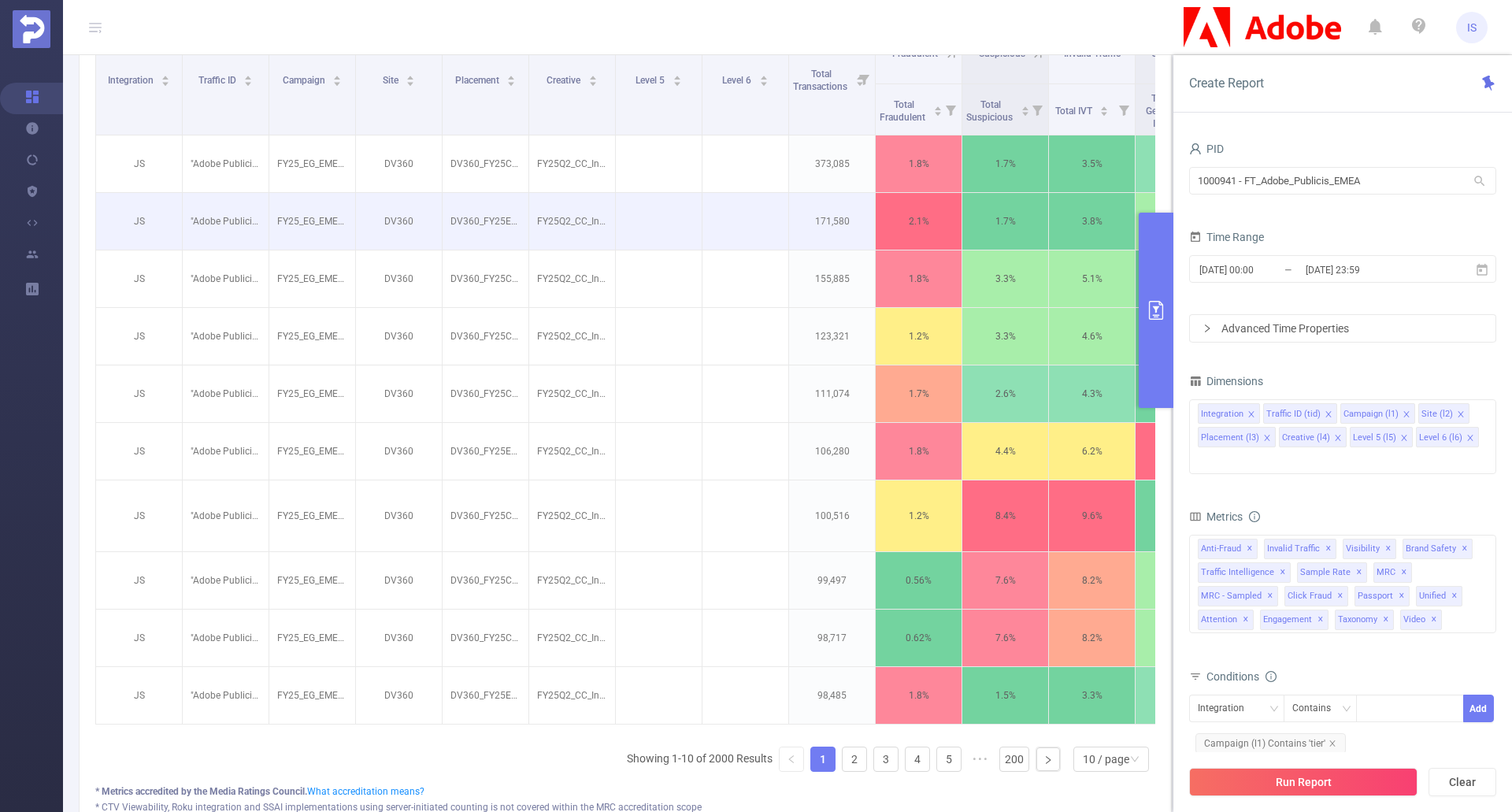
scroll to position [530, 0]
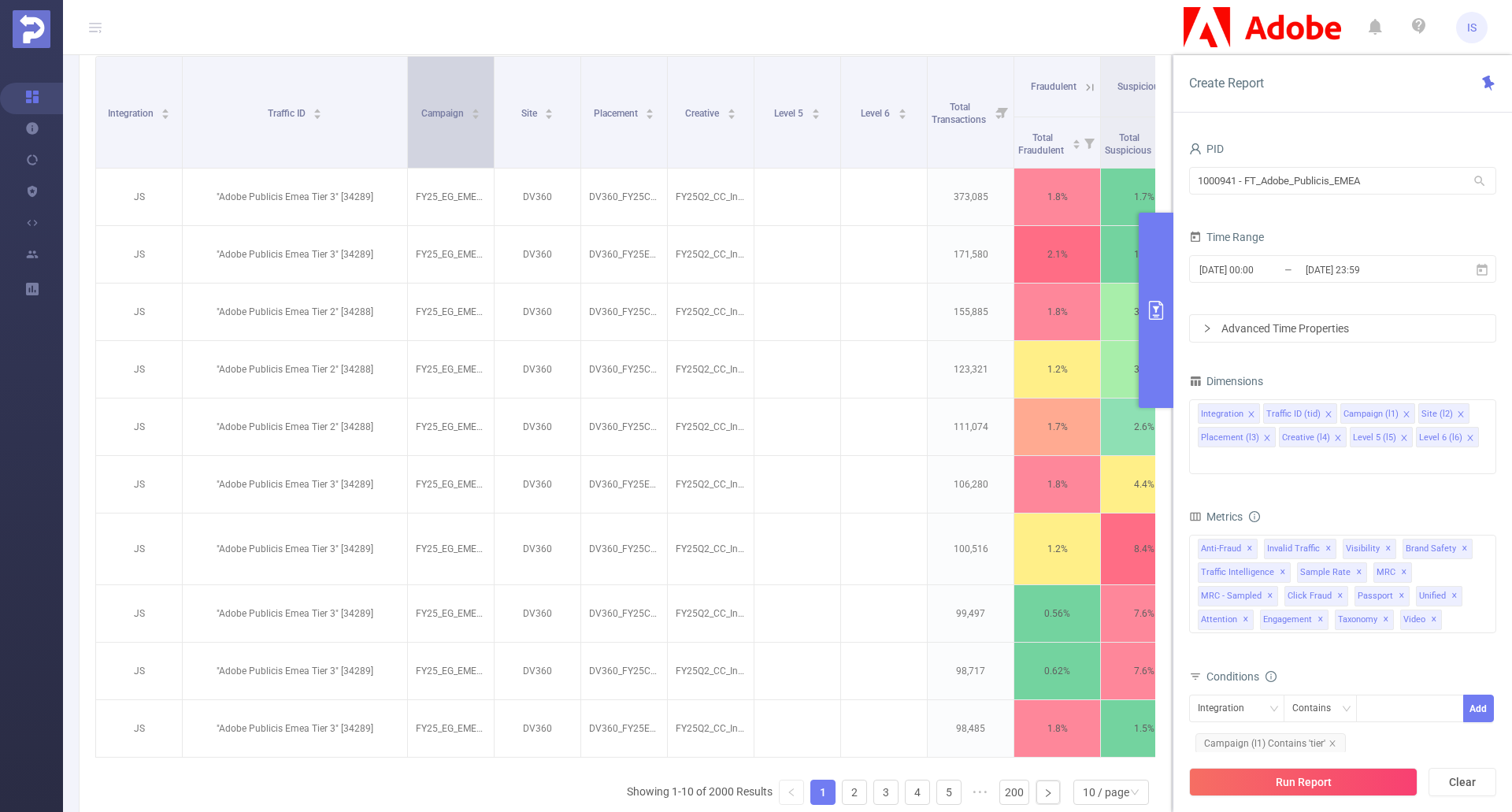
drag, startPoint x: 266, startPoint y: 115, endPoint x: 405, endPoint y: 110, distance: 139.1
click at [405, 110] on span at bounding box center [407, 112] width 8 height 111
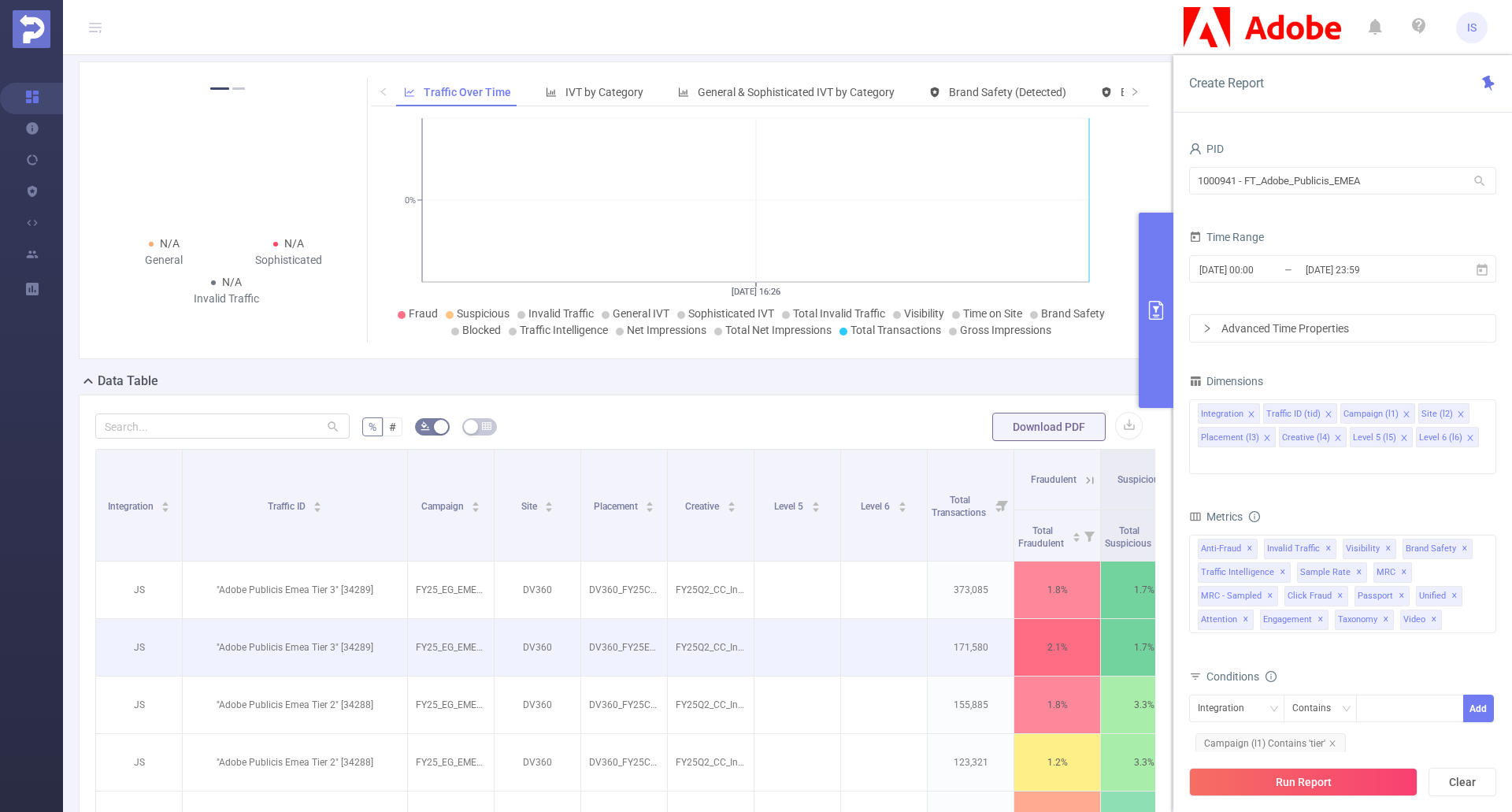
scroll to position [136, 0]
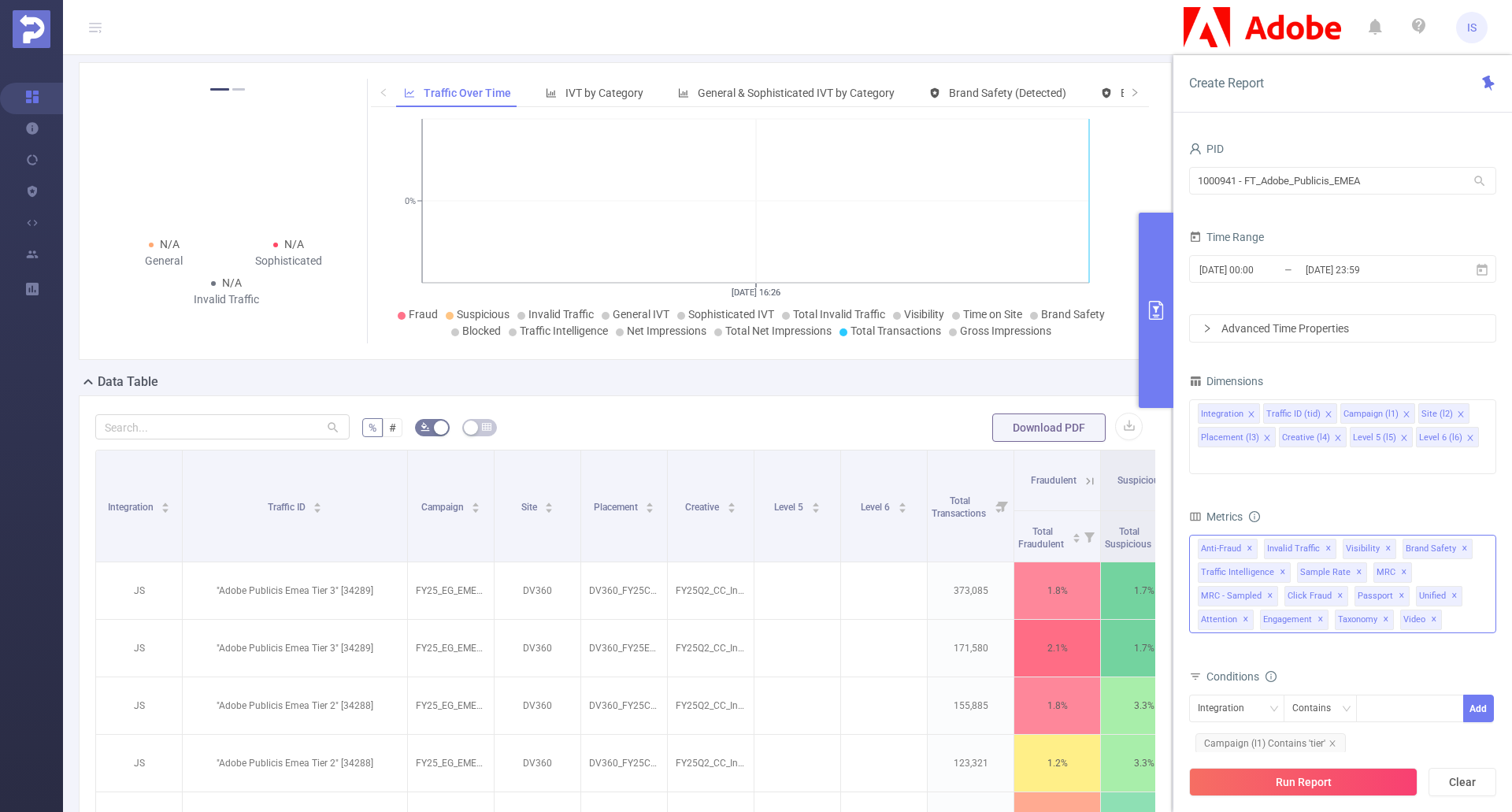
click at [988, 611] on span "✕" at bounding box center [1386, 620] width 6 height 19
click at [988, 779] on button "Run Report" at bounding box center [1303, 782] width 229 height 28
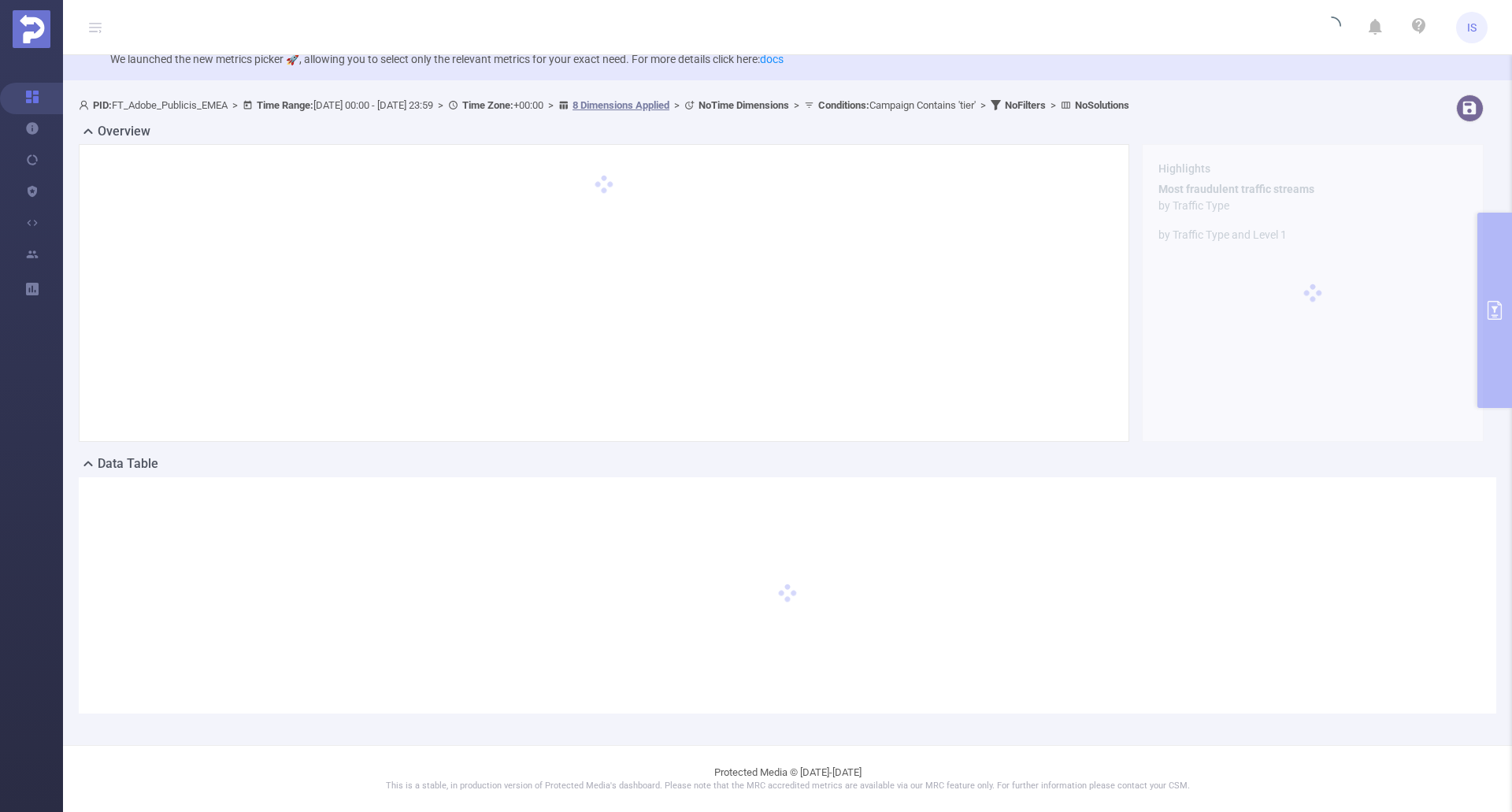
scroll to position [39, 0]
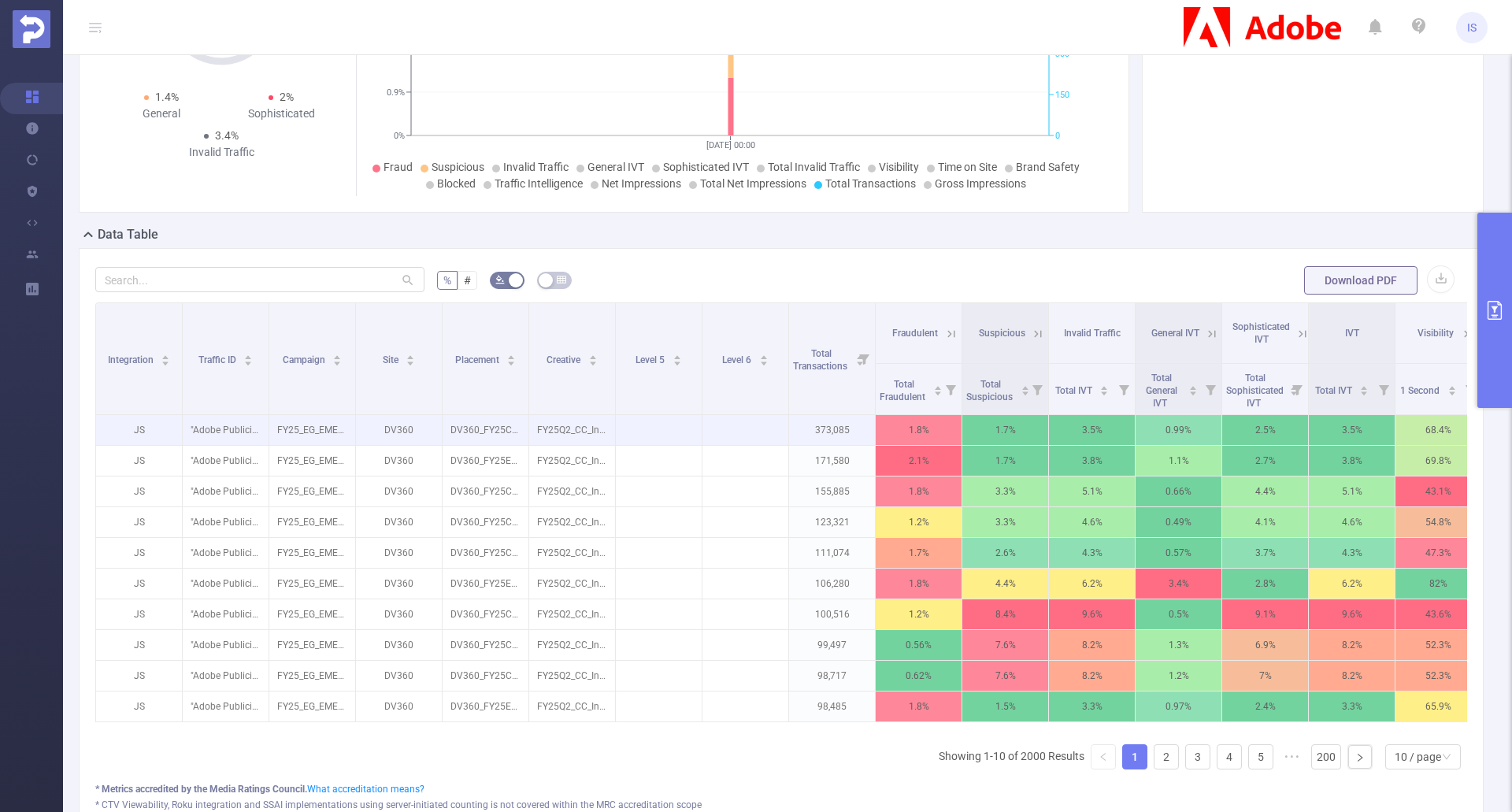
scroll to position [315, 0]
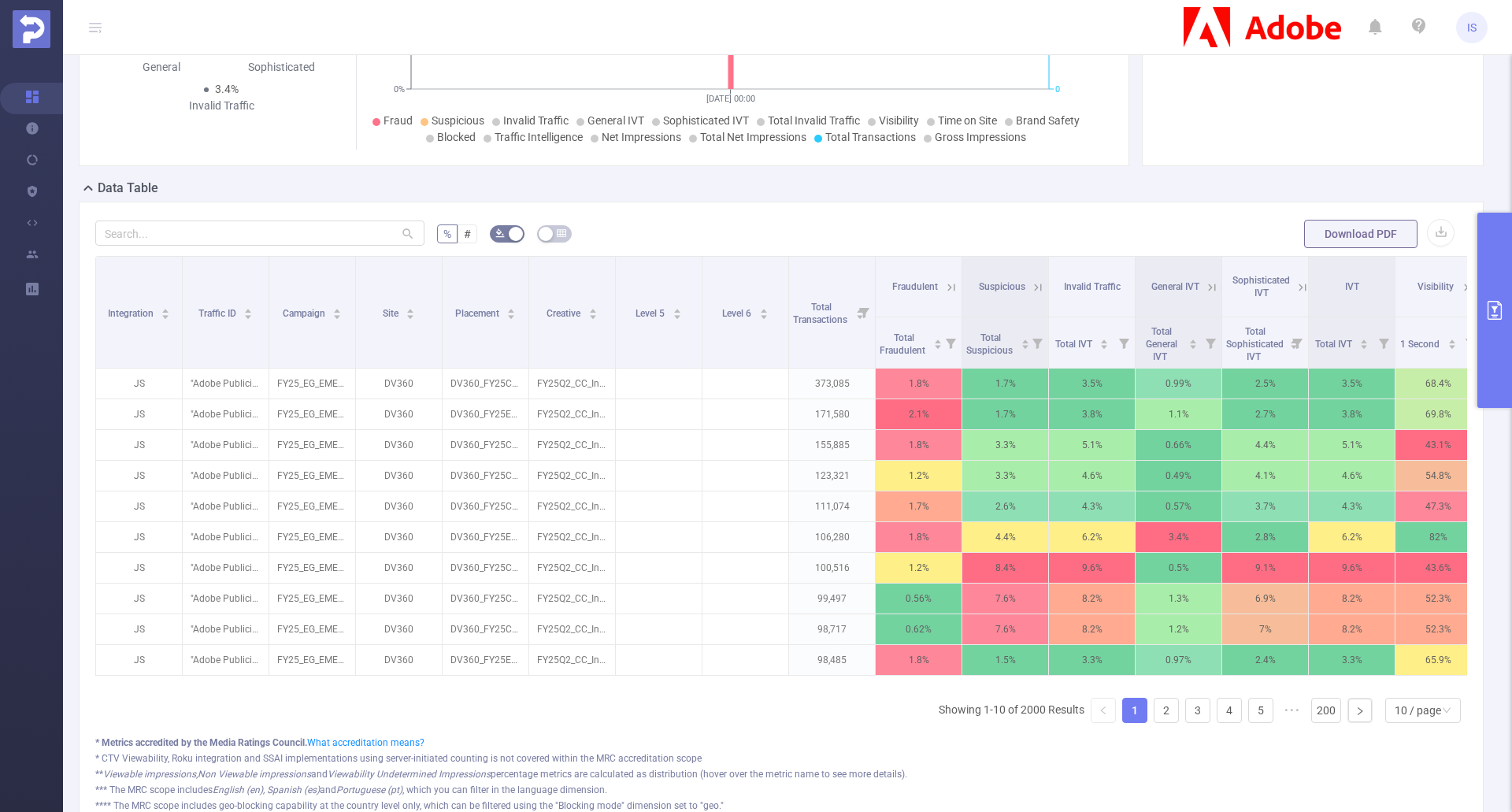
click at [988, 320] on button "primary" at bounding box center [1494, 310] width 34 height 195
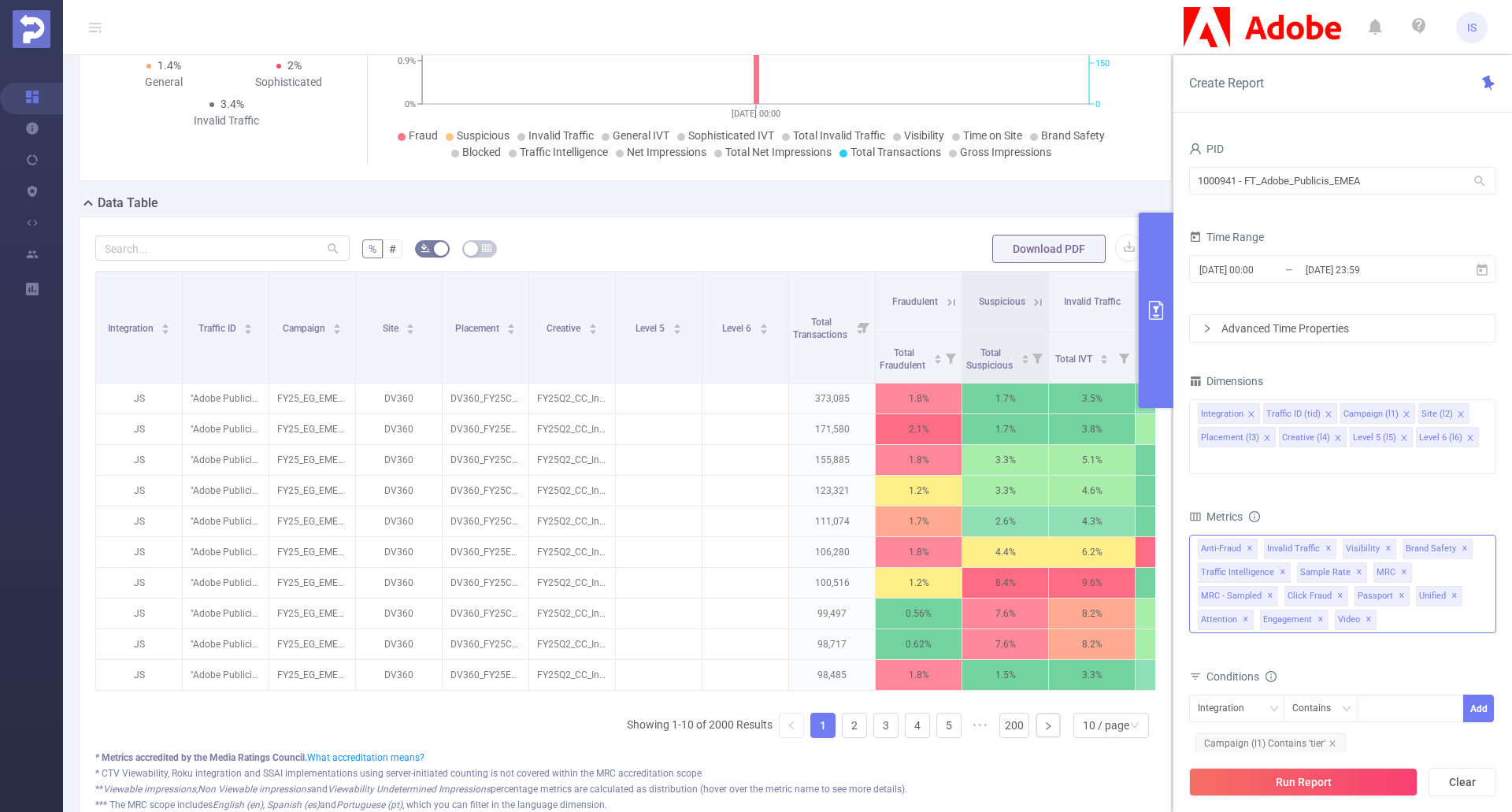
click at [988, 611] on span "✕" at bounding box center [1369, 620] width 6 height 19
drag, startPoint x: 1319, startPoint y: 592, endPoint x: 1292, endPoint y: 603, distance: 29.2
click at [988, 611] on span "✕" at bounding box center [1321, 620] width 6 height 19
click at [988, 611] on span "✕" at bounding box center [1246, 620] width 6 height 19
click at [988, 587] on span "✕" at bounding box center [1270, 596] width 6 height 19
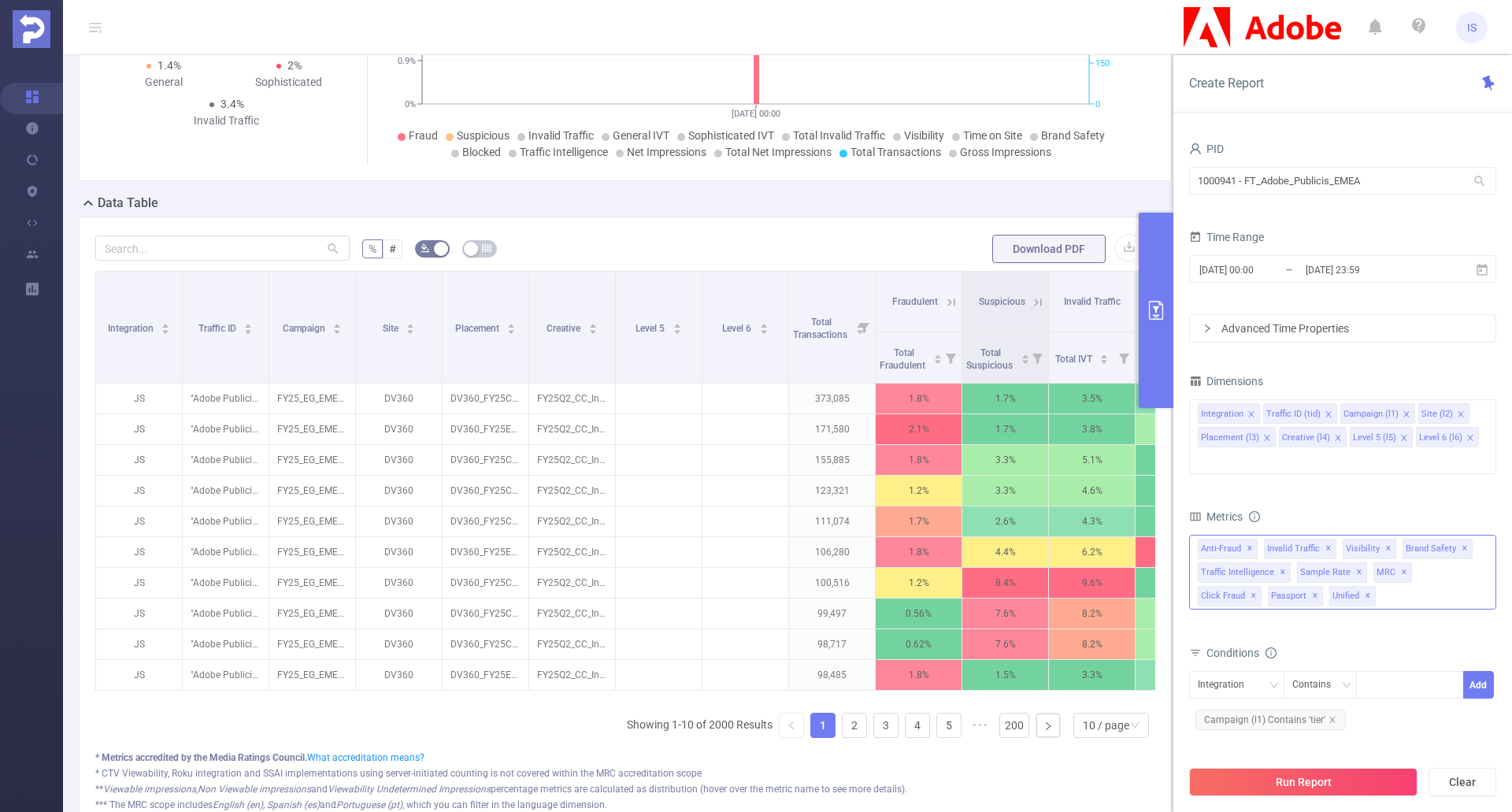
click at [988, 564] on span "✕" at bounding box center [1283, 572] width 6 height 19
click at [988, 540] on span "✕" at bounding box center [1250, 549] width 6 height 19
click at [988, 540] on span "✕" at bounding box center [1263, 549] width 6 height 19
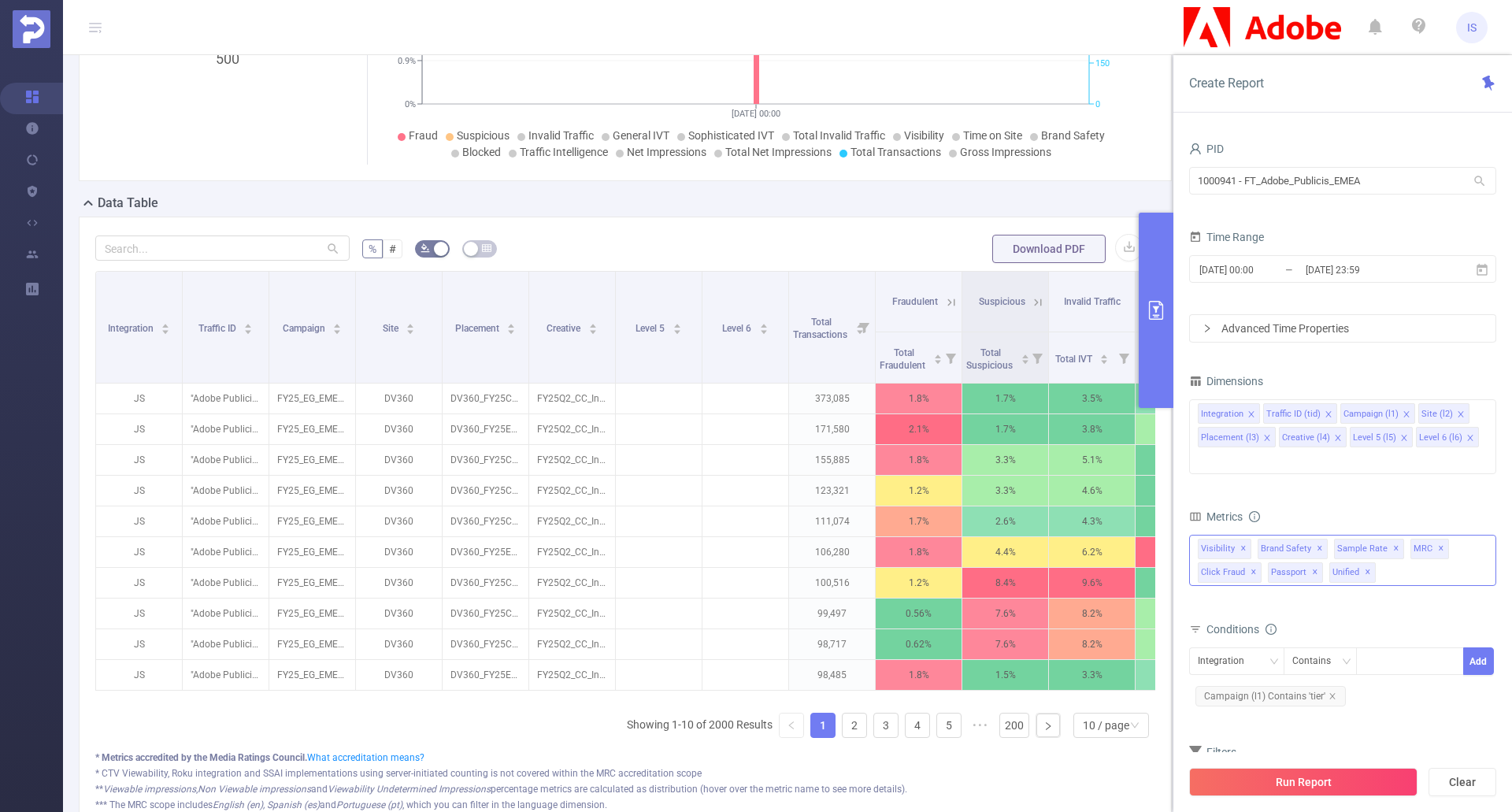
click at [988, 539] on span "Brand Safety ✕" at bounding box center [1292, 549] width 70 height 21
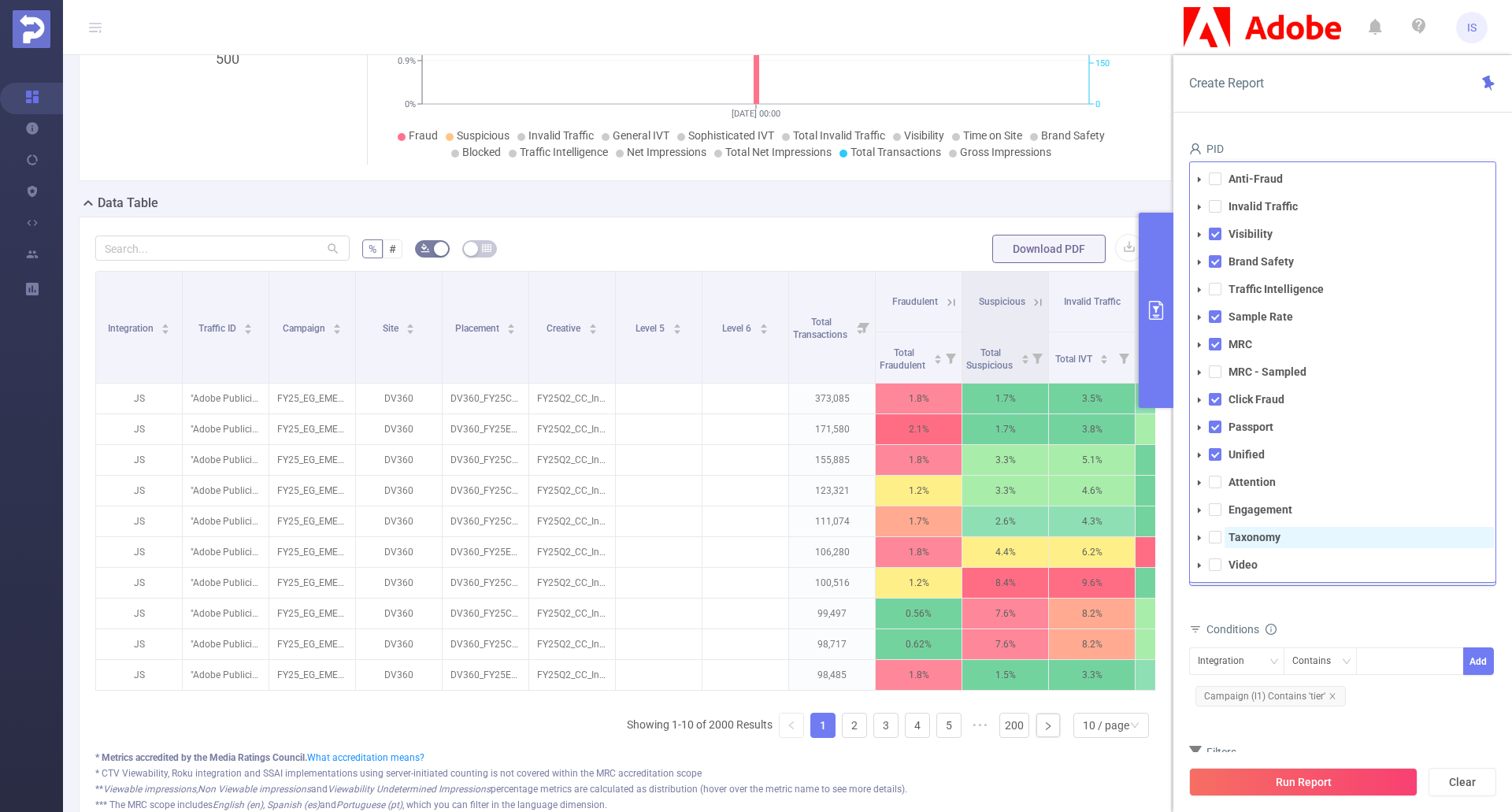
click at [988, 531] on strong "Taxonomy" at bounding box center [1254, 537] width 52 height 13
click at [988, 619] on div "Conditions" at bounding box center [1342, 631] width 307 height 26
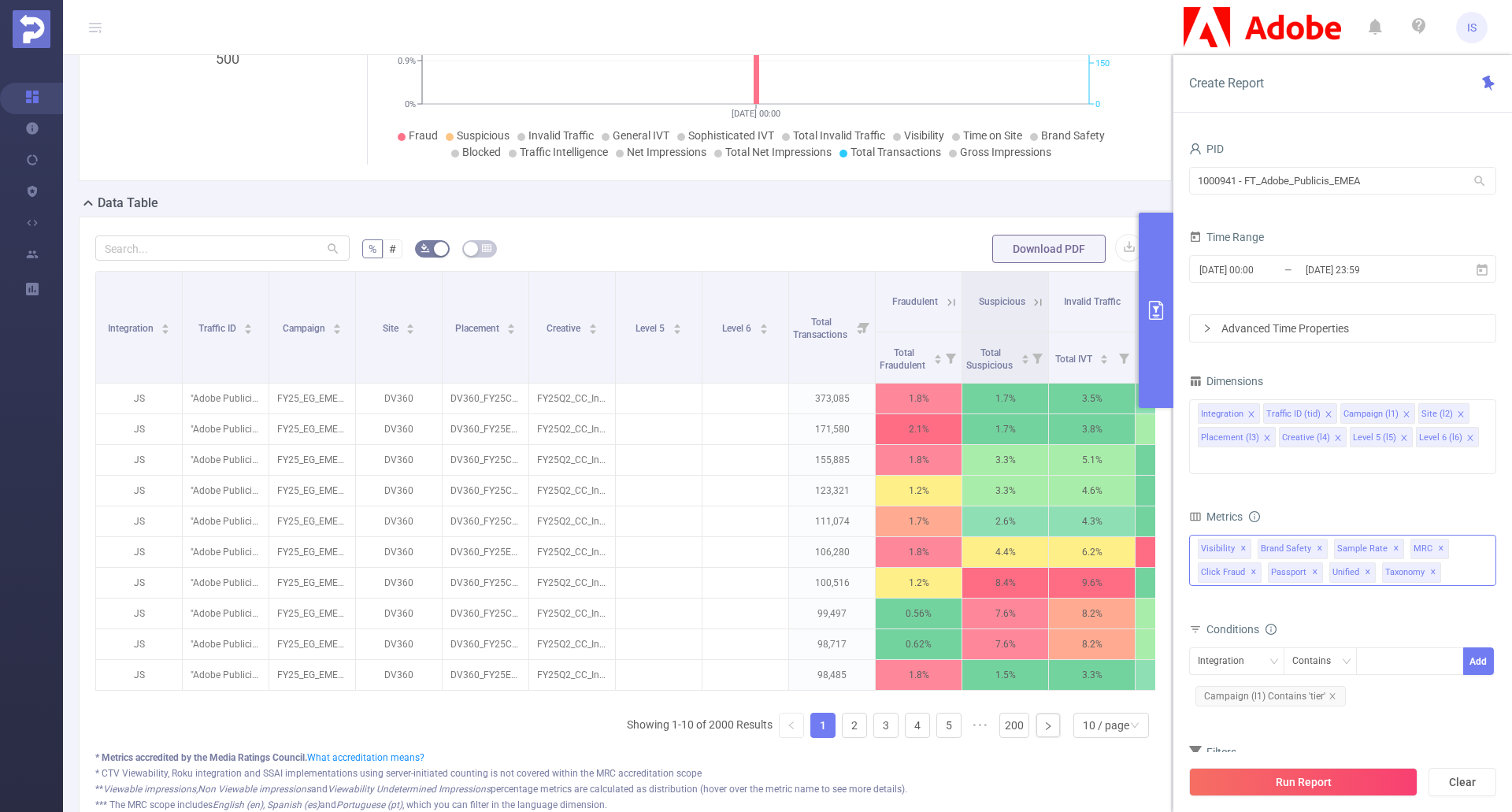
click at [988, 540] on span "✕" at bounding box center [1243, 549] width 6 height 19
click at [988, 539] on span "Brand Safety ✕" at bounding box center [1232, 549] width 70 height 21
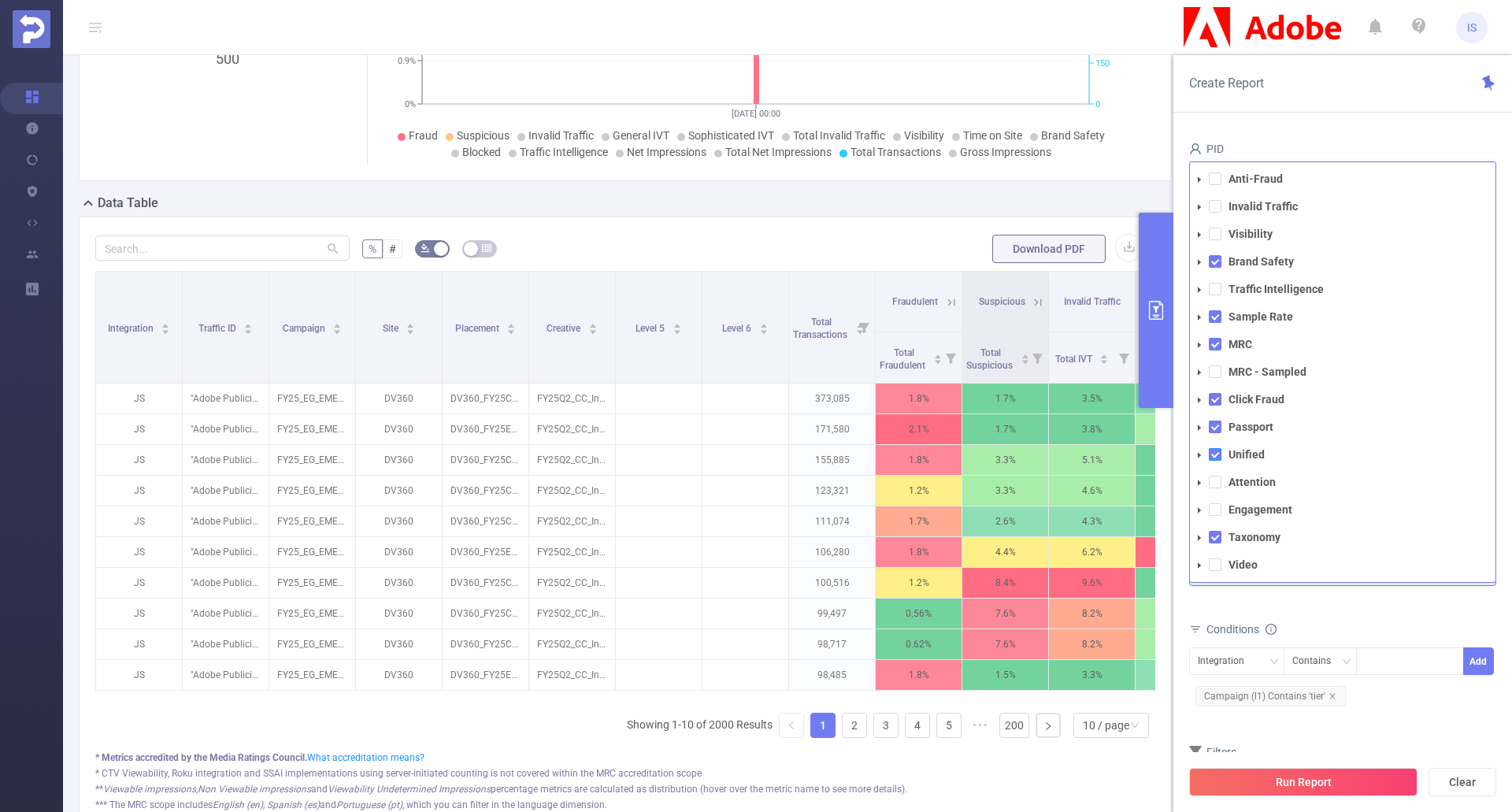
click at [988, 448] on span at bounding box center [1215, 454] width 13 height 13
click at [988, 416] on li "Passport" at bounding box center [1342, 427] width 305 height 22
click at [988, 393] on span at bounding box center [1215, 399] width 13 height 13
click at [988, 420] on span at bounding box center [1215, 426] width 13 height 13
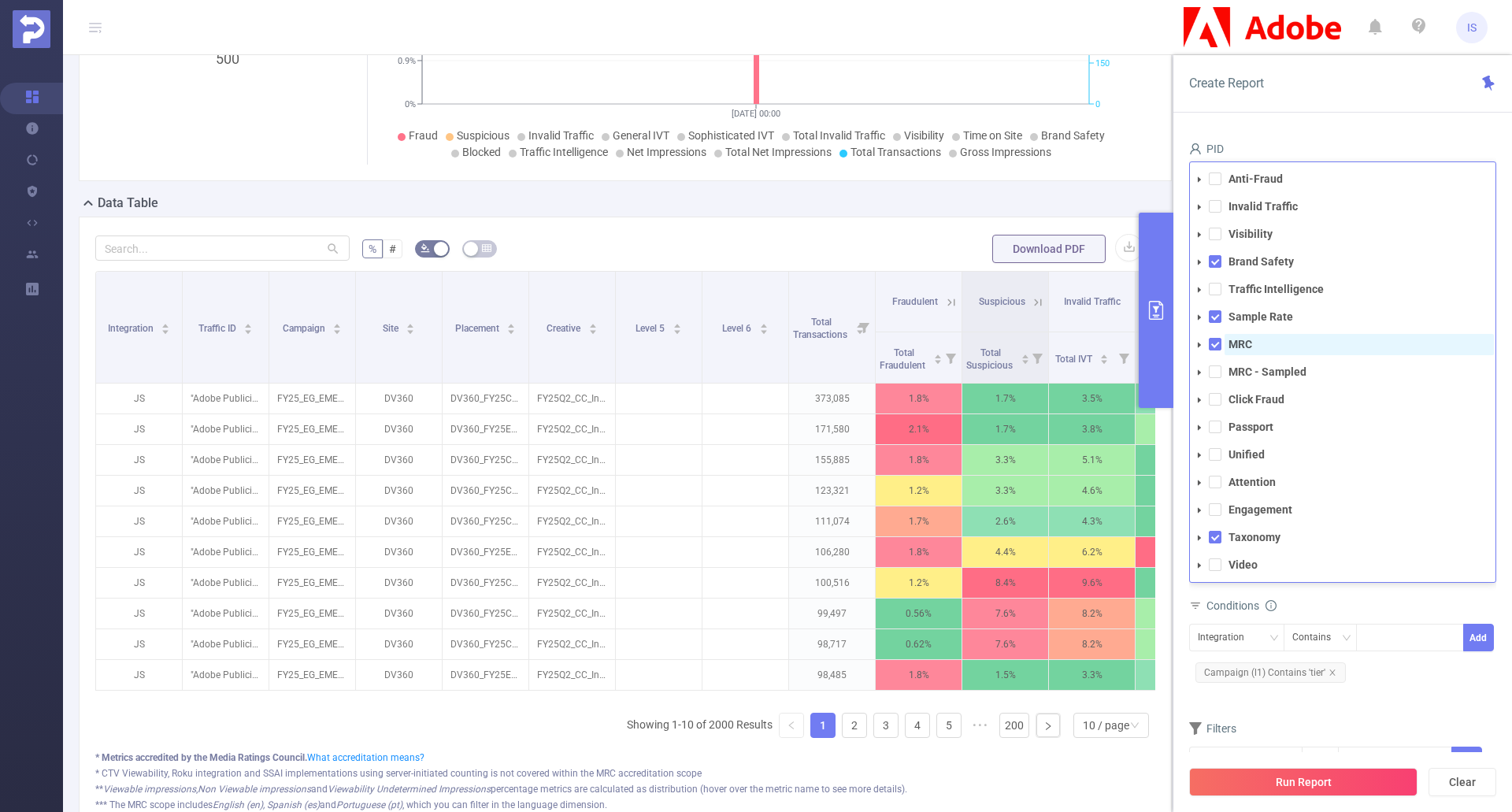
click at [988, 334] on span "MRC" at bounding box center [1359, 345] width 269 height 22
click at [988, 310] on span at bounding box center [1215, 316] width 13 height 13
click at [988, 255] on span at bounding box center [1215, 261] width 13 height 13
click at [988, 200] on span at bounding box center [1215, 206] width 13 height 13
click at [988, 173] on span at bounding box center [1215, 179] width 13 height 13
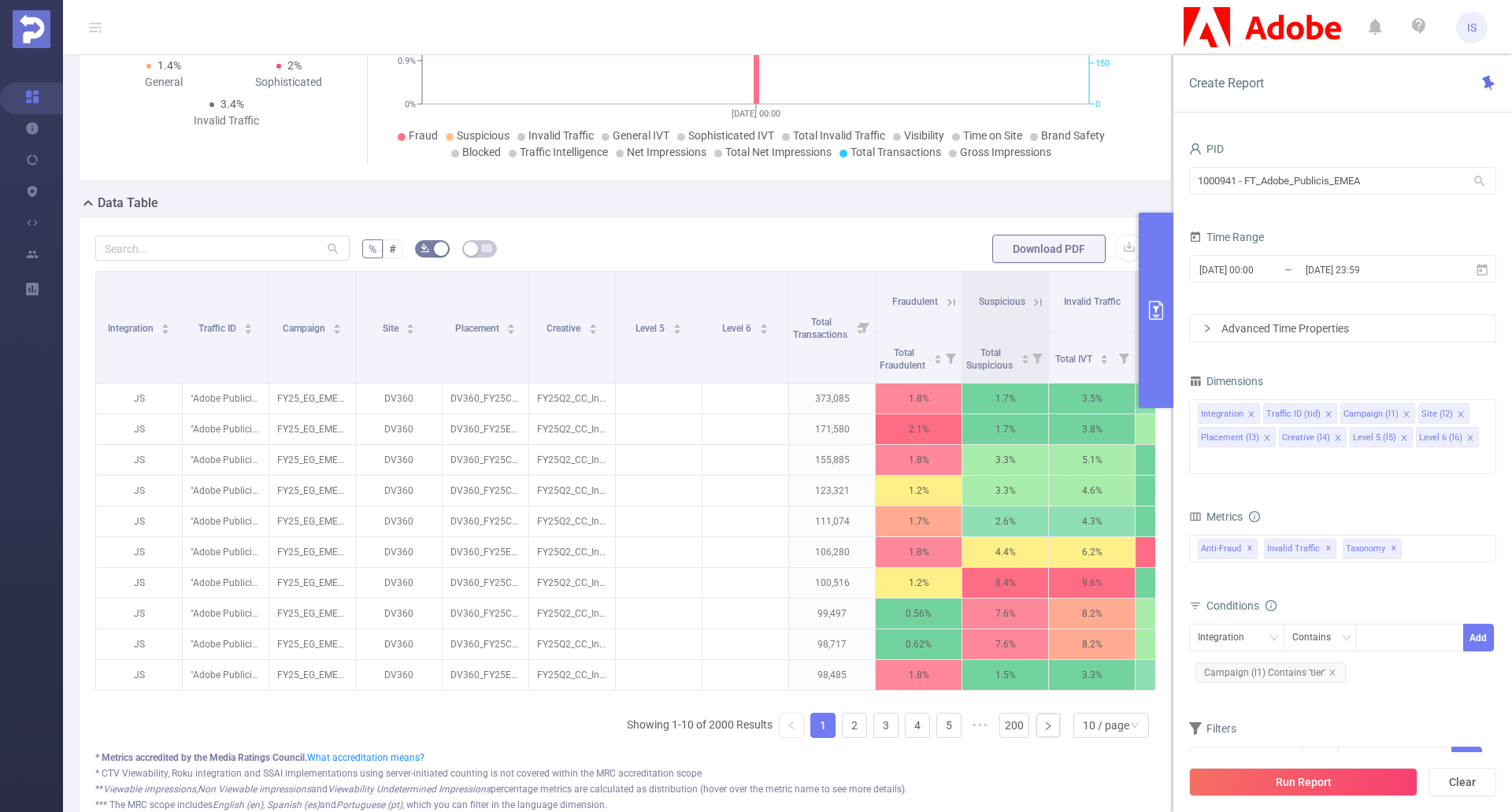
click at [988, 675] on div "Conditions Integration Contains Add Campaign (l1) Contains 'tier'" at bounding box center [1342, 647] width 307 height 104
click at [988, 779] on button "Run Report" at bounding box center [1303, 782] width 229 height 28
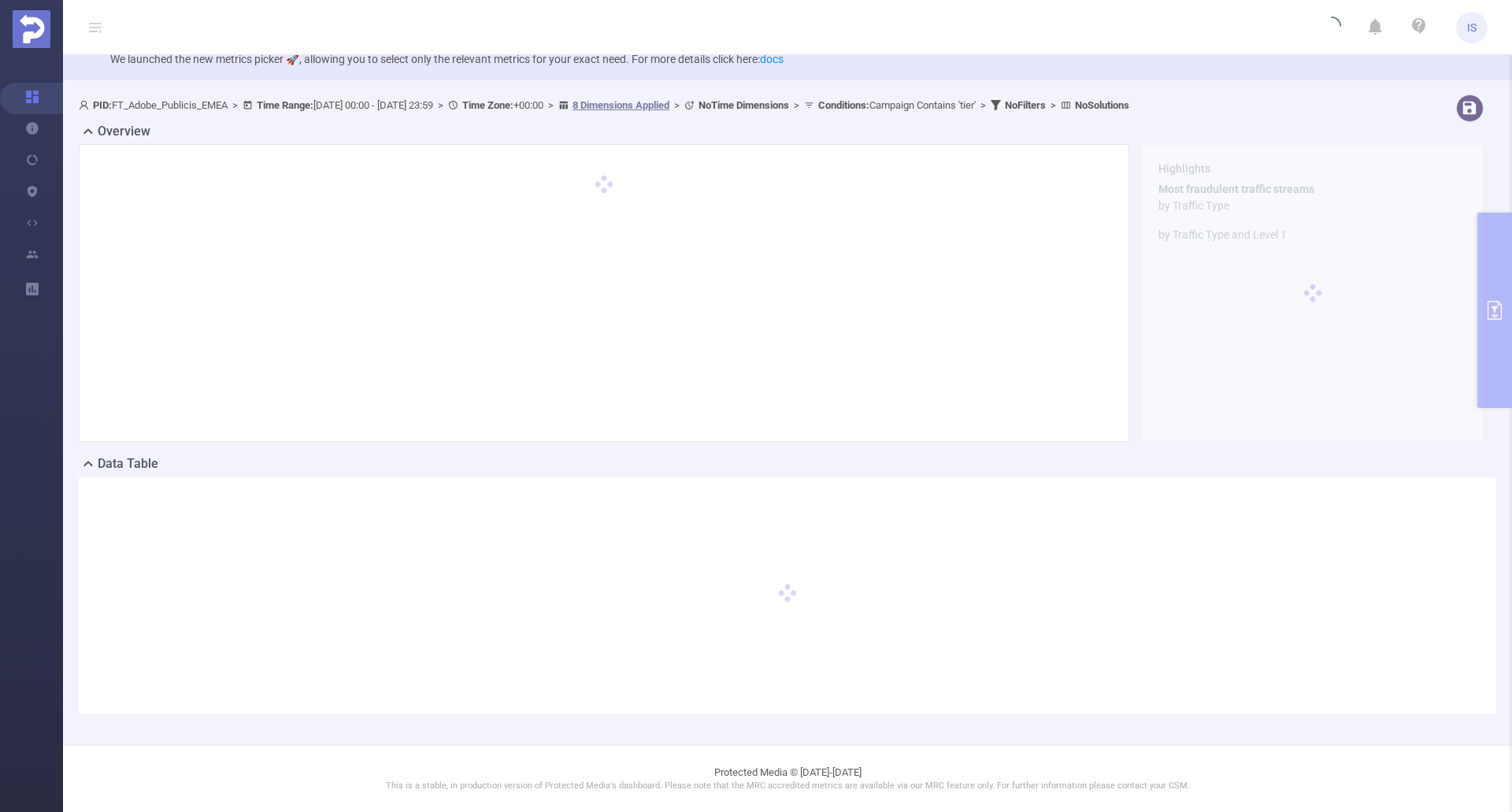
scroll to position [39, 0]
